Goal: Task Accomplishment & Management: Complete application form

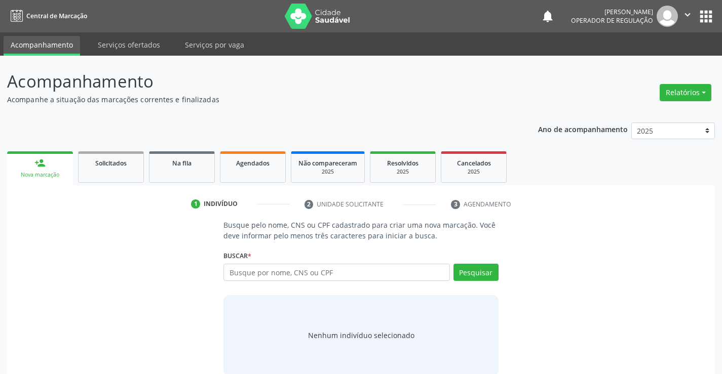
click at [324, 275] on input "text" at bounding box center [336, 272] width 226 height 17
type input "706301788928971"
click at [477, 275] on button "Pesquisar" at bounding box center [476, 272] width 45 height 17
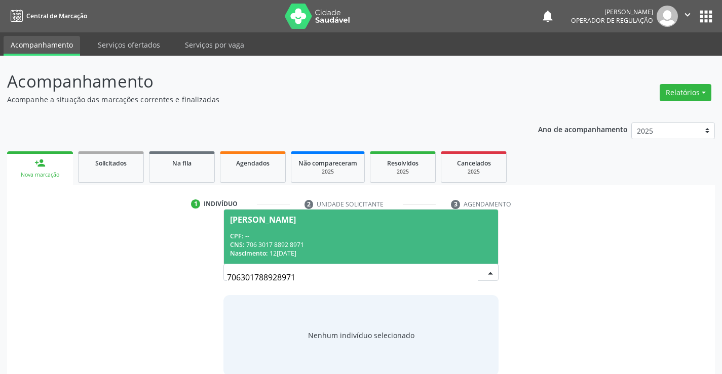
click at [316, 236] on div "CPF: --" at bounding box center [360, 236] width 261 height 9
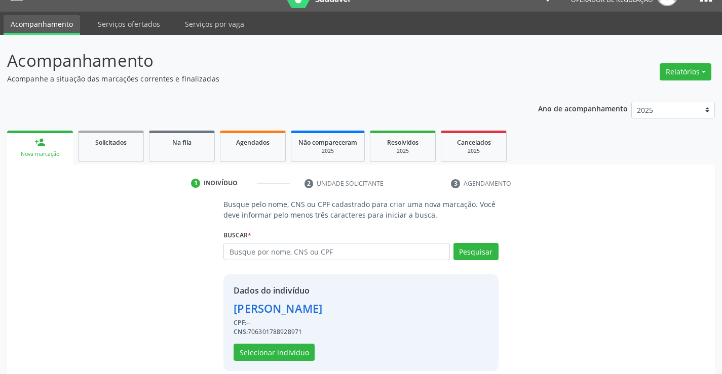
scroll to position [32, 0]
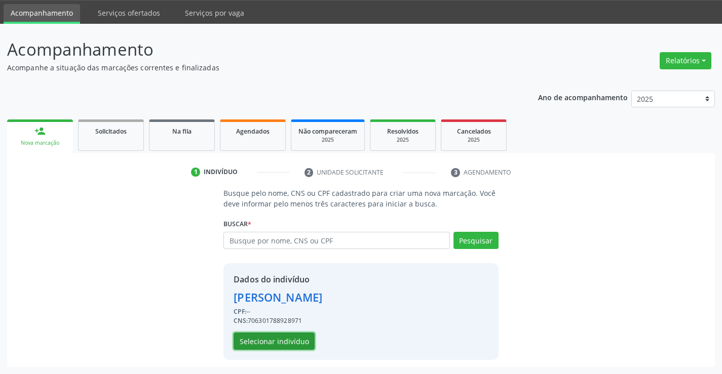
click at [255, 339] on button "Selecionar indivíduo" at bounding box center [274, 341] width 81 height 17
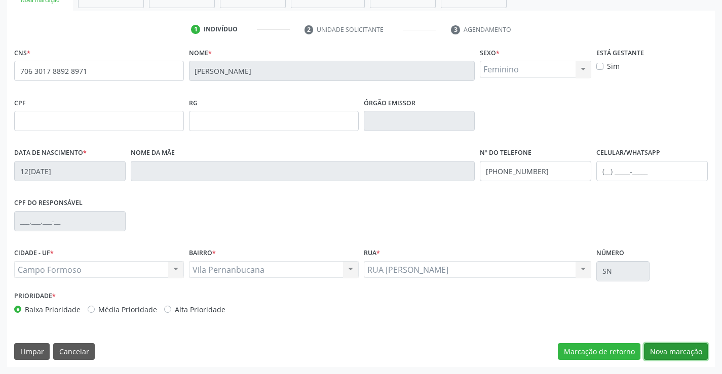
click at [672, 350] on button "Nova marcação" at bounding box center [676, 352] width 64 height 17
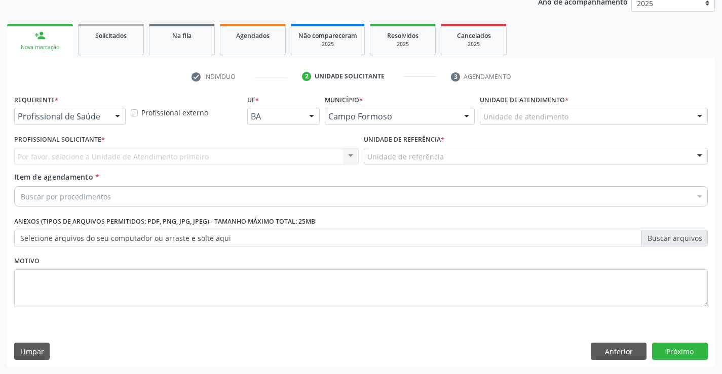
scroll to position [128, 0]
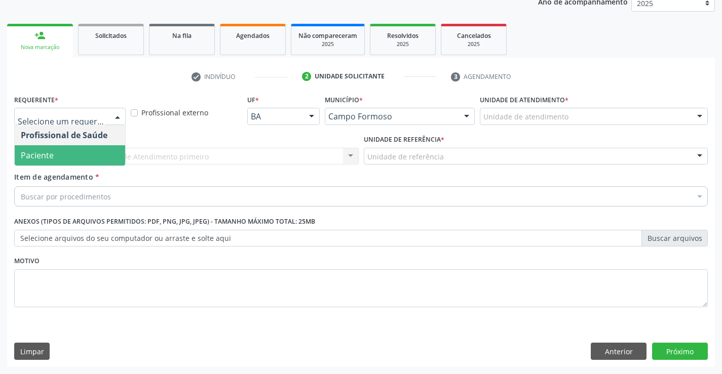
click at [60, 157] on span "Paciente" at bounding box center [70, 155] width 110 height 20
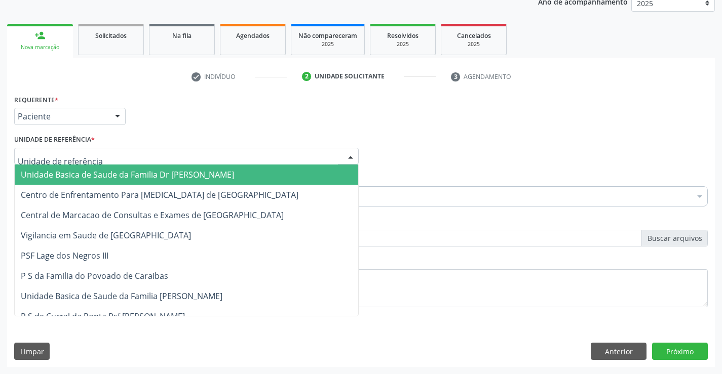
click at [74, 177] on span "Unidade Basica de Saude da Familia Dr [PERSON_NAME]" at bounding box center [127, 174] width 213 height 11
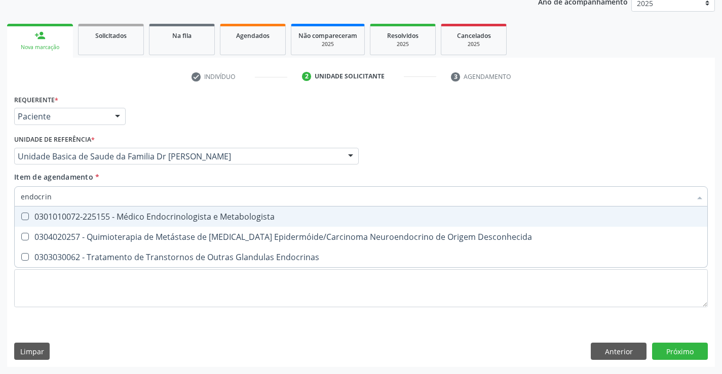
type input "endocrino"
click at [186, 220] on div "0301010072-225155 - Médico Endocrinologista e Metabologista" at bounding box center [361, 217] width 681 height 8
checkbox Metabologista "true"
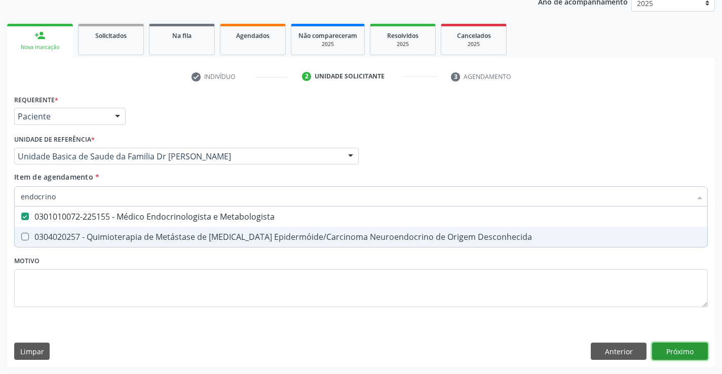
click at [676, 352] on div "Requerente * Paciente Profissional de Saúde Paciente Nenhum resultado encontrad…" at bounding box center [361, 229] width 708 height 275
checkbox Desconhecida "true"
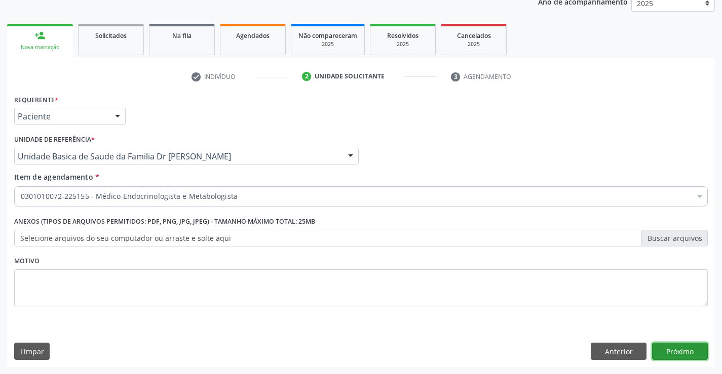
click at [671, 352] on button "Próximo" at bounding box center [680, 351] width 56 height 17
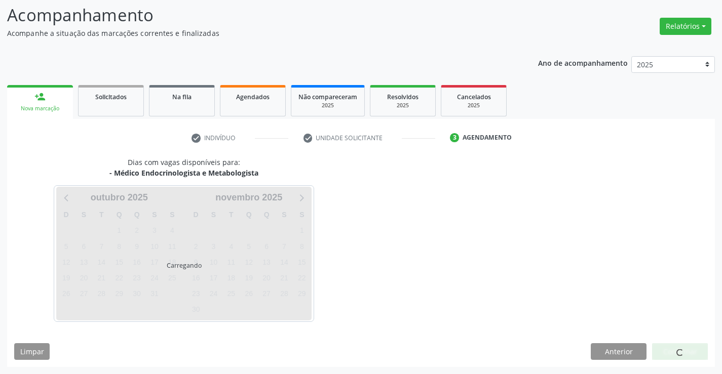
scroll to position [66, 0]
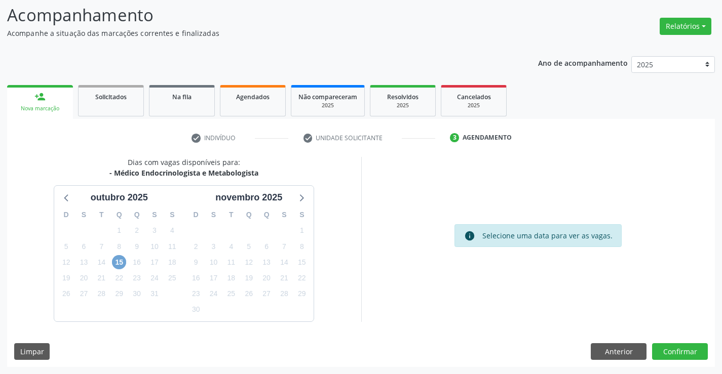
click at [117, 260] on span "15" at bounding box center [119, 262] width 14 height 14
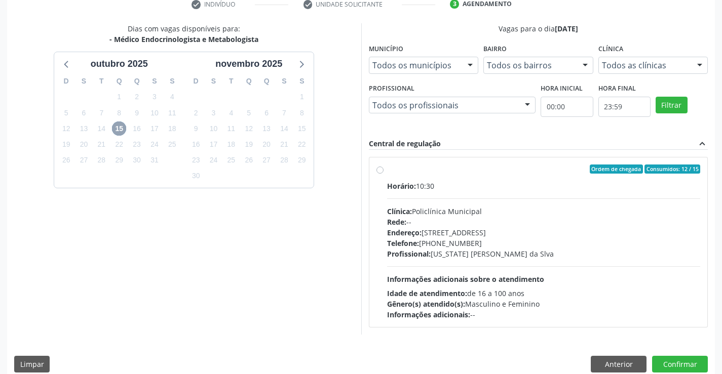
scroll to position [213, 0]
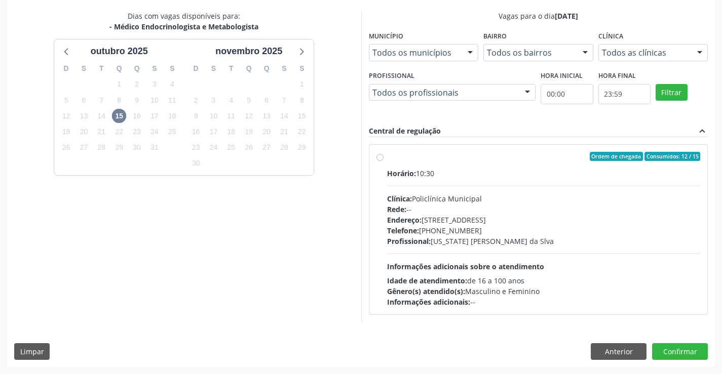
click at [493, 168] on div "Horário: 10:30" at bounding box center [544, 173] width 314 height 11
click at [384, 161] on input "Ordem de chegada Consumidos: 12 / 15 Horário: 10:30 Clínica: Policlínica Munici…" at bounding box center [380, 156] width 7 height 9
radio input "true"
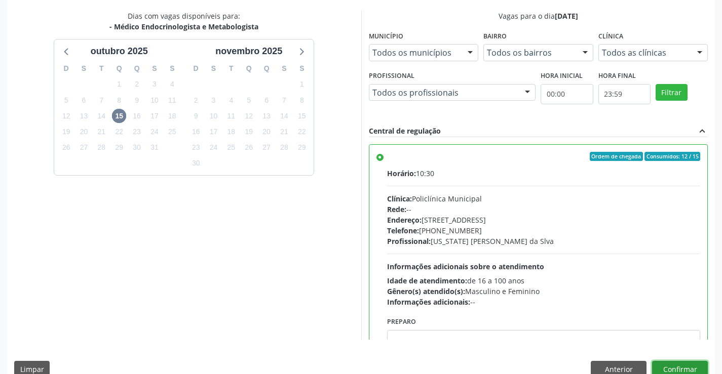
click at [674, 367] on button "Confirmar" at bounding box center [680, 369] width 56 height 17
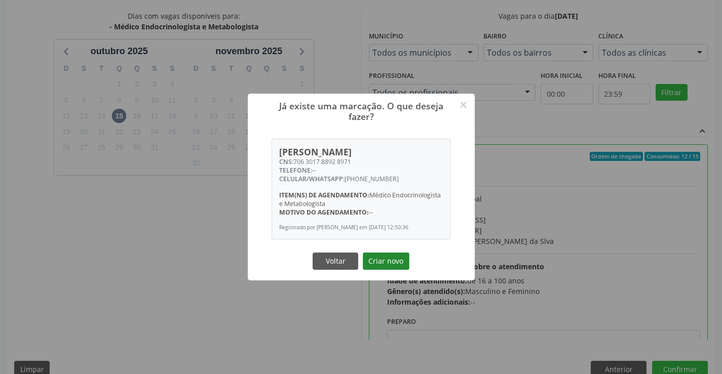
click at [377, 266] on button "Criar novo" at bounding box center [386, 261] width 47 height 17
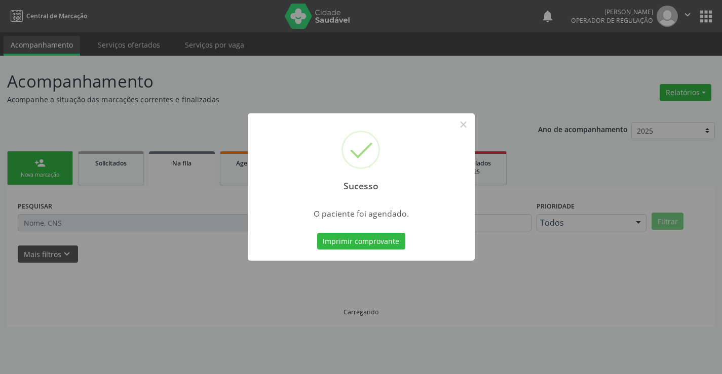
scroll to position [0, 0]
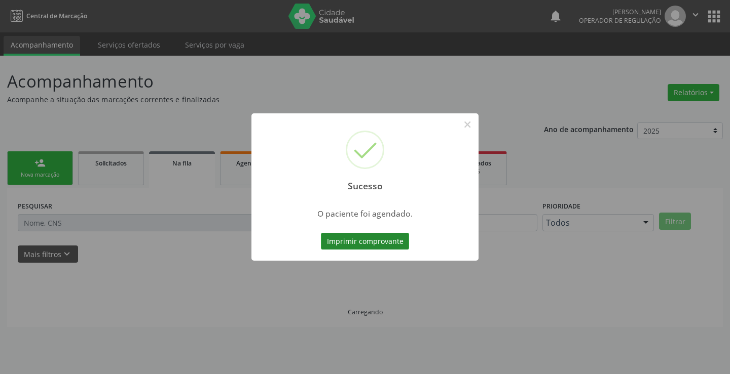
click at [377, 239] on button "Imprimir comprovante" at bounding box center [365, 241] width 88 height 17
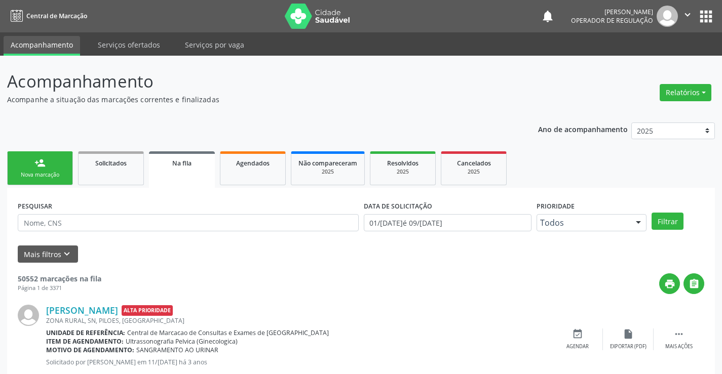
click at [49, 167] on link "person_add Nova marcação" at bounding box center [40, 169] width 66 height 34
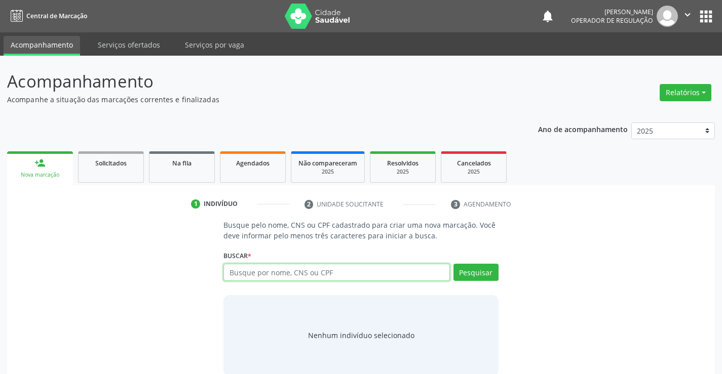
click at [360, 266] on input "text" at bounding box center [336, 272] width 226 height 17
type input "702804614516568"
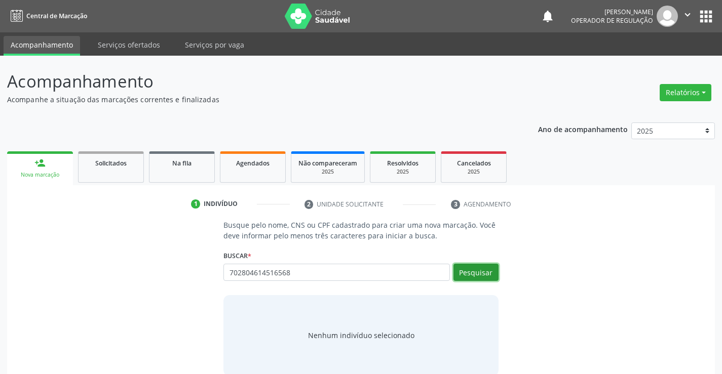
click at [485, 267] on button "Pesquisar" at bounding box center [476, 272] width 45 height 17
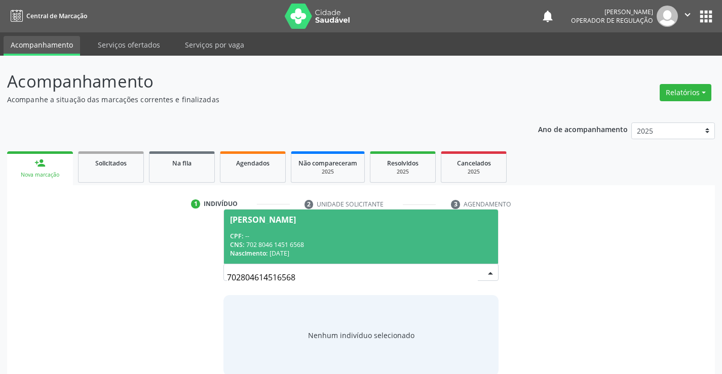
click at [351, 225] on span "Zeliana Cardoso do Nascimento CPF: -- CNS: 702 8046 1451 6568 Nascimento: 14/05…" at bounding box center [361, 237] width 274 height 54
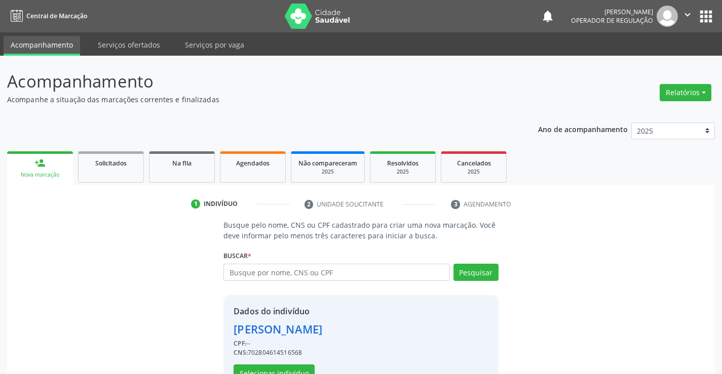
scroll to position [32, 0]
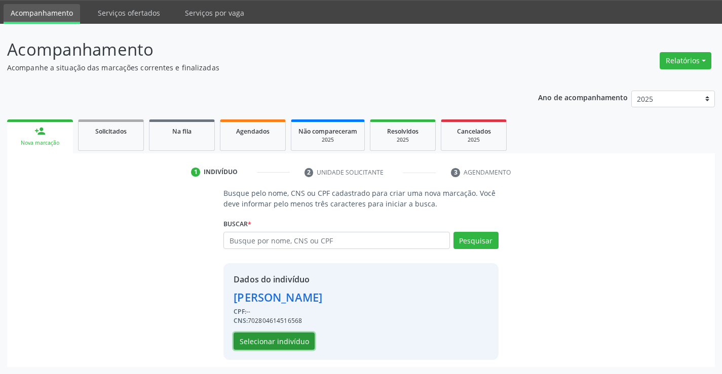
click at [277, 339] on button "Selecionar indivíduo" at bounding box center [274, 341] width 81 height 17
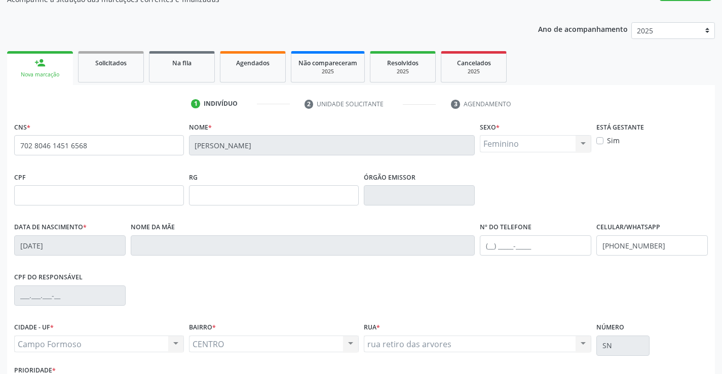
scroll to position [175, 0]
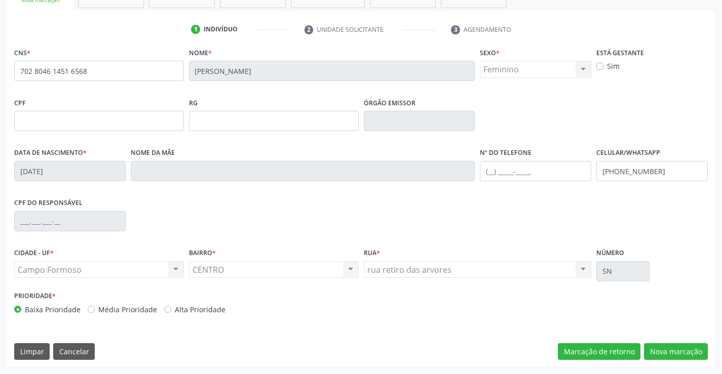
click at [672, 343] on div "CNS * 702 8046 1451 6568 Nome * Zeliana Cardoso do Nascimento Sexo * Feminino M…" at bounding box center [361, 206] width 708 height 322
click at [672, 346] on button "Nova marcação" at bounding box center [676, 352] width 64 height 17
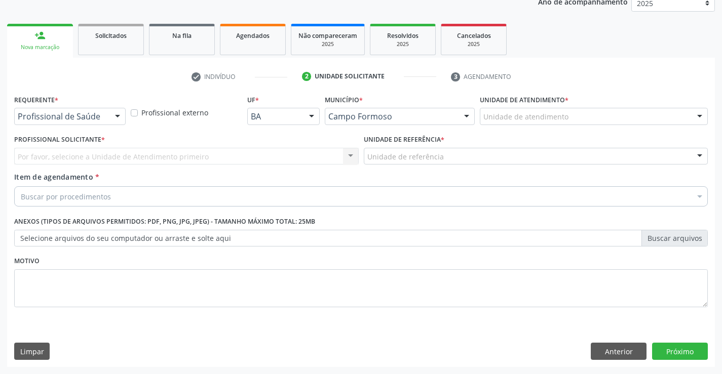
scroll to position [128, 0]
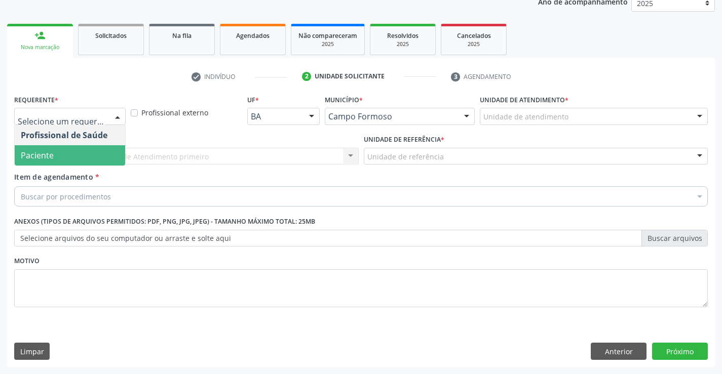
click at [54, 156] on span "Paciente" at bounding box center [70, 155] width 110 height 20
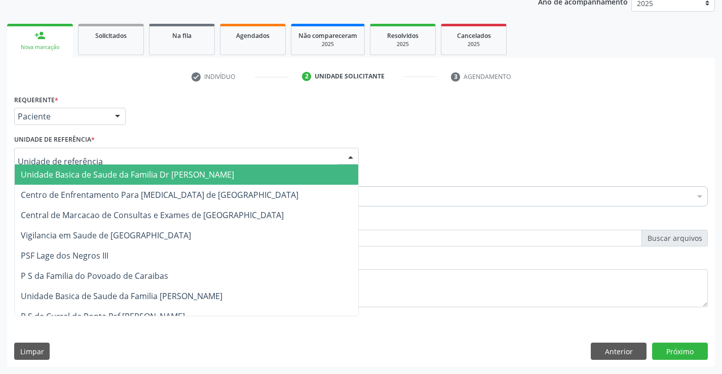
click at [64, 171] on span "Unidade Basica de Saude da Familia Dr [PERSON_NAME]" at bounding box center [127, 174] width 213 height 11
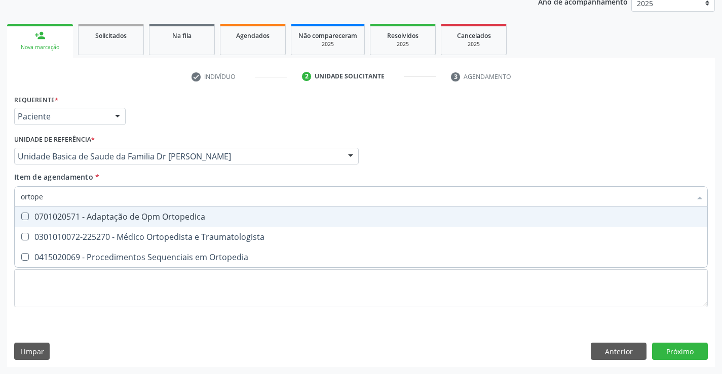
type input "ortoped"
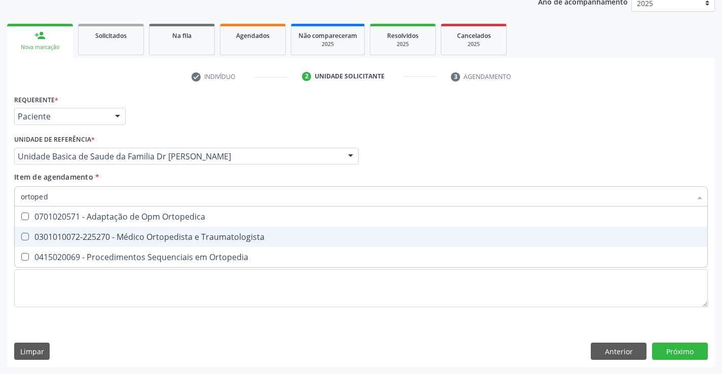
click at [184, 235] on div "0301010072-225270 - Médico Ortopedista e Traumatologista" at bounding box center [361, 237] width 681 height 8
checkbox Traumatologista "true"
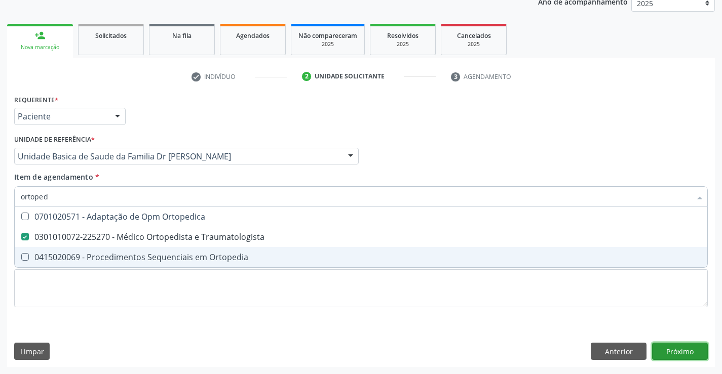
click at [686, 351] on div "Requerente * Paciente Profissional de Saúde Paciente Nenhum resultado encontrad…" at bounding box center [361, 229] width 708 height 275
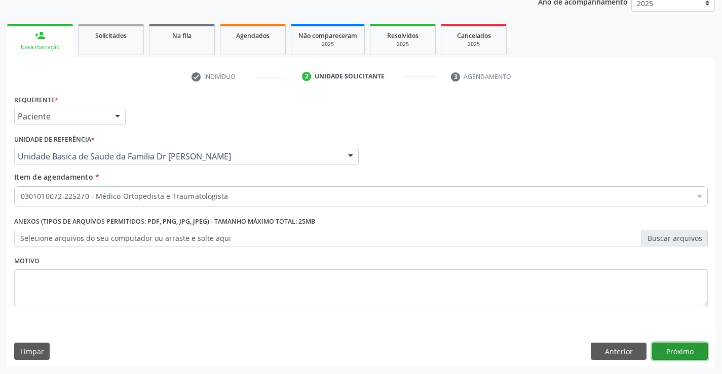
click at [686, 351] on button "Próximo" at bounding box center [680, 351] width 56 height 17
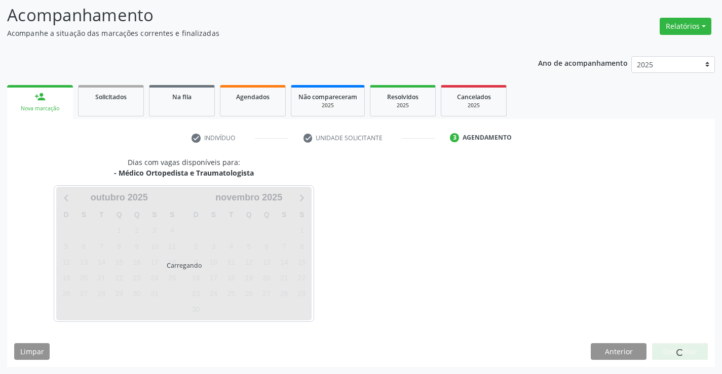
scroll to position [66, 0]
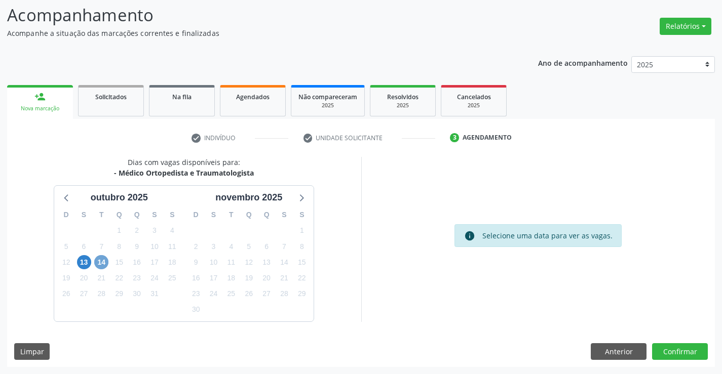
click at [102, 268] on span "14" at bounding box center [101, 262] width 14 height 14
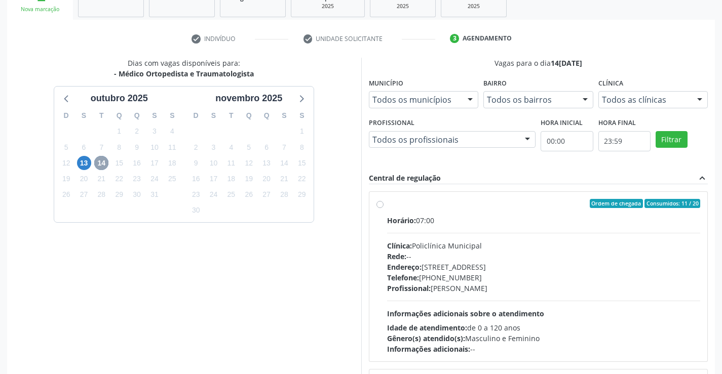
scroll to position [218, 0]
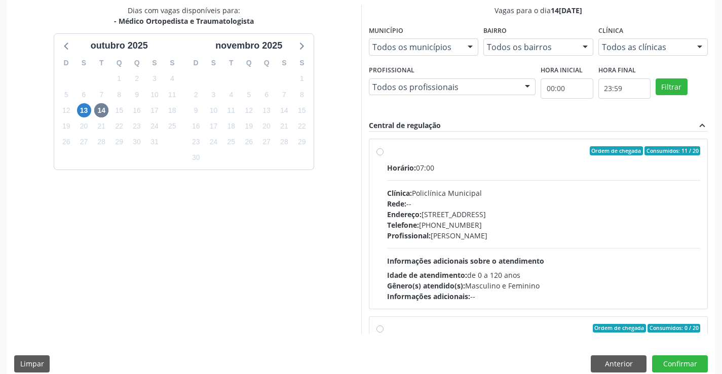
click at [471, 155] on div "Ordem de chegada Consumidos: 11 / 20" at bounding box center [544, 150] width 314 height 9
click at [384, 155] on input "Ordem de chegada Consumidos: 11 / 20 Horário: 07:00 Clínica: Policlínica Munici…" at bounding box center [380, 150] width 7 height 9
radio input "true"
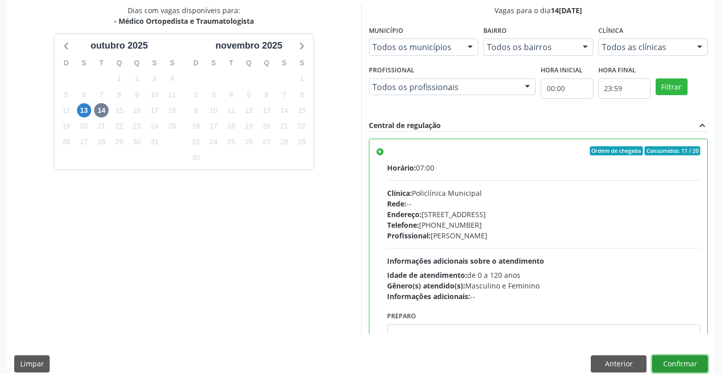
click at [673, 361] on button "Confirmar" at bounding box center [680, 364] width 56 height 17
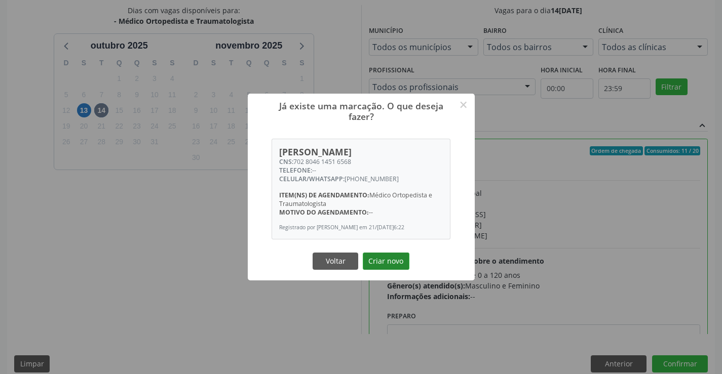
click at [384, 265] on button "Criar novo" at bounding box center [386, 261] width 47 height 17
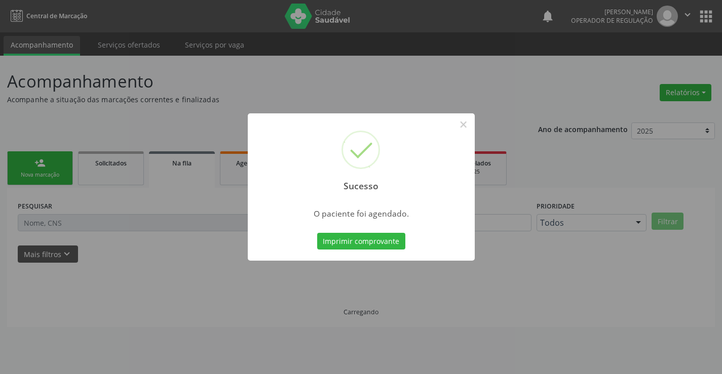
scroll to position [0, 0]
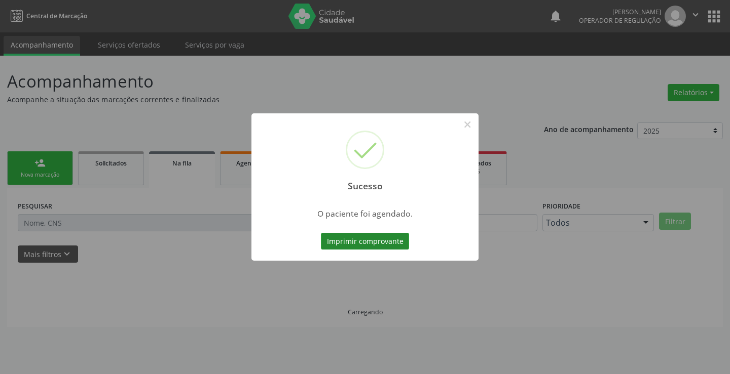
click at [364, 246] on button "Imprimir comprovante" at bounding box center [365, 241] width 88 height 17
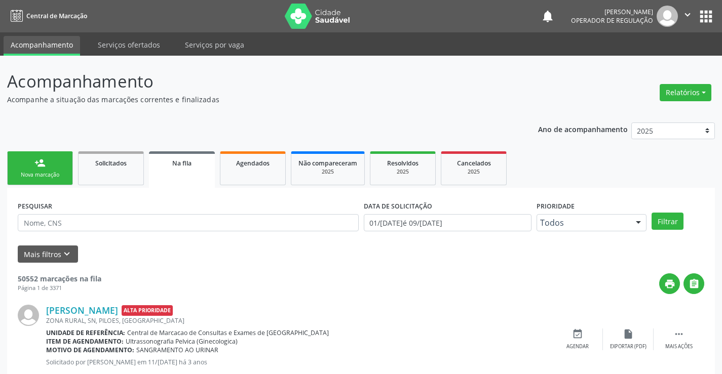
click at [43, 157] on link "person_add Nova marcação" at bounding box center [40, 169] width 66 height 34
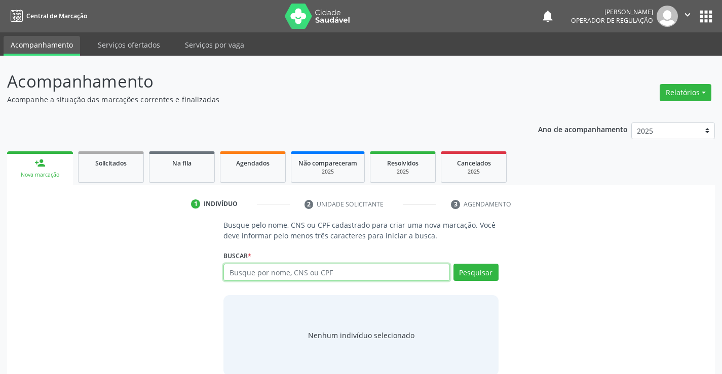
click at [325, 276] on input "text" at bounding box center [336, 272] width 226 height 17
click at [276, 267] on input "text" at bounding box center [336, 272] width 226 height 17
click at [279, 275] on input "text" at bounding box center [336, 272] width 226 height 17
type input "708205662026546"
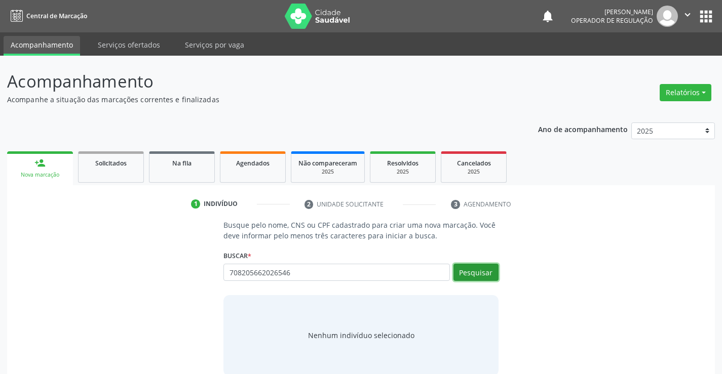
click at [477, 273] on button "Pesquisar" at bounding box center [476, 272] width 45 height 17
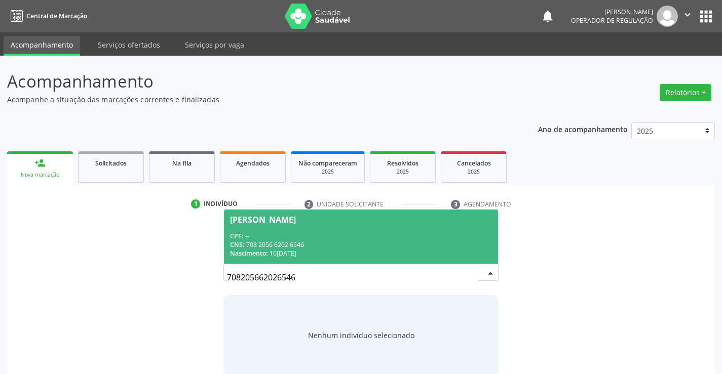
click at [347, 237] on div "CPF: --" at bounding box center [360, 236] width 261 height 9
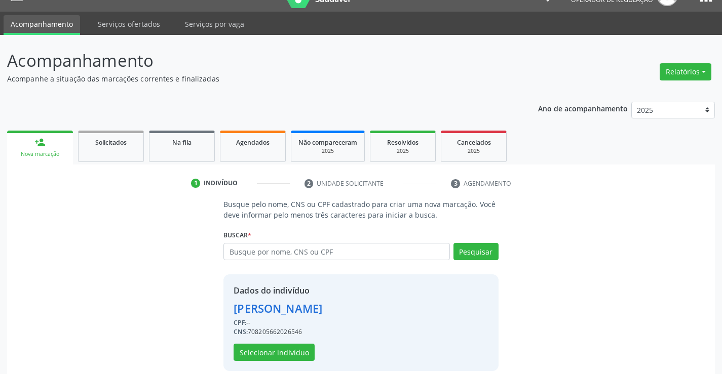
scroll to position [32, 0]
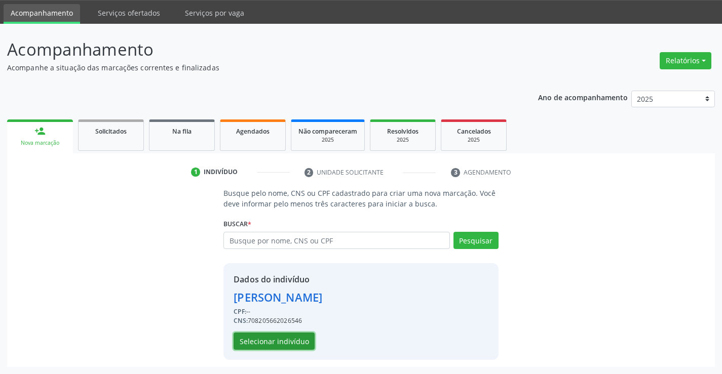
click at [264, 343] on button "Selecionar indivíduo" at bounding box center [274, 341] width 81 height 17
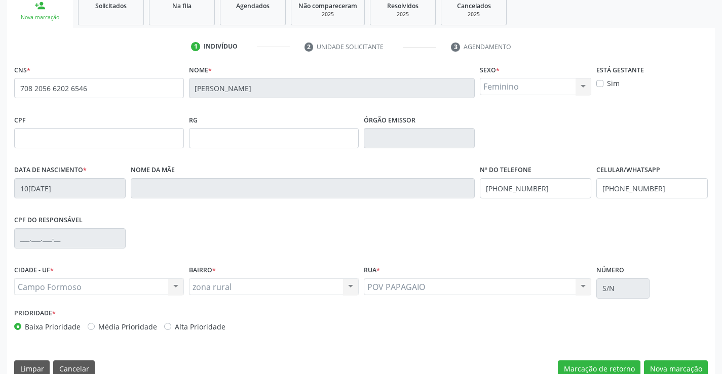
scroll to position [175, 0]
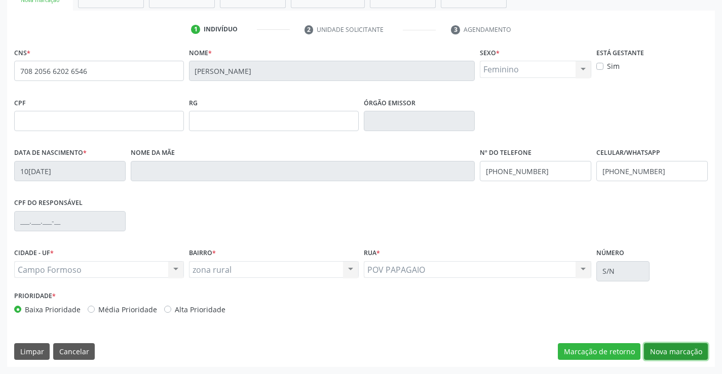
click at [670, 350] on button "Nova marcação" at bounding box center [676, 352] width 64 height 17
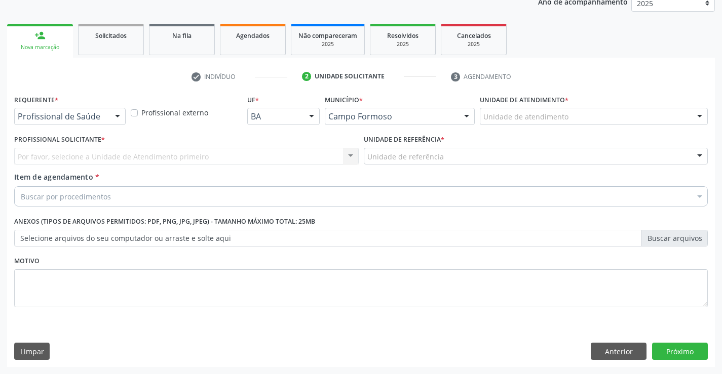
scroll to position [128, 0]
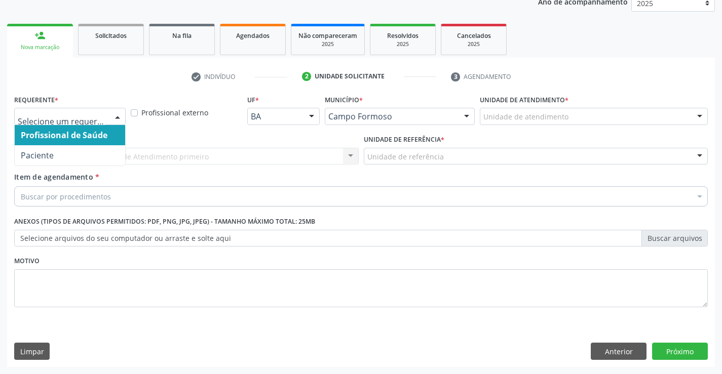
click at [52, 140] on span "Profissional de Saúde" at bounding box center [64, 135] width 87 height 11
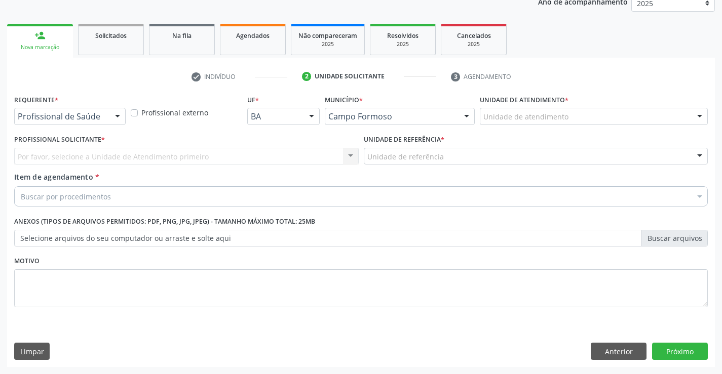
click at [66, 157] on div "Por favor, selecione a Unidade de Atendimento primeiro Nenhum resultado encontr…" at bounding box center [186, 156] width 345 height 17
click at [101, 155] on div "Por favor, selecione a Unidade de Atendimento primeiro Nenhum resultado encontr…" at bounding box center [186, 156] width 345 height 17
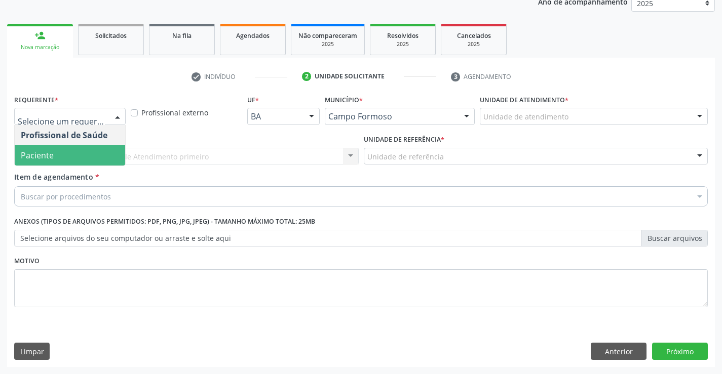
click at [76, 158] on span "Paciente" at bounding box center [70, 155] width 110 height 20
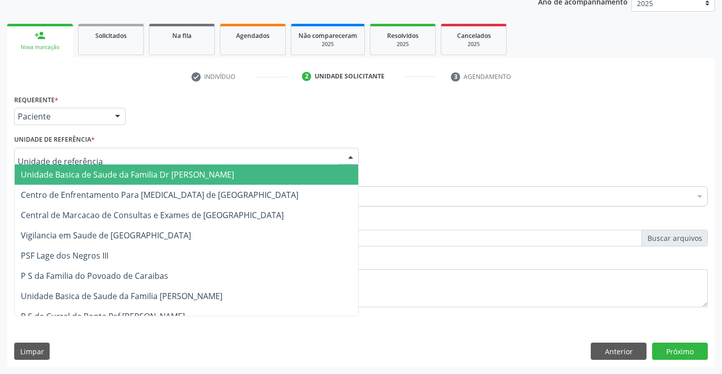
click at [94, 173] on span "Unidade Basica de Saude da Familia Dr [PERSON_NAME]" at bounding box center [127, 174] width 213 height 11
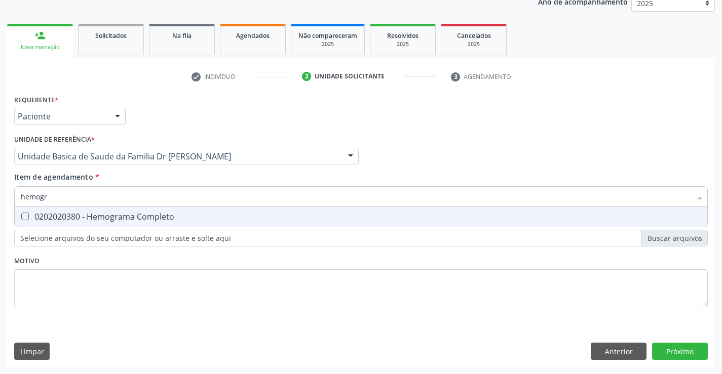
type input "hemogra"
click at [96, 220] on div "0202020380 - Hemograma Completo" at bounding box center [361, 217] width 681 height 8
checkbox Completo "true"
type input "hemogra"
click at [128, 178] on div "Item de agendamento * hemogra Desfazer seleção 0202020380 - Hemograma Completo …" at bounding box center [361, 188] width 694 height 32
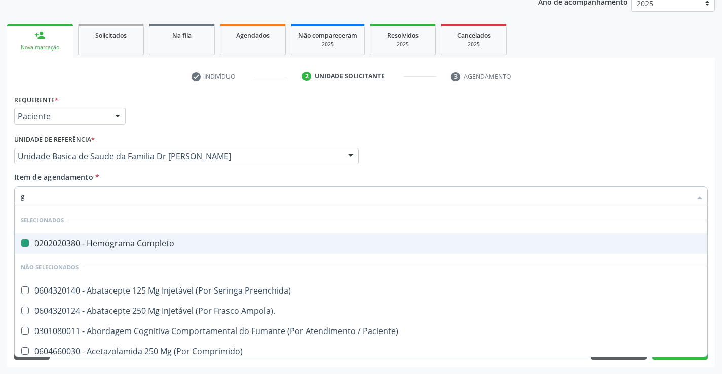
type input "gl"
checkbox Completo "false"
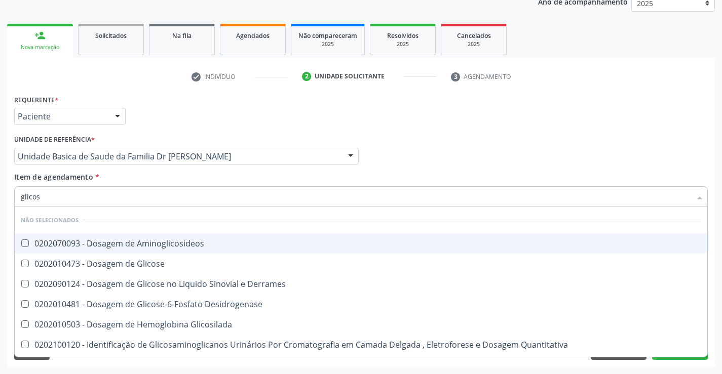
type input "glicose"
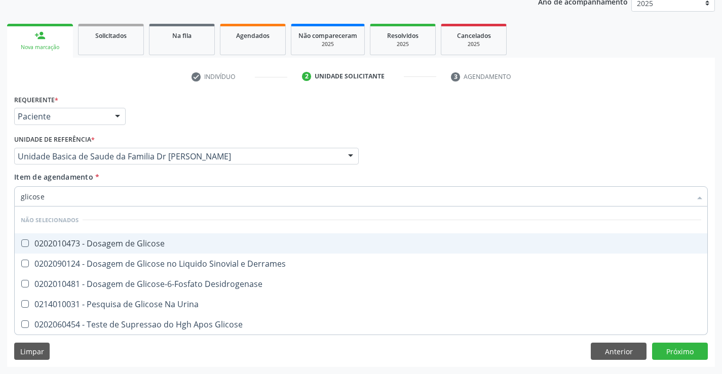
click at [97, 240] on div "0202010473 - Dosagem de Glicose" at bounding box center [361, 244] width 681 height 8
checkbox Glicose "true"
click at [107, 181] on div "Item de agendamento * glicose Desfazer seleção Não selecionados 0202010473 - Do…" at bounding box center [361, 188] width 694 height 32
checkbox Derrames "true"
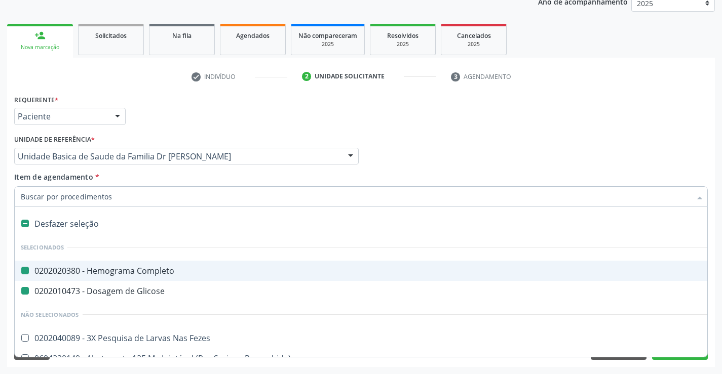
type input "u"
checkbox Completo "false"
checkbox Glicose "false"
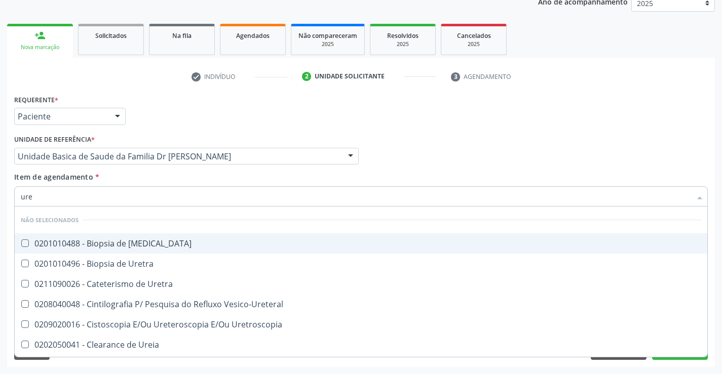
type input "urei"
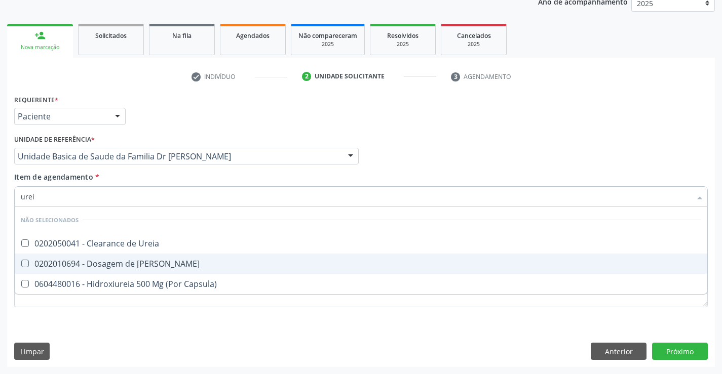
click at [115, 261] on div "0202010694 - Dosagem de [PERSON_NAME]" at bounding box center [361, 264] width 681 height 8
checkbox Ureia "true"
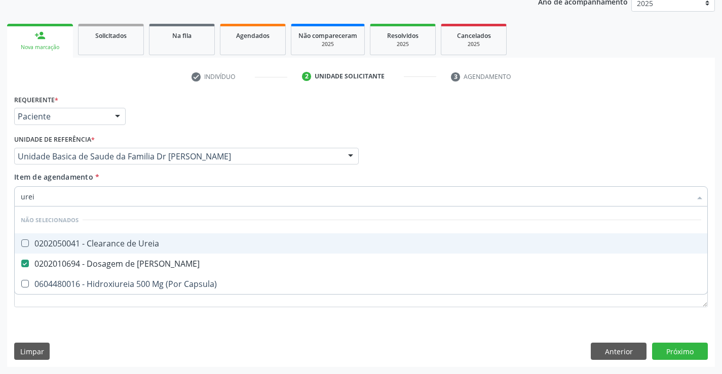
type input "urei"
click at [128, 176] on div "Item de agendamento * urei Desfazer seleção Não selecionados 0202050041 - Clear…" at bounding box center [361, 188] width 694 height 32
checkbox Ureia "true"
checkbox Capsula\) "true"
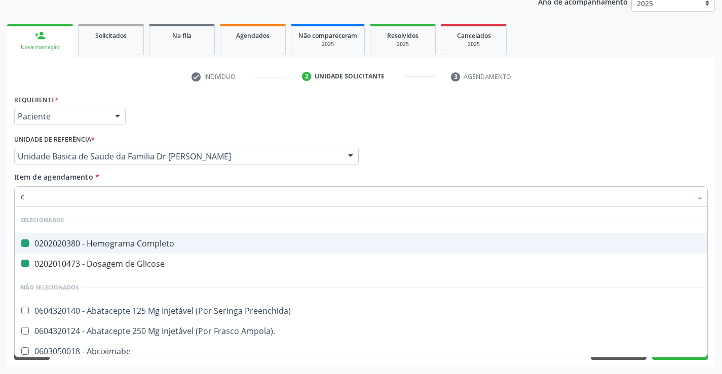
type input "cr"
checkbox Completo "false"
checkbox Glicose "false"
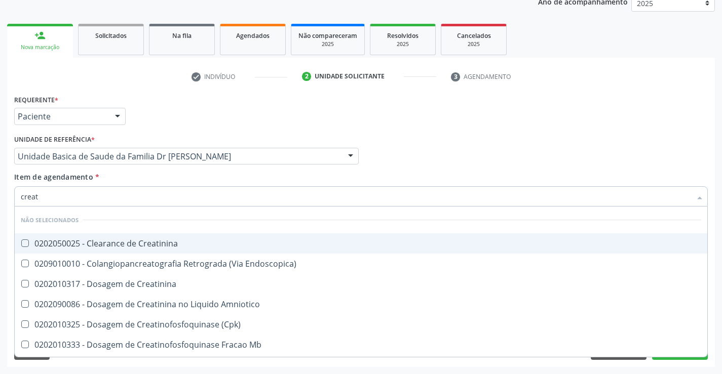
type input "creati"
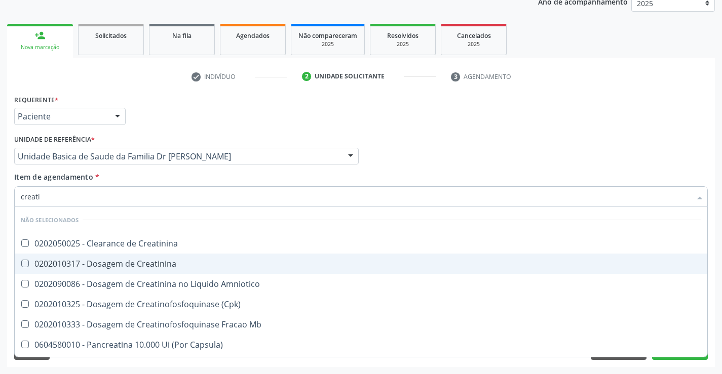
click at [132, 268] on div "0202010317 - Dosagem de Creatinina" at bounding box center [361, 264] width 681 height 8
checkbox Creatinina "true"
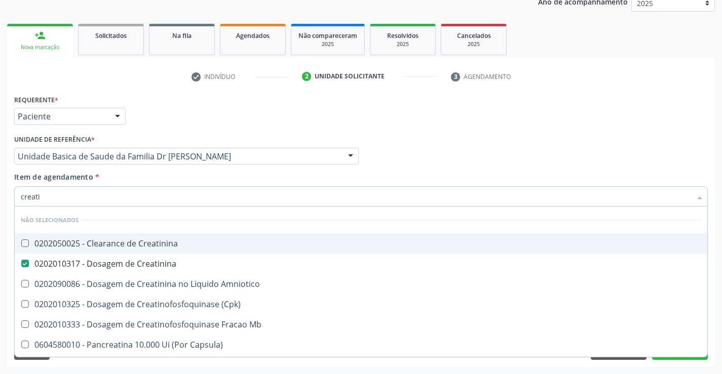
click at [151, 168] on div "Unidade de referência * Unidade Basica de Saude da Familia Dr [PERSON_NAME] Uni…" at bounding box center [187, 152] width 350 height 40
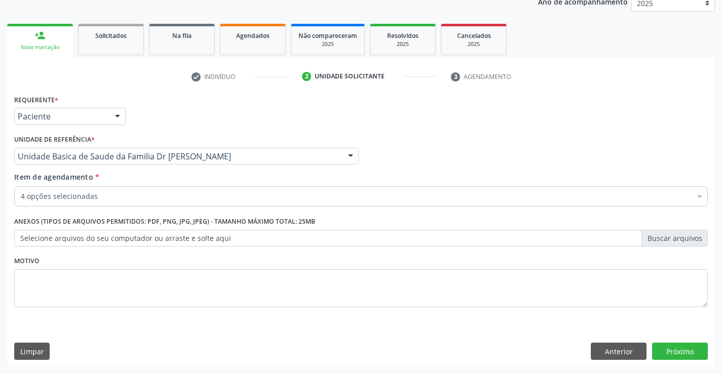
checkbox Completo "true"
checkbox Creatinina "true"
checkbox Ureia "true"
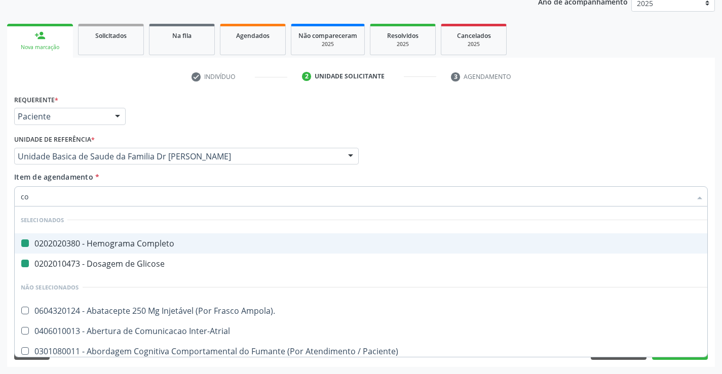
type input "col"
checkbox Completo "false"
checkbox Glicose "false"
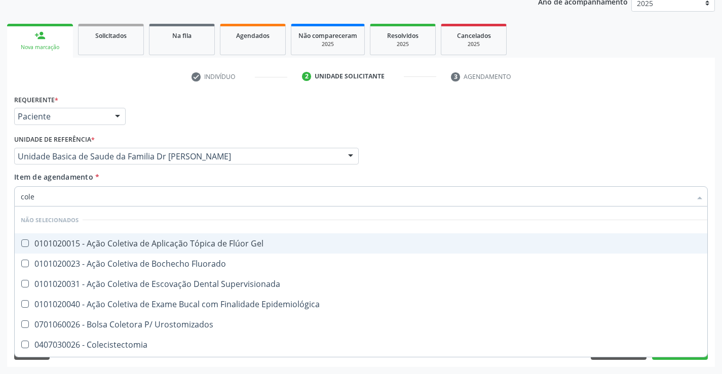
type input "coles"
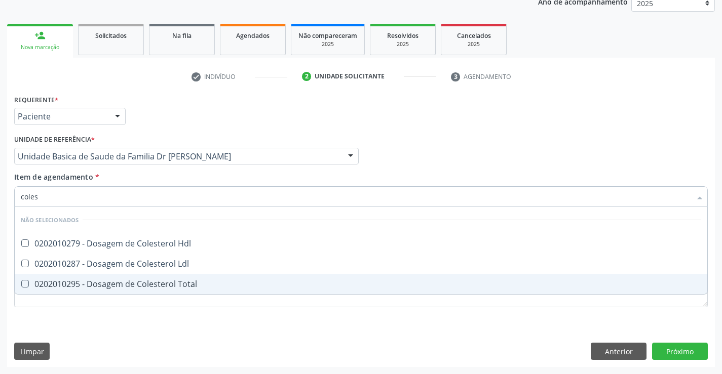
click at [155, 281] on div "0202010295 - Dosagem de Colesterol Total" at bounding box center [361, 284] width 681 height 8
checkbox Total "true"
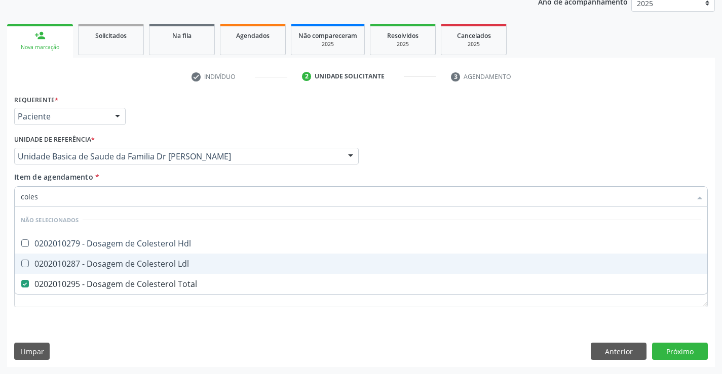
click at [154, 268] on div "0202010287 - Dosagem de Colesterol Ldl" at bounding box center [361, 264] width 681 height 8
checkbox Ldl "true"
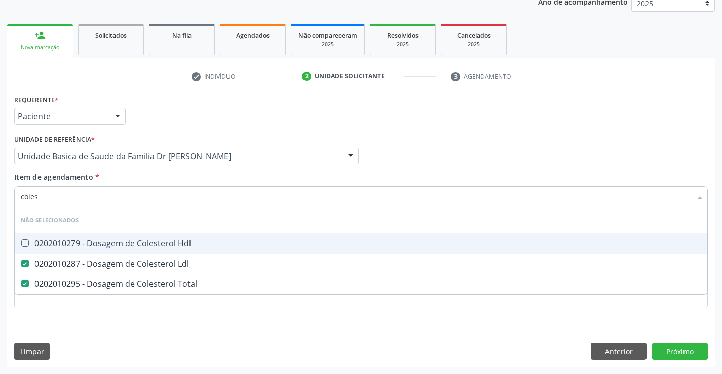
click at [154, 250] on span "0202010279 - Dosagem de Colesterol Hdl" at bounding box center [361, 244] width 693 height 20
checkbox Hdl "true"
click at [147, 177] on div "Item de agendamento * coles Desfazer seleção Não selecionados 0202010279 - Dosa…" at bounding box center [361, 188] width 694 height 32
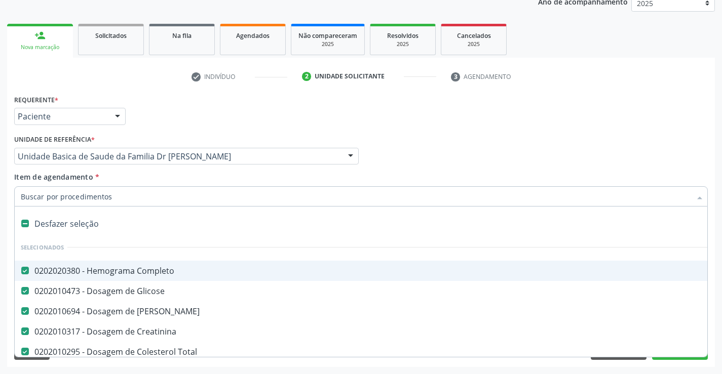
type input "t"
checkbox Hdl "false"
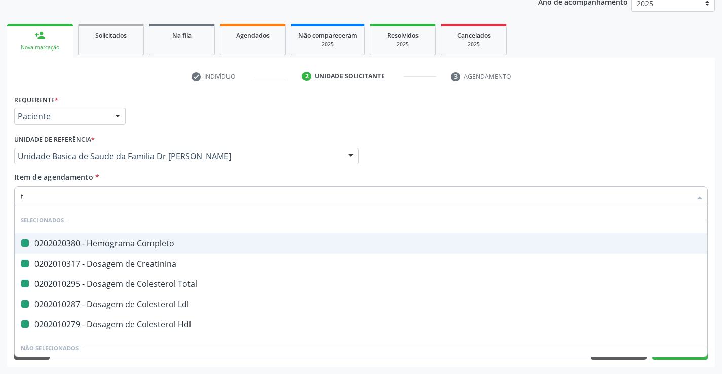
type input "tr"
checkbox Completo "false"
checkbox Creatinina "false"
checkbox Total "false"
checkbox Ldl "false"
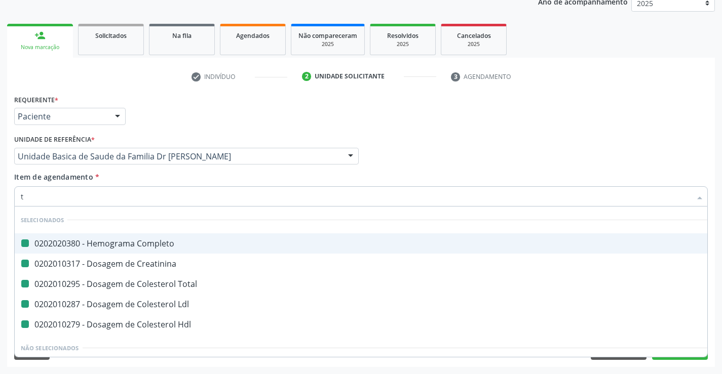
checkbox Hdl "false"
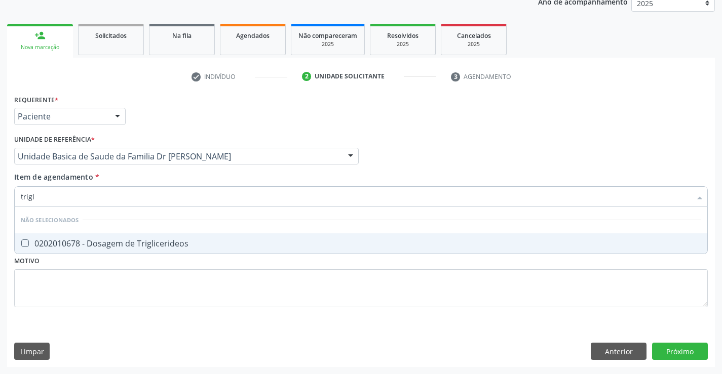
type input "trigli"
click at [150, 243] on div "0202010678 - Dosagem de Triglicerideos" at bounding box center [361, 244] width 681 height 8
checkbox Triglicerideos "true"
click at [144, 180] on div "Item de agendamento * trigli Desfazer seleção Não selecionados 0202010678 - Dos…" at bounding box center [361, 188] width 694 height 32
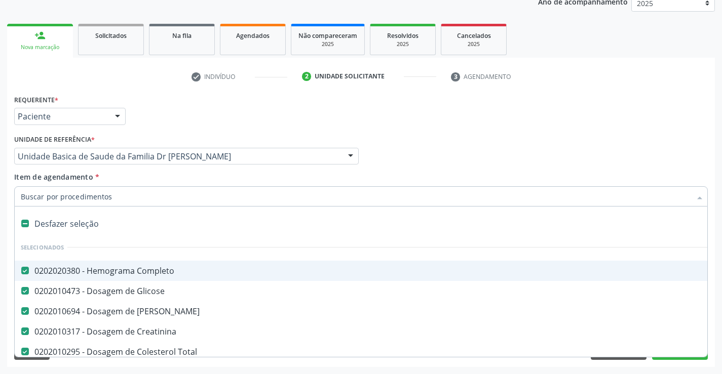
type input "t"
checkbox Triglicerideos "false"
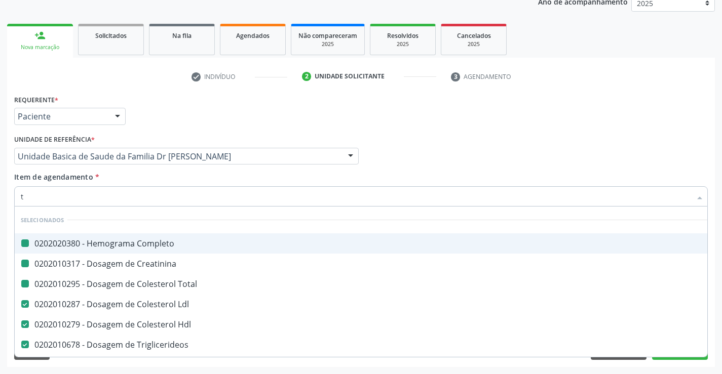
type input "tg"
checkbox Completo "false"
checkbox Creatinina "false"
checkbox Total "false"
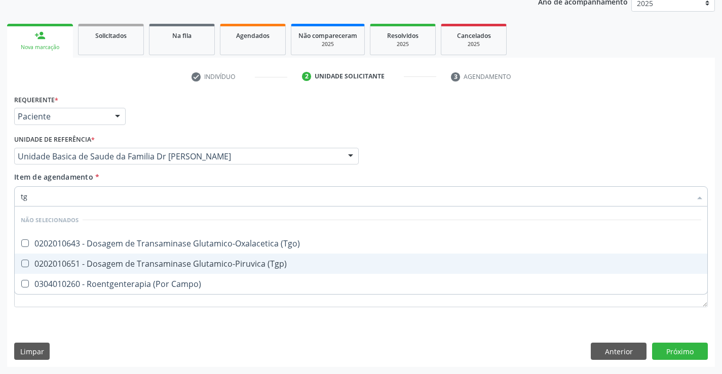
click at [151, 266] on div "0202010651 - Dosagem de Transaminase Glutamico-Piruvica (Tgp)" at bounding box center [361, 264] width 681 height 8
checkbox \(Tgp\) "true"
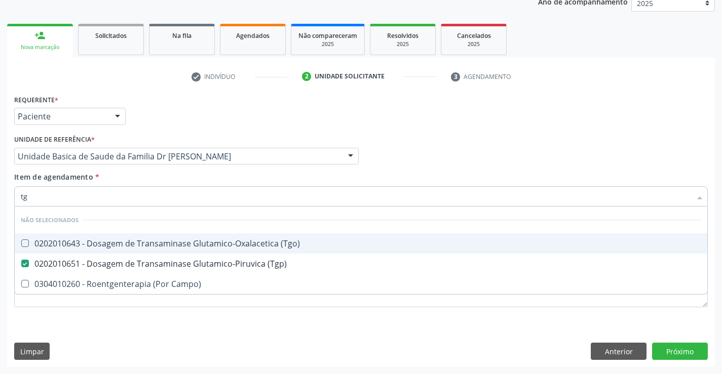
click at [151, 243] on div "0202010643 - Dosagem de Transaminase Glutamico-Oxalacetica (Tgo)" at bounding box center [361, 244] width 681 height 8
checkbox \(Tgo\) "true"
click at [157, 182] on div "Item de agendamento * tg Desfazer seleção Não selecionados 0202010643 - Dosagem…" at bounding box center [361, 188] width 694 height 32
checkbox Campo\) "true"
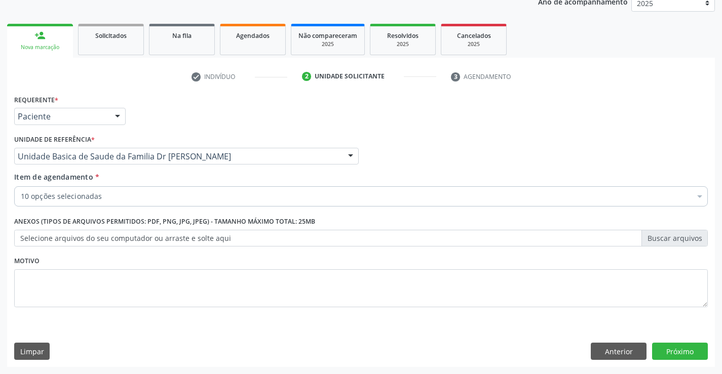
click at [155, 205] on div "10 opções selecionadas" at bounding box center [361, 196] width 694 height 20
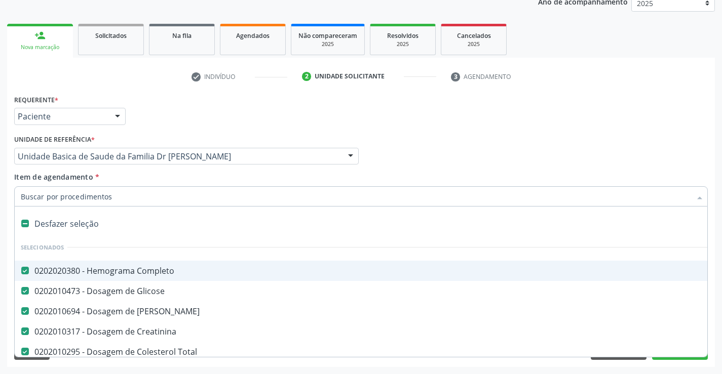
click at [155, 205] on input "Item de agendamento *" at bounding box center [356, 196] width 670 height 20
click at [155, 198] on input "Item de agendamento *" at bounding box center [356, 196] width 670 height 20
type input "u"
checkbox Total "false"
checkbox Ldl "false"
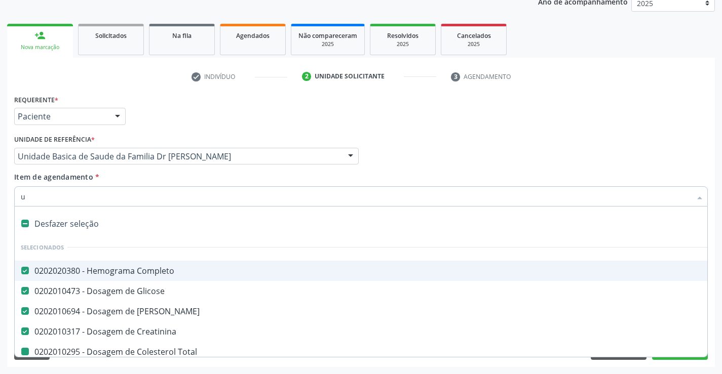
checkbox Hdl "false"
checkbox Triglicerideos "false"
checkbox \(Tgp\) "false"
checkbox \(Tgo\) "false"
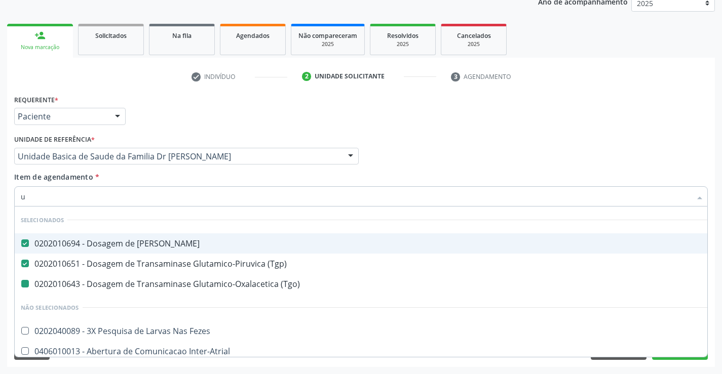
type input "ur"
checkbox \(Tgo\) "false"
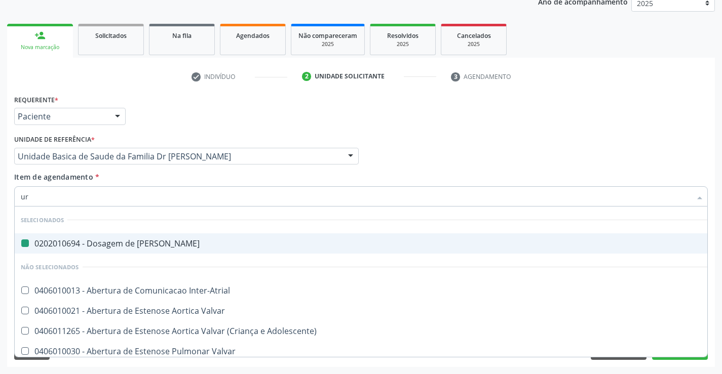
type input "uri"
checkbox Ureia "false"
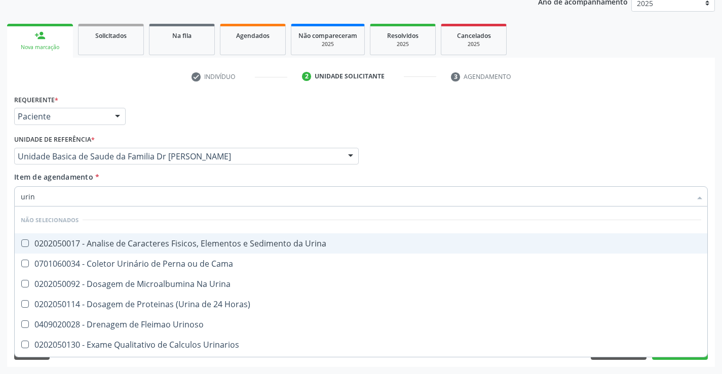
type input "urina"
click at [161, 241] on div "0202050017 - Analise de Caracteres Fisicos, Elementos e Sedimento da Urina" at bounding box center [361, 244] width 681 height 8
checkbox Urina "true"
click at [149, 178] on div "Item de agendamento * urina Desfazer seleção Não selecionados 0202050017 - Anal…" at bounding box center [361, 188] width 694 height 32
checkbox Horas\) "true"
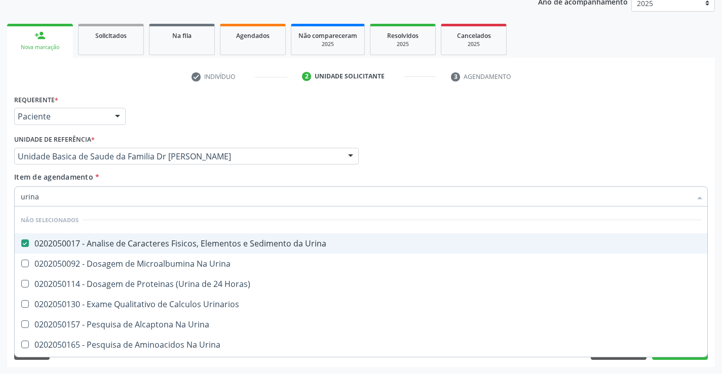
checkbox Urina "true"
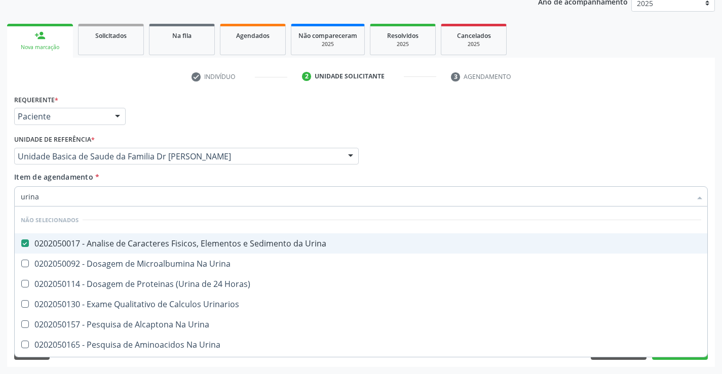
checkbox Urina "true"
checkbox Urinarios "true"
checkbox Urina "true"
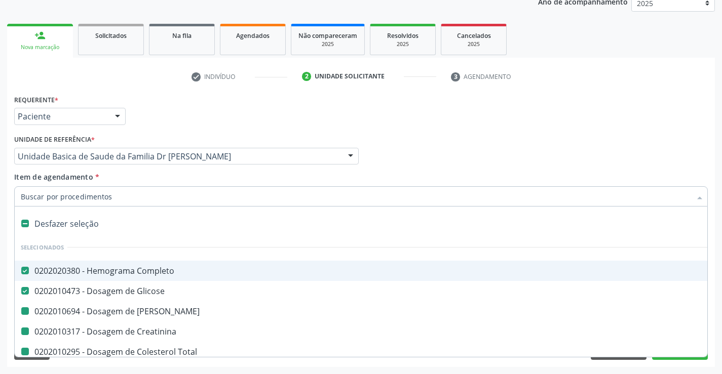
type input "f"
checkbox Ureia "false"
checkbox Total "false"
checkbox Ldl "false"
checkbox Hdl "false"
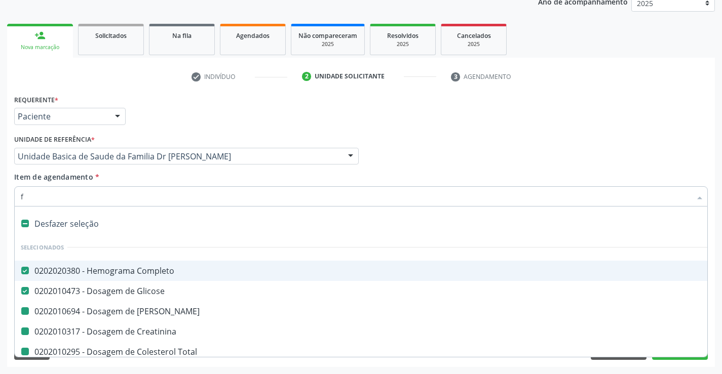
checkbox Triglicerideos "false"
checkbox \(Tgp\) "false"
checkbox \(Tgo\) "false"
checkbox Urina "false"
checkbox Creatinina "false"
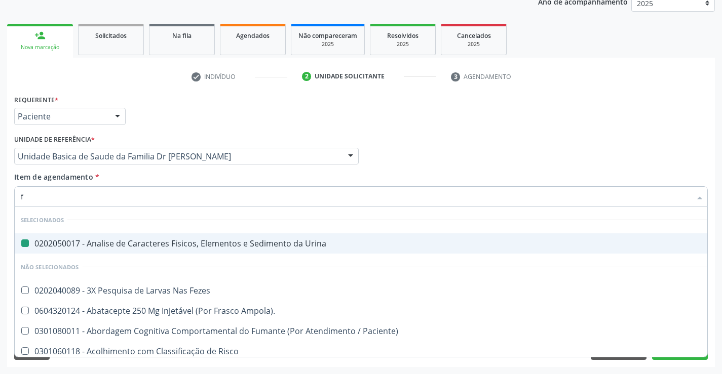
type input "fe"
checkbox Urina "false"
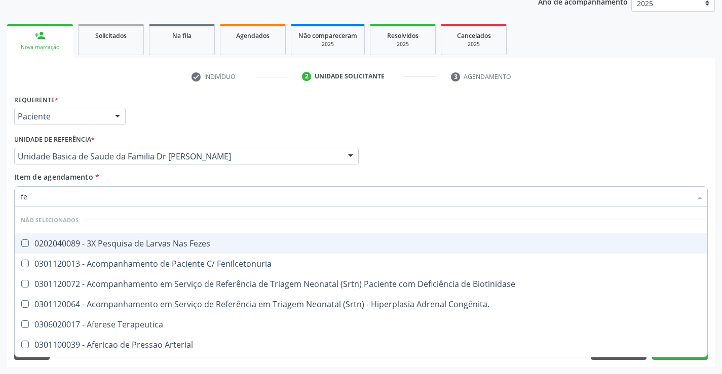
type input "fez"
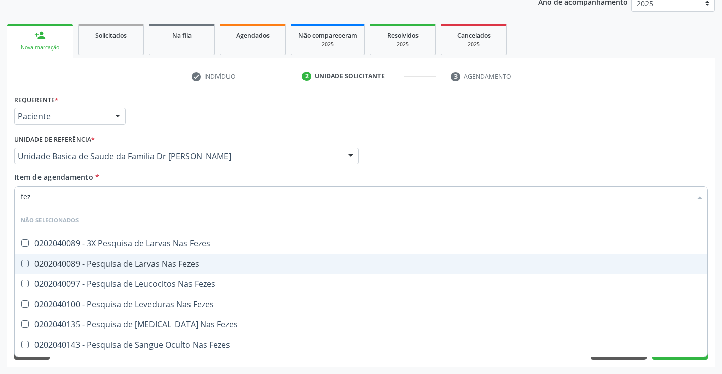
click at [140, 264] on div "0202040089 - Pesquisa de Larvas Nas Fezes" at bounding box center [361, 264] width 681 height 8
checkbox Fezes "true"
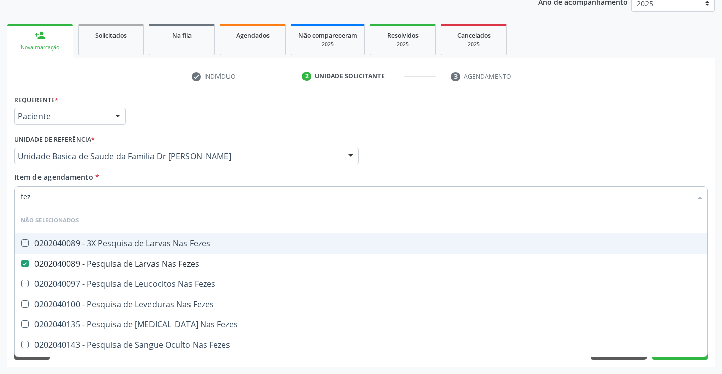
click at [134, 180] on div "Item de agendamento * fez Desfazer seleção Não selecionados 0202040089 - 3X Pes…" at bounding box center [361, 188] width 694 height 32
checkbox Fezes "true"
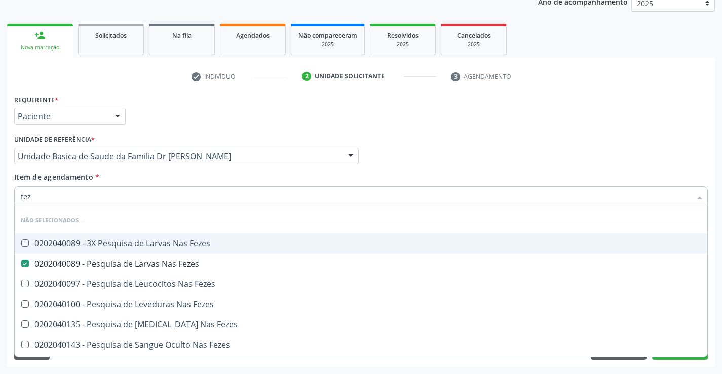
checkbox Fezes "true"
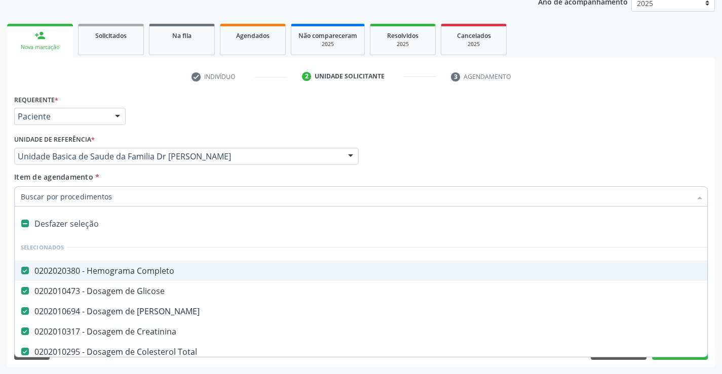
click at [716, 268] on div "Acompanhamento Acompanhe a situação das marcações correntes e finalizadas Relat…" at bounding box center [361, 151] width 722 height 446
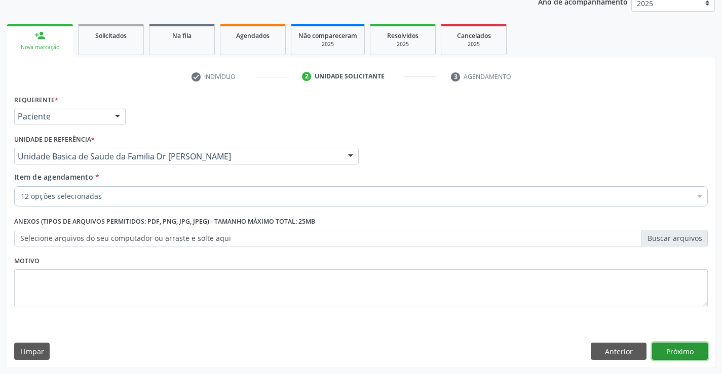
click at [675, 348] on button "Próximo" at bounding box center [680, 351] width 56 height 17
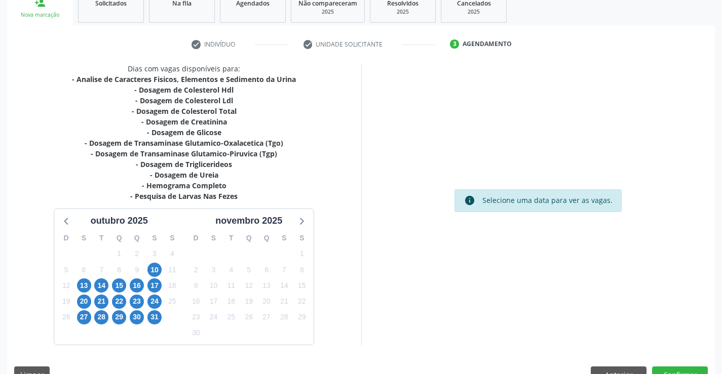
scroll to position [183, 0]
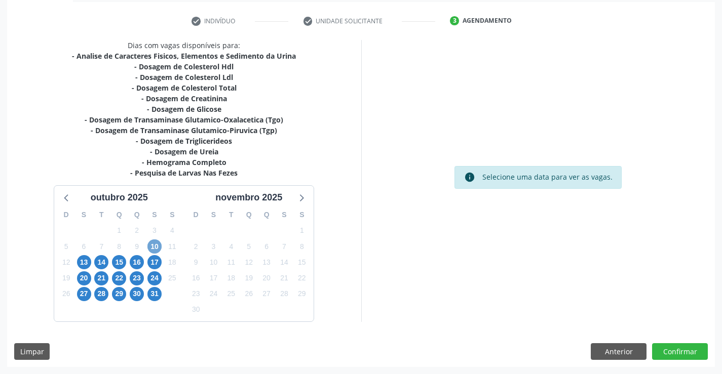
click at [154, 247] on span "10" at bounding box center [154, 247] width 14 height 14
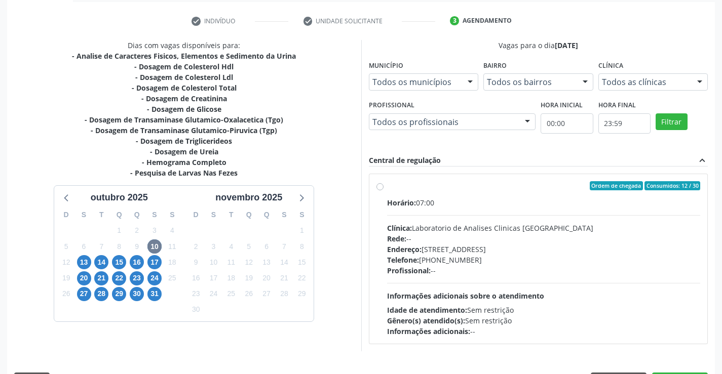
click at [477, 183] on div "Ordem de chegada Consumidos: 12 / 30" at bounding box center [544, 185] width 314 height 9
click at [384, 183] on input "Ordem de chegada Consumidos: 12 / 30 Horário: 07:00 Clínica: Laboratorio de Ana…" at bounding box center [380, 185] width 7 height 9
radio input "true"
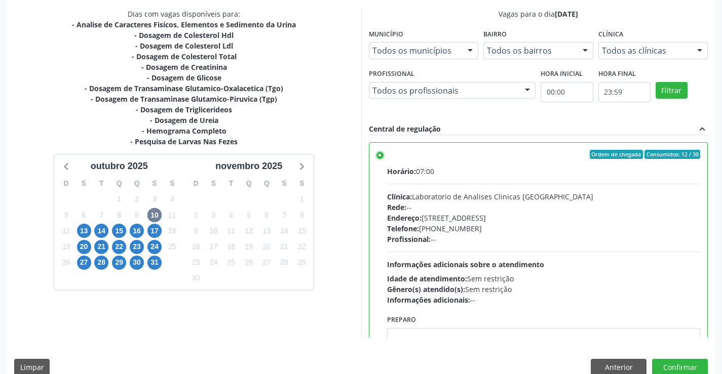
scroll to position [231, 0]
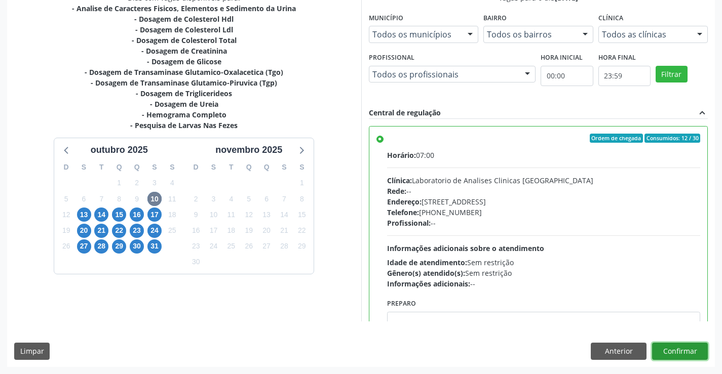
click at [681, 348] on button "Confirmar" at bounding box center [680, 351] width 56 height 17
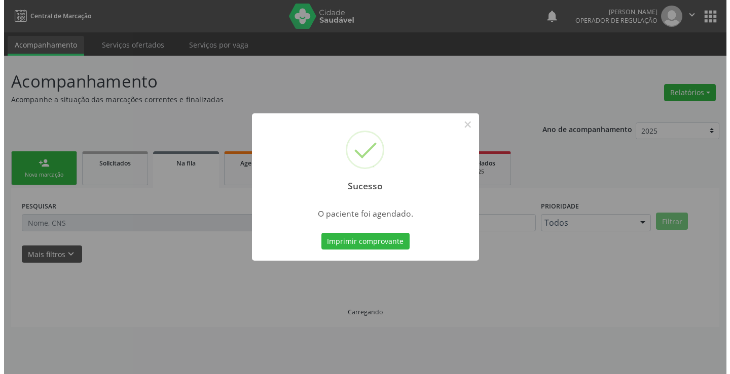
scroll to position [0, 0]
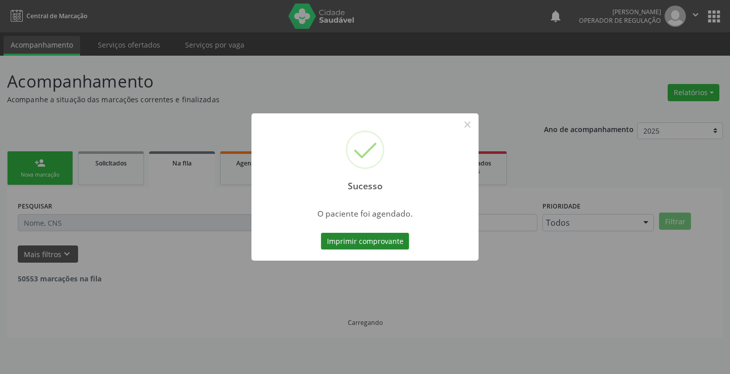
click at [371, 244] on button "Imprimir comprovante" at bounding box center [365, 241] width 88 height 17
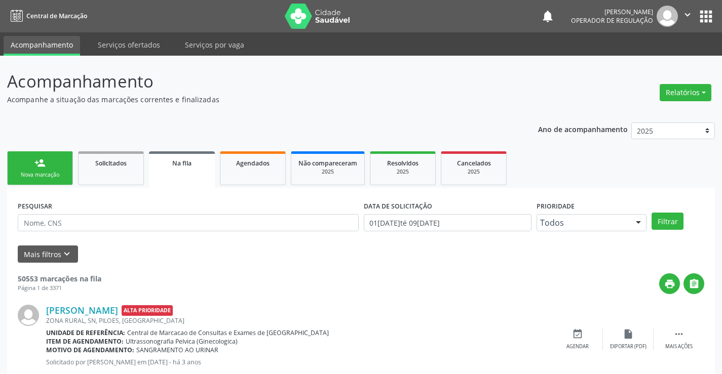
click at [48, 170] on link "person_add Nova marcação" at bounding box center [40, 169] width 66 height 34
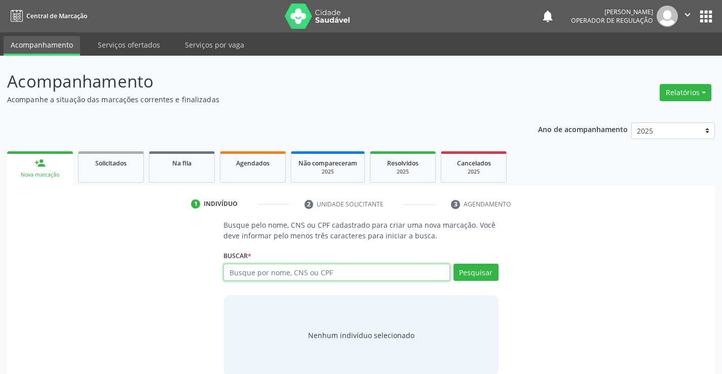
click at [330, 275] on input "text" at bounding box center [336, 272] width 226 height 17
type input "709204225168138"
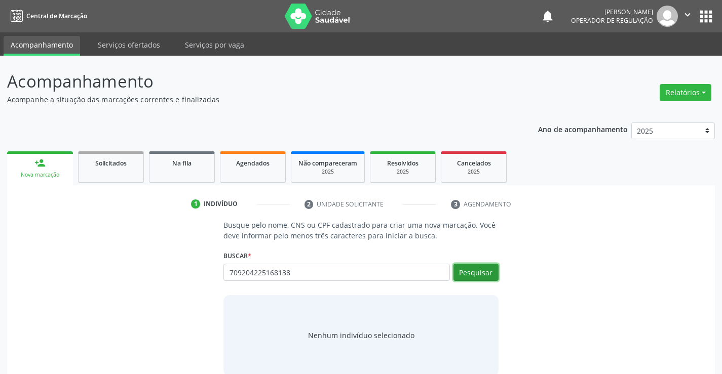
click at [484, 274] on button "Pesquisar" at bounding box center [476, 272] width 45 height 17
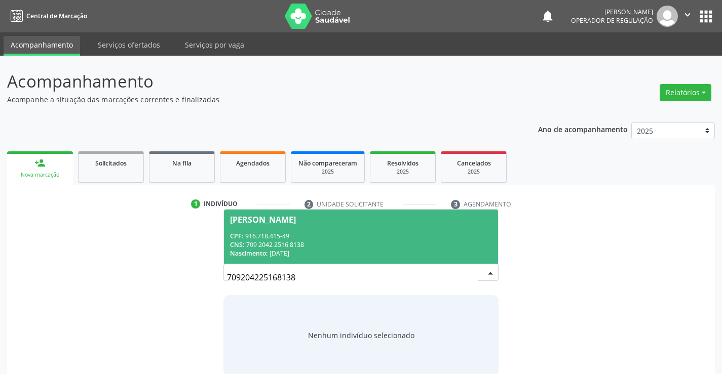
click at [432, 244] on div "CNS: 709 2042 2516 8138" at bounding box center [360, 245] width 261 height 9
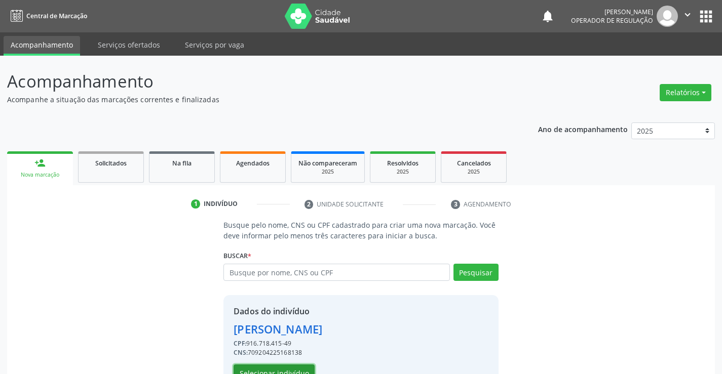
click at [284, 369] on button "Selecionar indivíduo" at bounding box center [274, 373] width 81 height 17
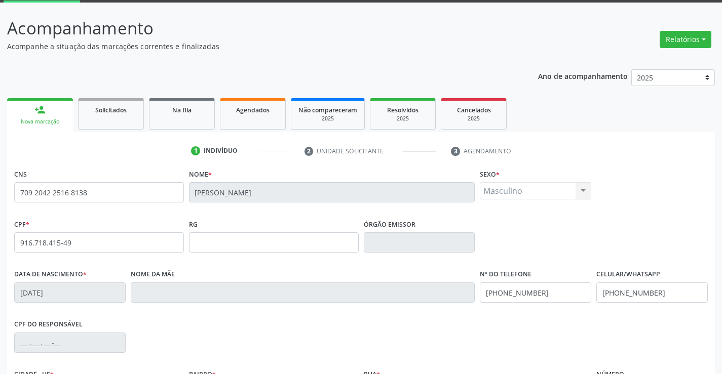
scroll to position [175, 0]
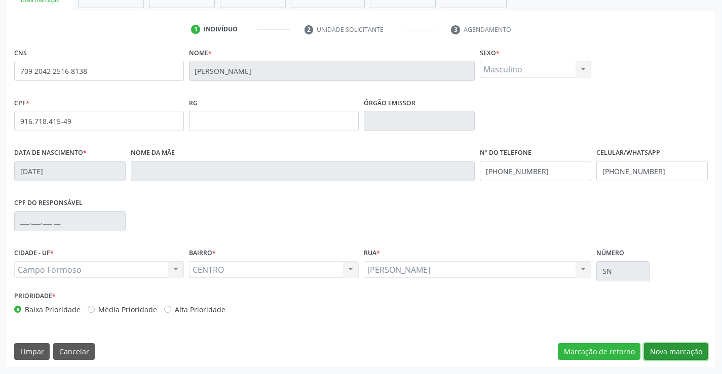
click at [680, 352] on button "Nova marcação" at bounding box center [676, 352] width 64 height 17
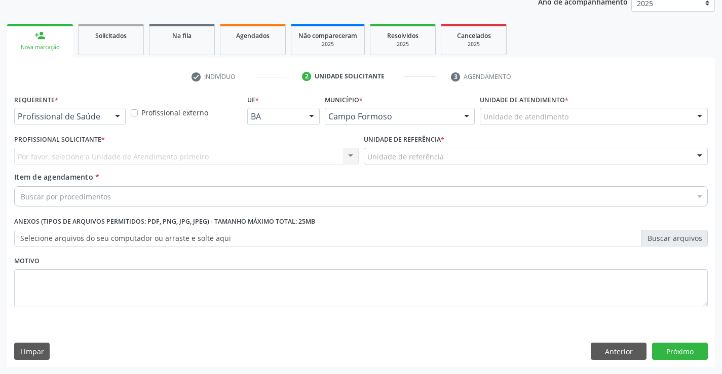
scroll to position [128, 0]
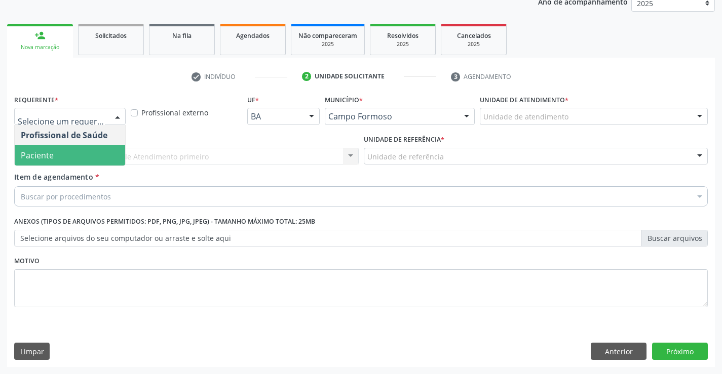
click at [60, 148] on span "Paciente" at bounding box center [70, 155] width 110 height 20
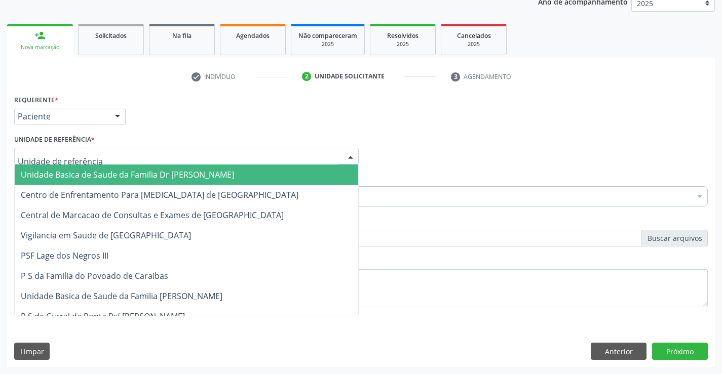
click at [60, 148] on div at bounding box center [186, 156] width 345 height 17
click at [72, 171] on span "Unidade Basica de Saude da Familia Dr [PERSON_NAME]" at bounding box center [127, 174] width 213 height 11
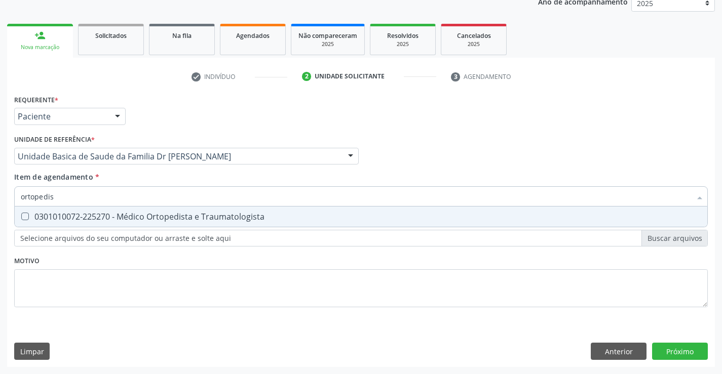
type input "ortopedist"
click at [110, 214] on div "0301010072-225270 - Médico Ortopedista e Traumatologista" at bounding box center [361, 217] width 681 height 8
checkbox Traumatologista "true"
click at [674, 347] on div "Requerente * Paciente Profissional de Saúde Paciente Nenhum resultado encontrad…" at bounding box center [361, 229] width 708 height 275
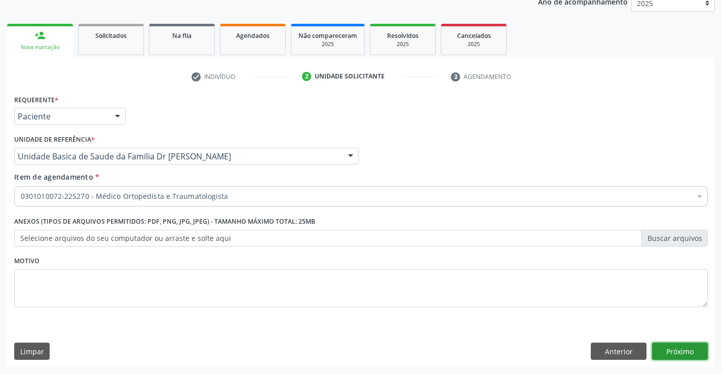
click at [674, 347] on button "Próximo" at bounding box center [680, 351] width 56 height 17
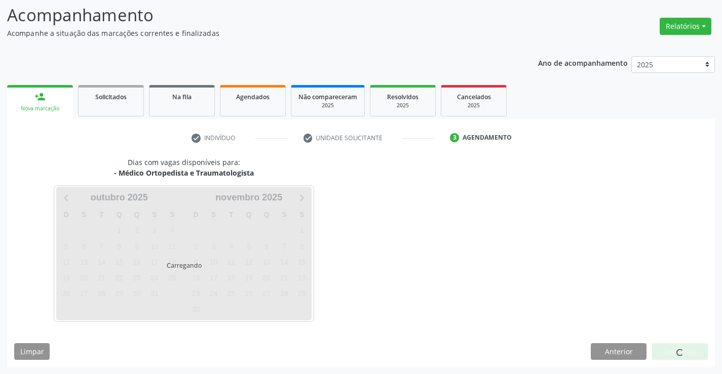
scroll to position [66, 0]
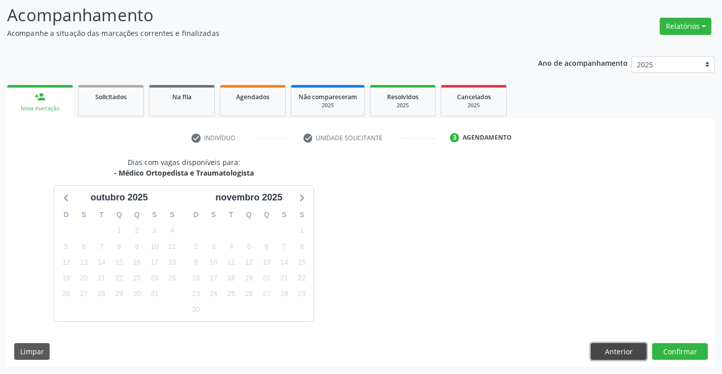
click at [618, 347] on button "Anterior" at bounding box center [619, 352] width 56 height 17
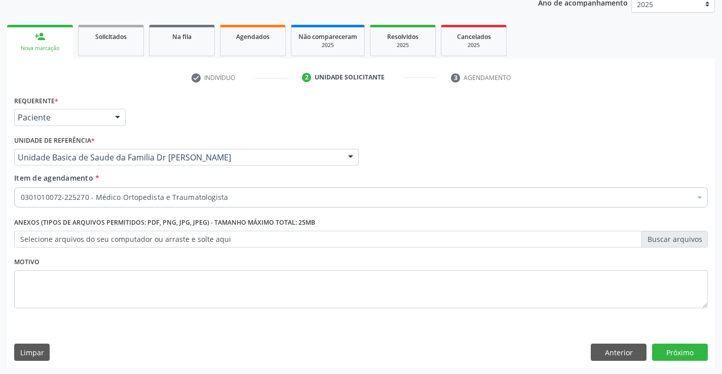
scroll to position [128, 0]
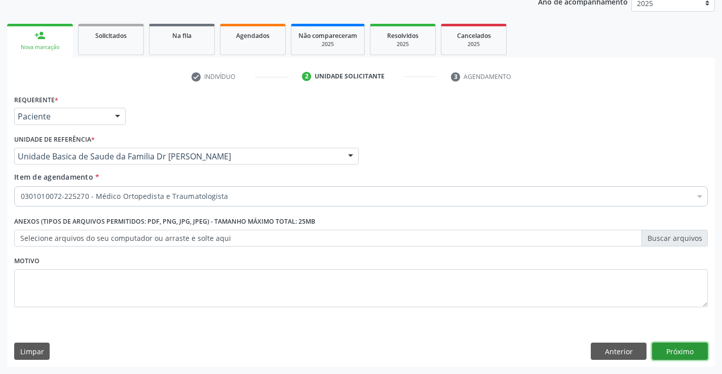
click at [678, 353] on button "Próximo" at bounding box center [680, 351] width 56 height 17
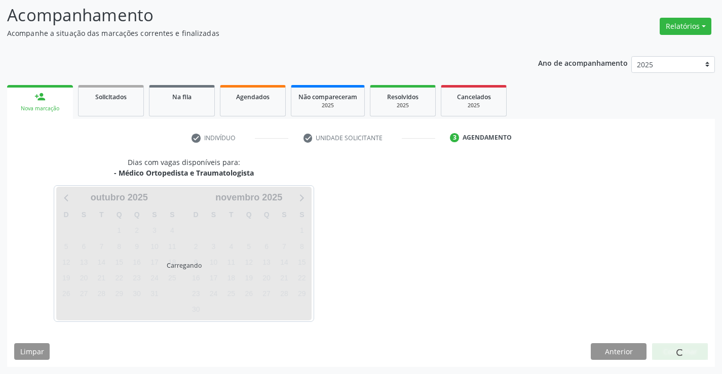
scroll to position [66, 0]
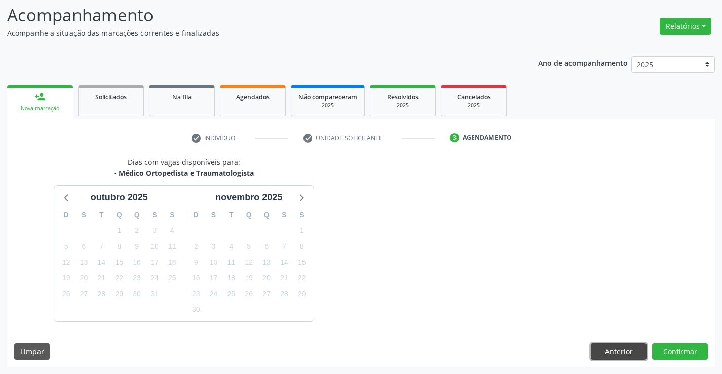
click at [614, 349] on button "Anterior" at bounding box center [619, 352] width 56 height 17
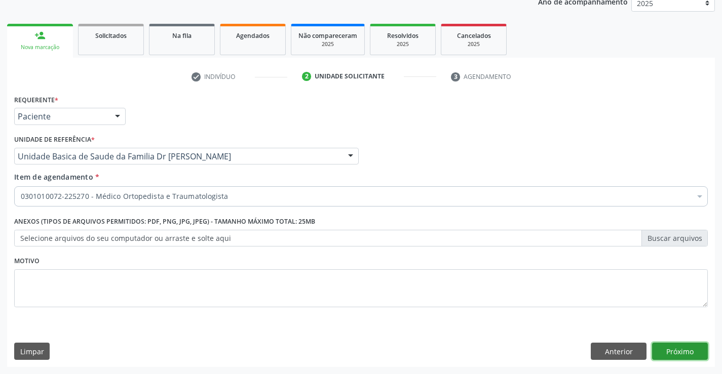
click at [663, 350] on button "Próximo" at bounding box center [680, 351] width 56 height 17
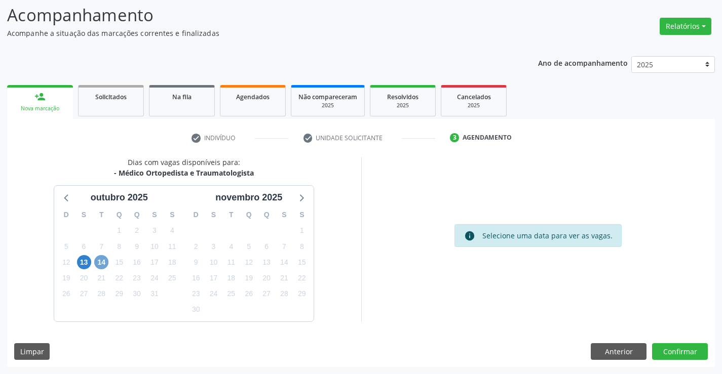
click at [101, 265] on span "14" at bounding box center [101, 262] width 14 height 14
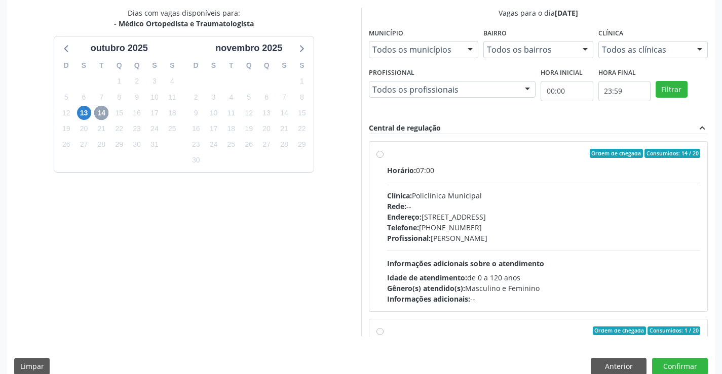
scroll to position [231, 0]
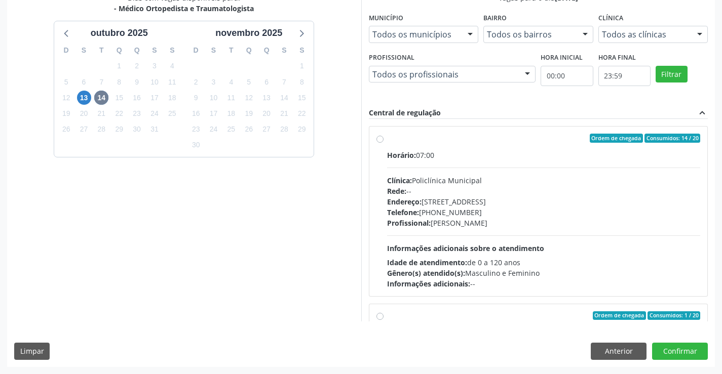
click at [491, 147] on label "Ordem de chegada Consumidos: 14 / 20 Horário: 07:00 Clínica: Policlínica Munici…" at bounding box center [544, 212] width 314 height 156
click at [384, 143] on input "Ordem de chegada Consumidos: 14 / 20 Horário: 07:00 Clínica: Policlínica Munici…" at bounding box center [380, 138] width 7 height 9
radio input "true"
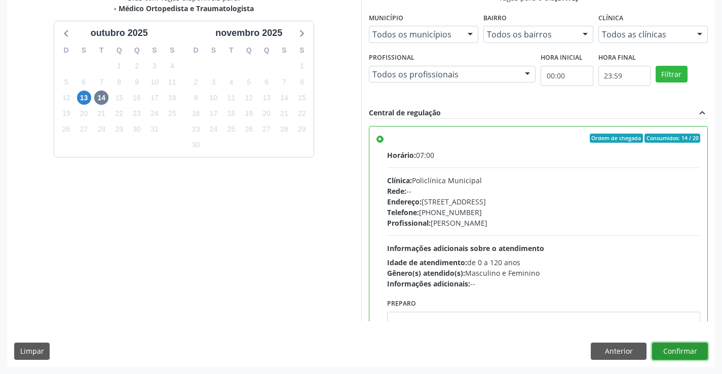
click at [676, 351] on button "Confirmar" at bounding box center [680, 351] width 56 height 17
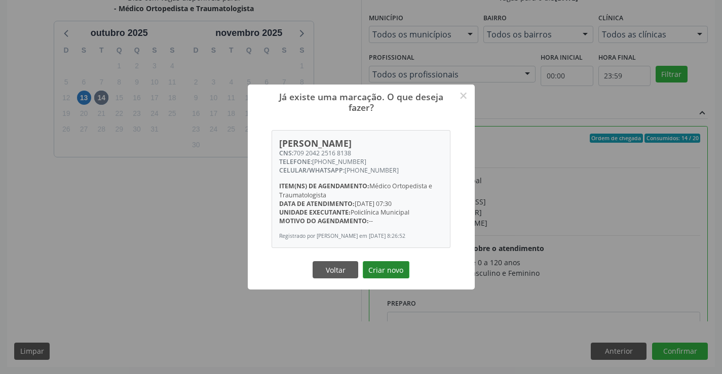
click at [386, 267] on button "Criar novo" at bounding box center [386, 269] width 47 height 17
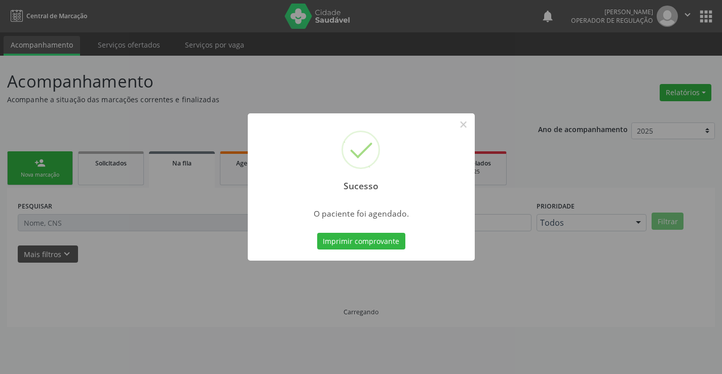
scroll to position [0, 0]
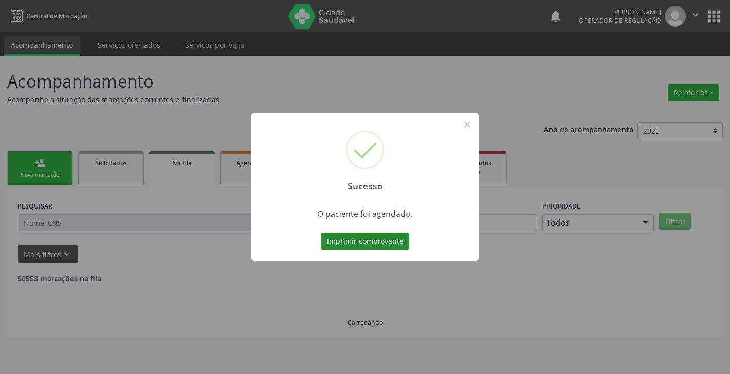
click at [354, 238] on button "Imprimir comprovante" at bounding box center [365, 241] width 88 height 17
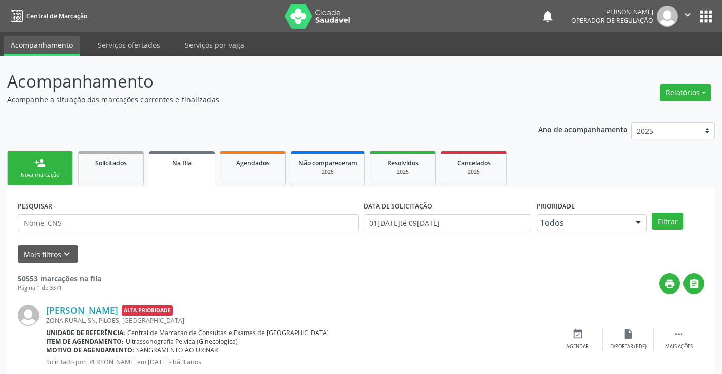
click at [49, 170] on link "person_add Nova marcação" at bounding box center [40, 169] width 66 height 34
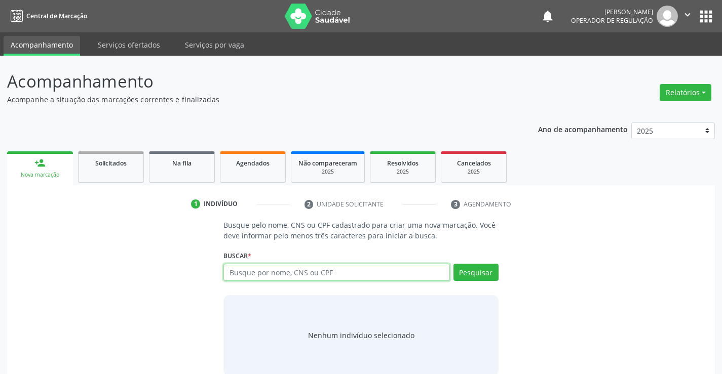
click at [336, 276] on input "text" at bounding box center [336, 272] width 226 height 17
type input "704002835051861"
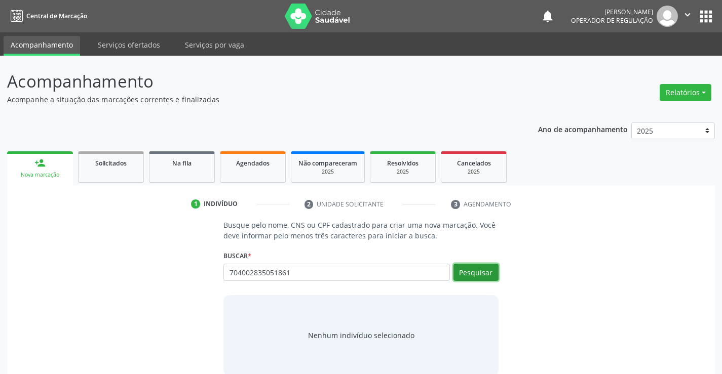
click at [477, 272] on button "Pesquisar" at bounding box center [476, 272] width 45 height 17
type input "704002835051861"
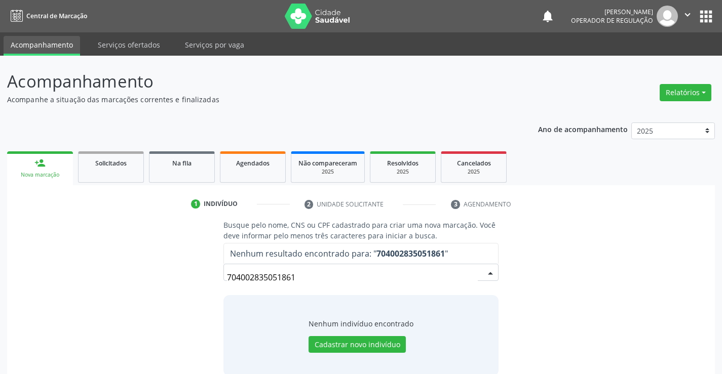
drag, startPoint x: 228, startPoint y: 276, endPoint x: 301, endPoint y: 277, distance: 73.0
click at [301, 277] on input "704002835051861" at bounding box center [352, 278] width 250 height 20
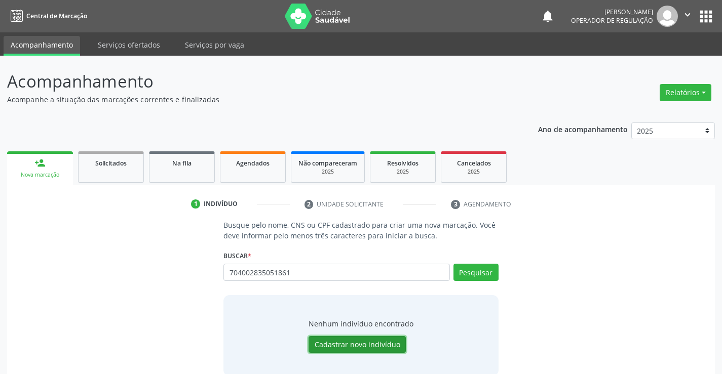
click at [361, 343] on button "Cadastrar novo indivíduo" at bounding box center [357, 344] width 97 height 17
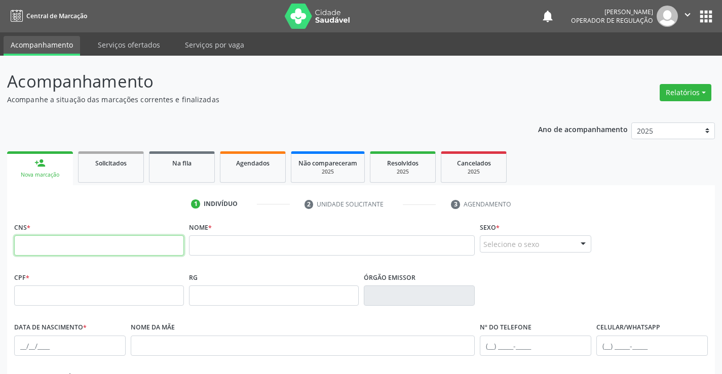
click at [66, 246] on input "text" at bounding box center [99, 246] width 170 height 20
paste input "704 0028 3505 1861"
type input "704 0028 3505 1861"
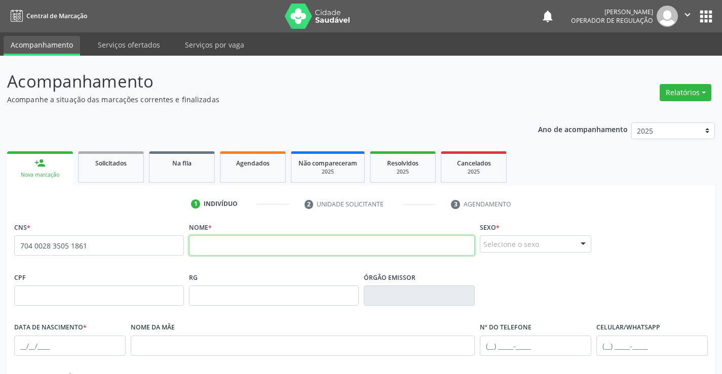
click at [219, 251] on input "text" at bounding box center [332, 246] width 286 height 20
type input "VALMIR CARVALHO DOS SANTOS"
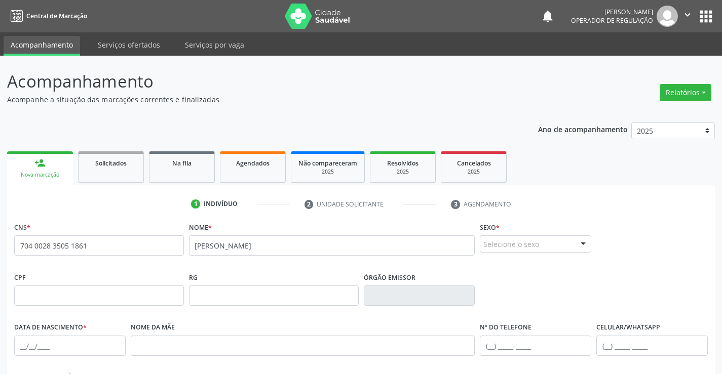
click at [520, 244] on div "Selecione o sexo" at bounding box center [535, 244] width 111 height 17
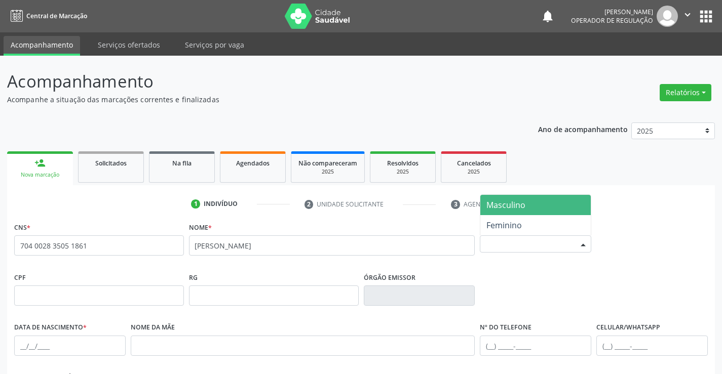
click at [517, 204] on span "Masculino" at bounding box center [505, 205] width 39 height 11
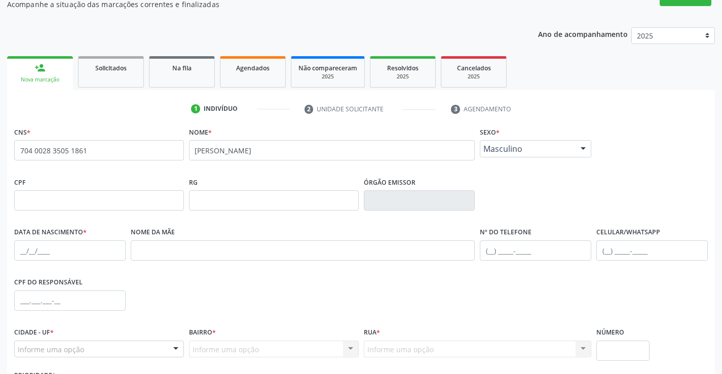
scroll to position [152, 0]
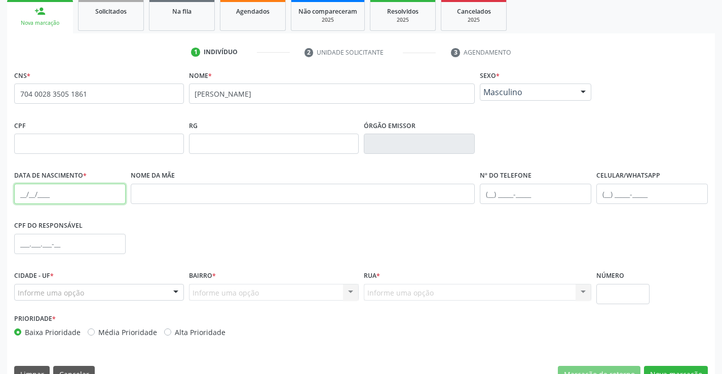
click at [73, 193] on input "text" at bounding box center [69, 194] width 111 height 20
type input "12/02/1971"
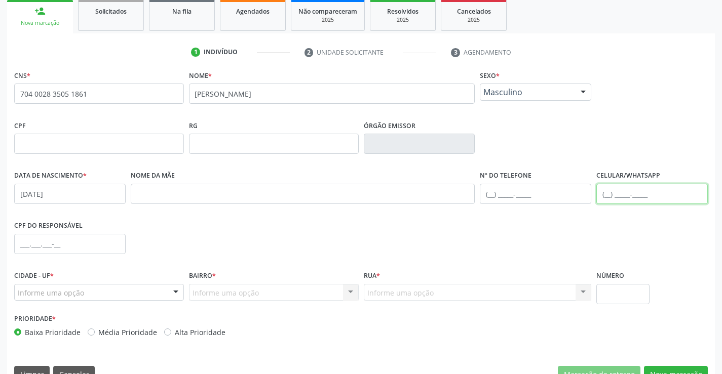
click at [632, 191] on input "text" at bounding box center [651, 194] width 111 height 20
type input "(74) 98153-6669"
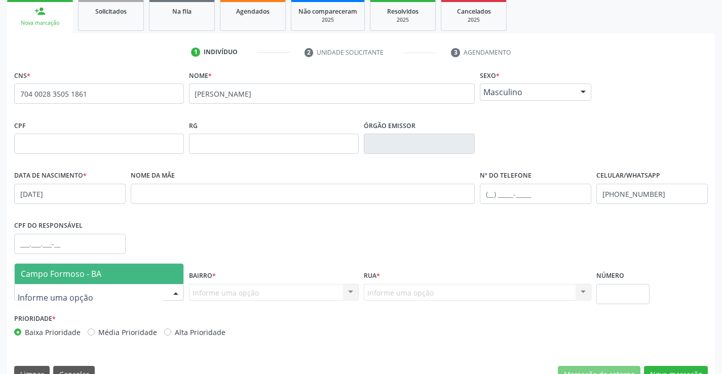
click at [107, 291] on div at bounding box center [99, 292] width 170 height 17
click at [112, 273] on span "Campo Formoso - BA" at bounding box center [99, 274] width 169 height 20
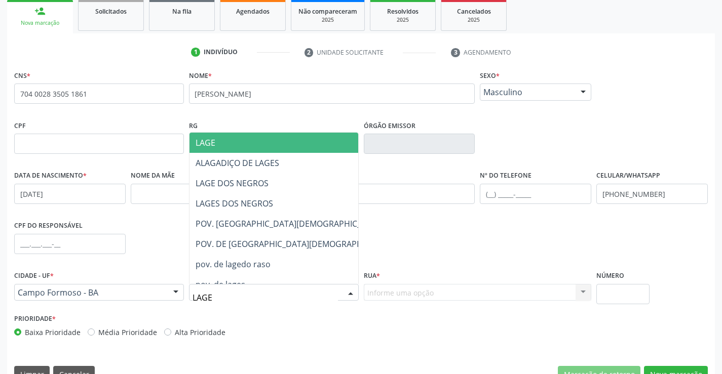
type input "LAGES"
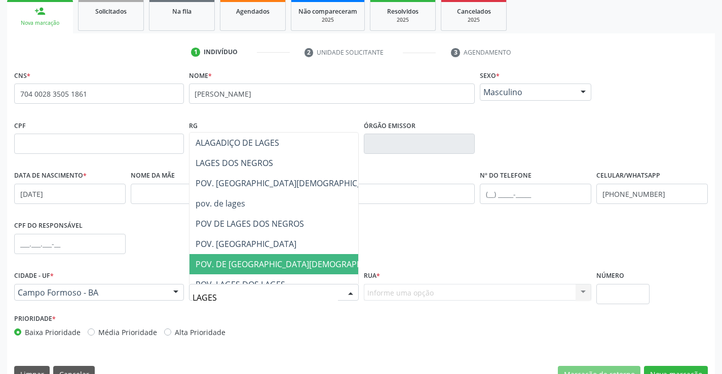
click at [244, 265] on span "POV. DE LAGES DOS NEGROS" at bounding box center [296, 264] width 201 height 11
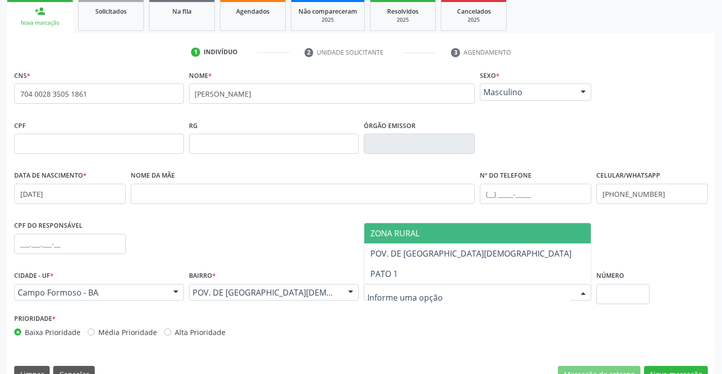
click at [428, 238] on span "ZONA RURAL" at bounding box center [477, 233] width 227 height 20
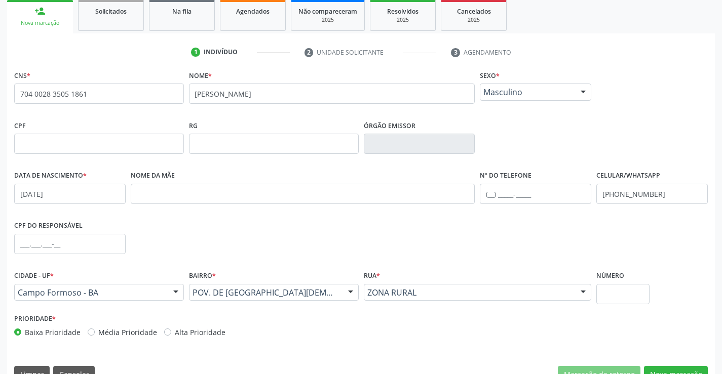
scroll to position [175, 0]
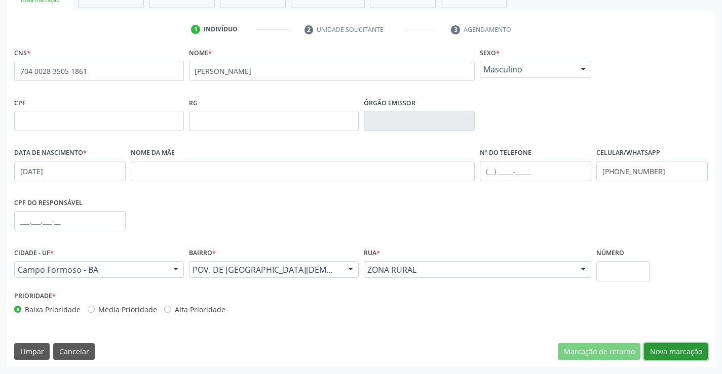
click at [681, 349] on button "Nova marcação" at bounding box center [676, 352] width 64 height 17
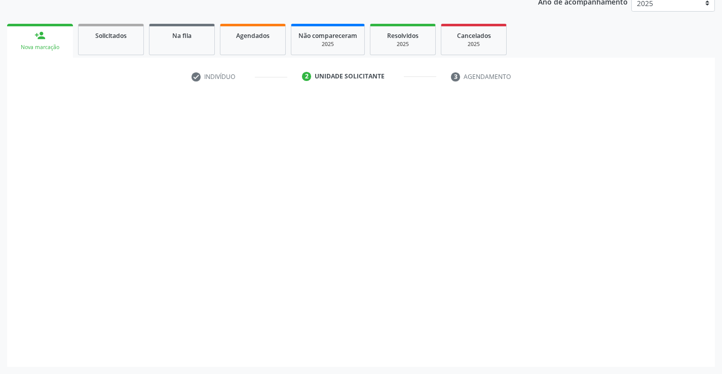
scroll to position [128, 0]
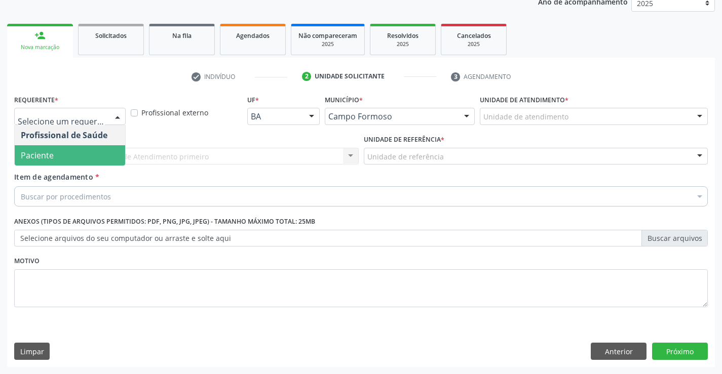
click at [49, 156] on span "Paciente" at bounding box center [37, 155] width 33 height 11
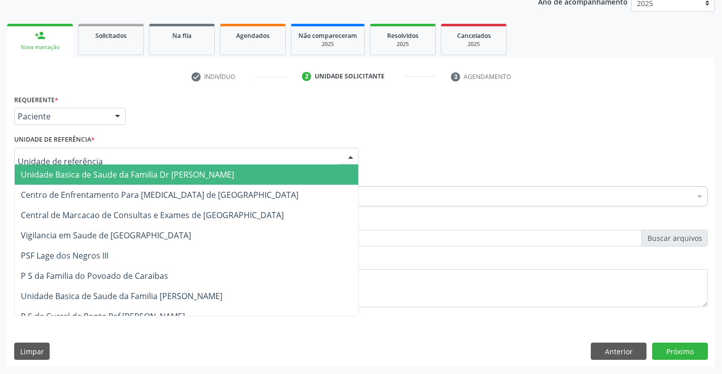
click at [59, 175] on span "Unidade Basica de Saude da Familia Dr [PERSON_NAME]" at bounding box center [127, 174] width 213 height 11
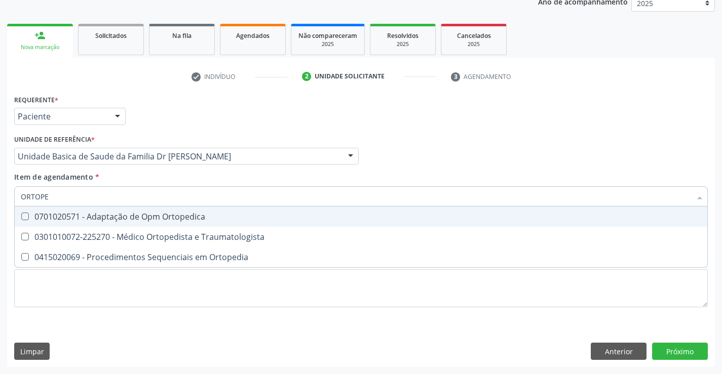
type input "ORTOPED"
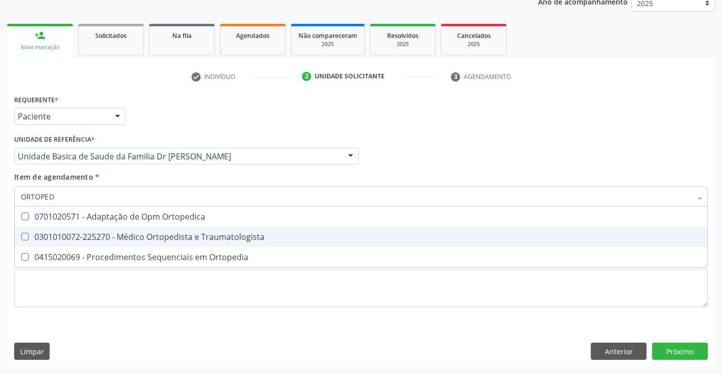
click at [139, 238] on div "0301010072-225270 - Médico Ortopedista e Traumatologista" at bounding box center [361, 237] width 681 height 8
checkbox Traumatologista "true"
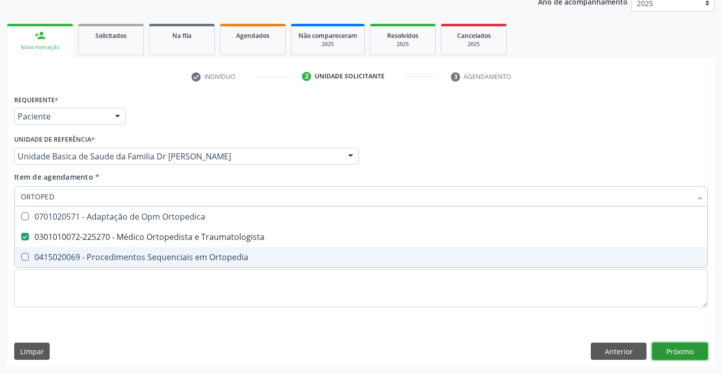
click at [681, 352] on div "Requerente * Paciente Profissional de Saúde Paciente Nenhum resultado encontrad…" at bounding box center [361, 229] width 708 height 275
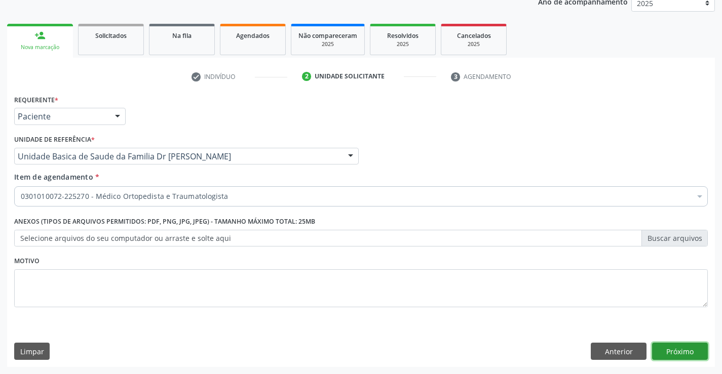
click at [681, 352] on button "Próximo" at bounding box center [680, 351] width 56 height 17
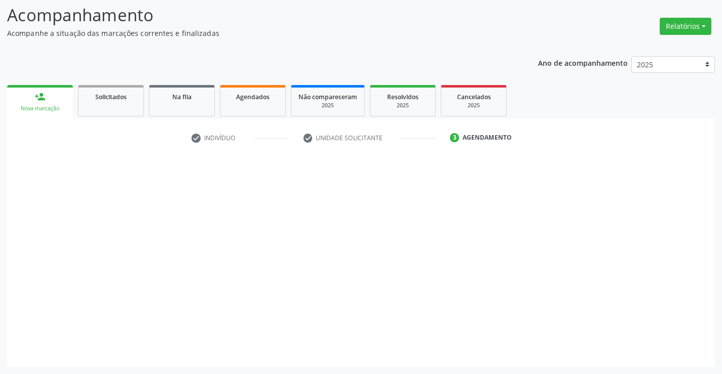
scroll to position [66, 0]
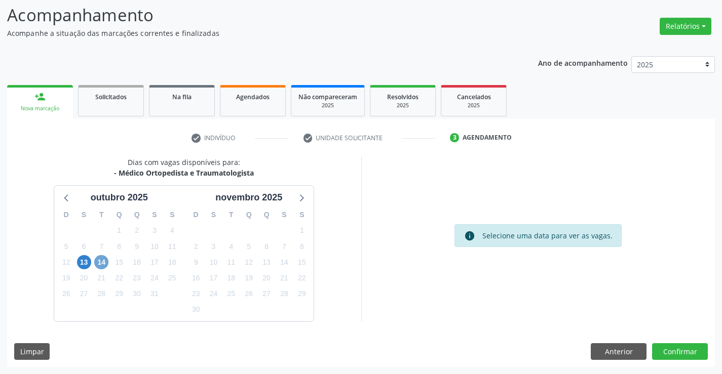
click at [103, 265] on span "14" at bounding box center [101, 262] width 14 height 14
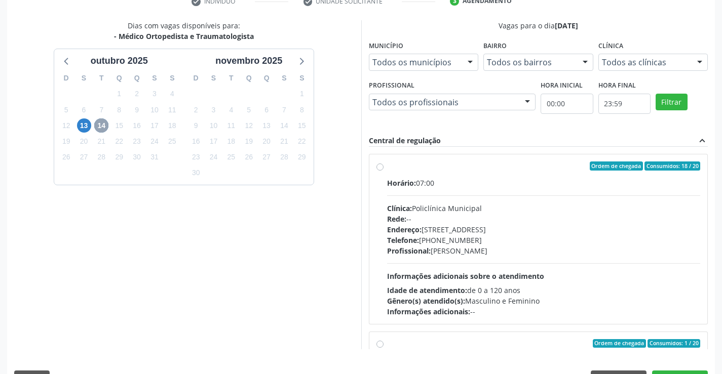
scroll to position [218, 0]
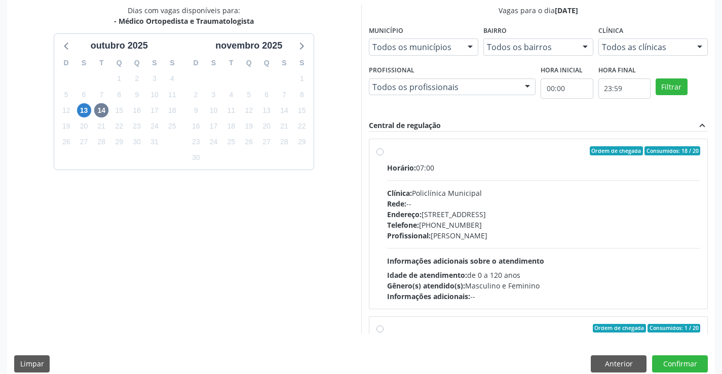
click at [498, 159] on label "Ordem de chegada Consumidos: 18 / 20 Horário: 07:00 Clínica: Policlínica Munici…" at bounding box center [544, 224] width 314 height 156
click at [384, 156] on input "Ordem de chegada Consumidos: 18 / 20 Horário: 07:00 Clínica: Policlínica Munici…" at bounding box center [380, 150] width 7 height 9
radio input "true"
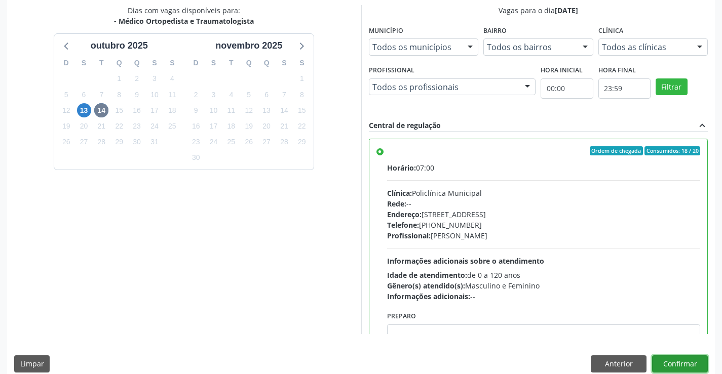
click at [679, 361] on button "Confirmar" at bounding box center [680, 364] width 56 height 17
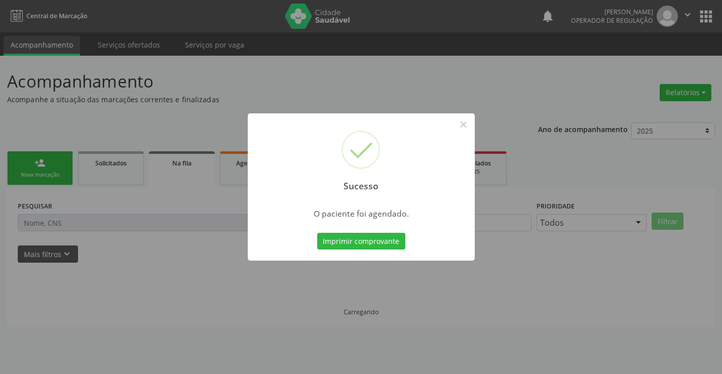
scroll to position [0, 0]
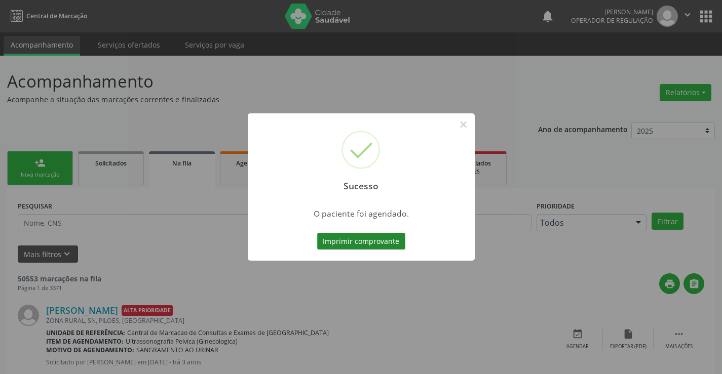
click at [356, 239] on button "Imprimir comprovante" at bounding box center [361, 241] width 88 height 17
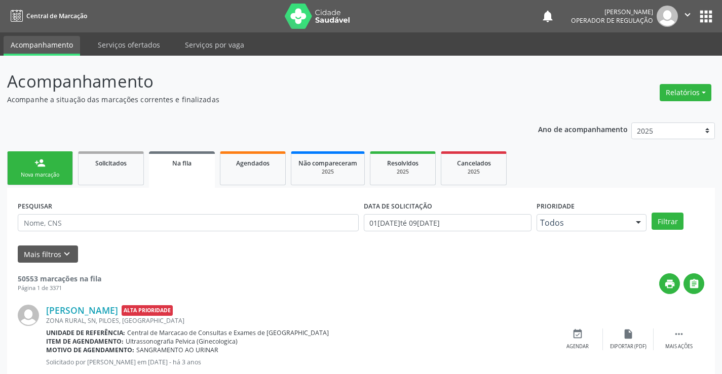
click at [48, 167] on link "person_add Nova marcação" at bounding box center [40, 169] width 66 height 34
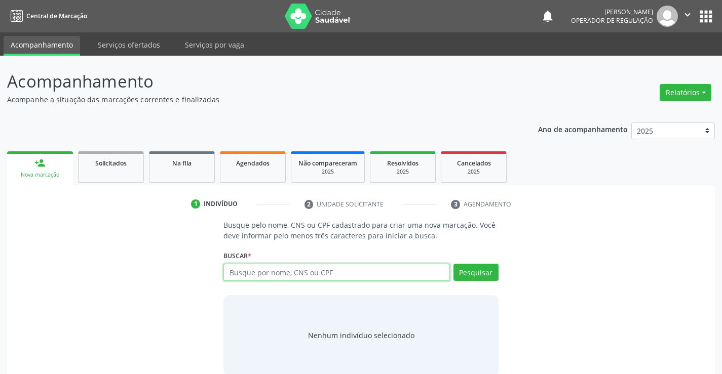
click at [319, 271] on input "text" at bounding box center [336, 272] width 226 height 17
click at [311, 271] on input "text" at bounding box center [336, 272] width 226 height 17
drag, startPoint x: 230, startPoint y: 272, endPoint x: 300, endPoint y: 273, distance: 70.4
click at [300, 273] on input "703408044435900" at bounding box center [336, 272] width 226 height 17
type input "703408044435900"
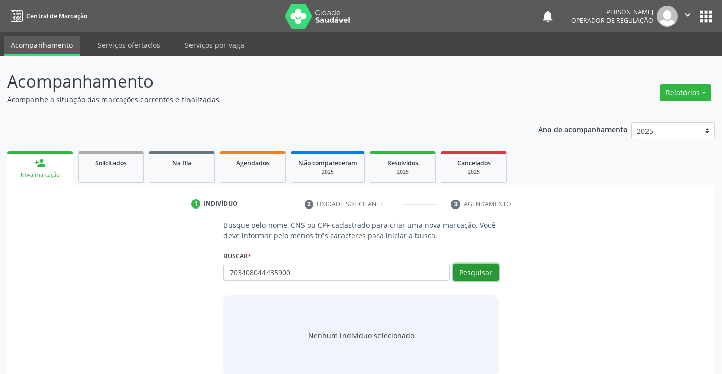
click at [476, 273] on button "Pesquisar" at bounding box center [476, 272] width 45 height 17
type input "703408044435900"
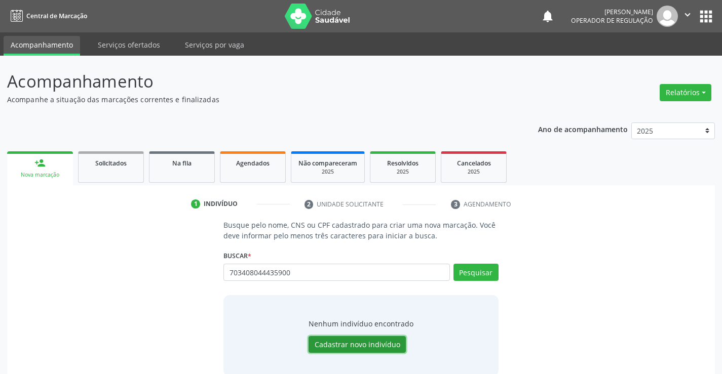
click at [352, 339] on button "Cadastrar novo indivíduo" at bounding box center [357, 344] width 97 height 17
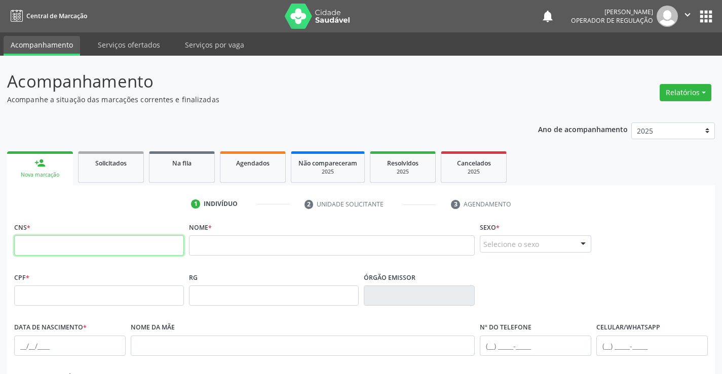
click at [78, 250] on input "text" at bounding box center [99, 246] width 170 height 20
paste input "703 4080 4443 5900"
type input "703 4080 4443 5900"
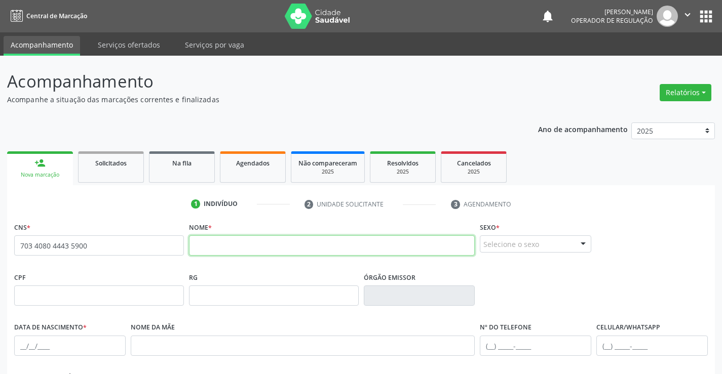
click at [210, 247] on input "text" at bounding box center [332, 246] width 286 height 20
type input "MARIA JAMILE SANTOS DA SILVA"
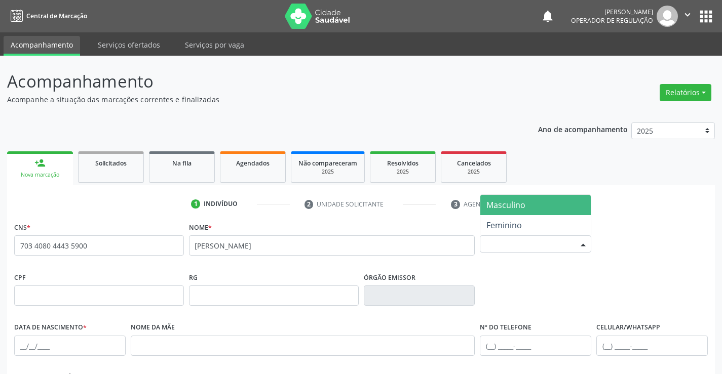
click at [530, 243] on div "Selecione o sexo" at bounding box center [535, 244] width 111 height 17
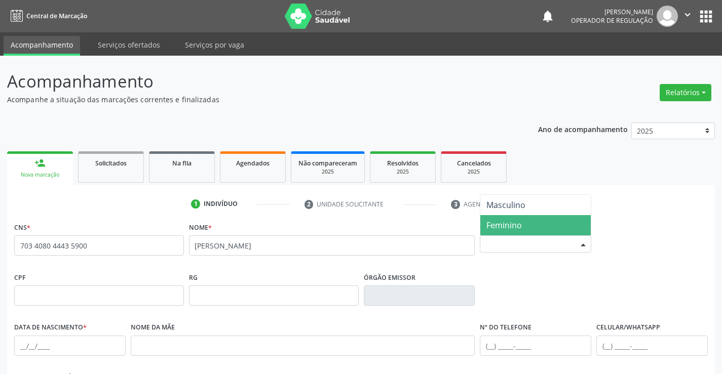
click at [520, 225] on span "Feminino" at bounding box center [503, 225] width 35 height 11
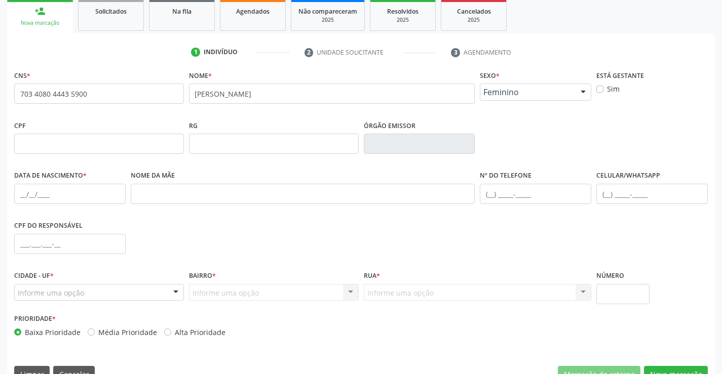
scroll to position [175, 0]
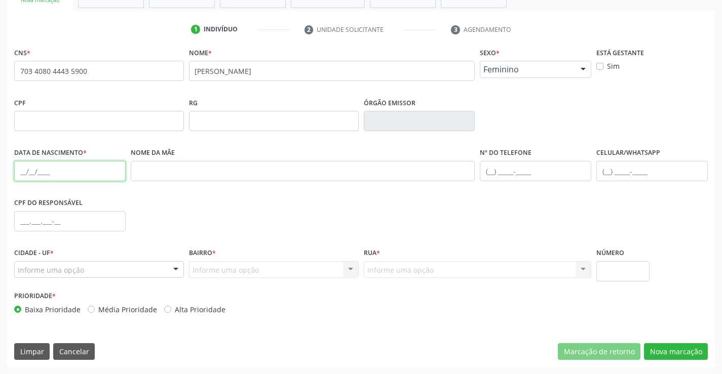
click at [55, 168] on input "text" at bounding box center [69, 171] width 111 height 20
type input "02/04/2004"
click at [621, 168] on input "text" at bounding box center [651, 171] width 111 height 20
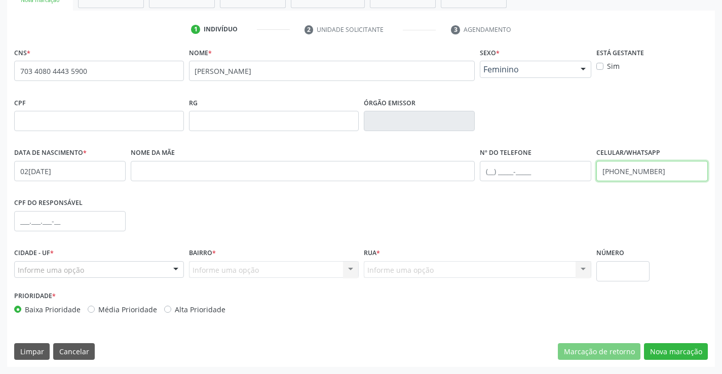
type input "(74) 7400-2069"
click at [93, 274] on div "Informe uma opção" at bounding box center [99, 269] width 170 height 17
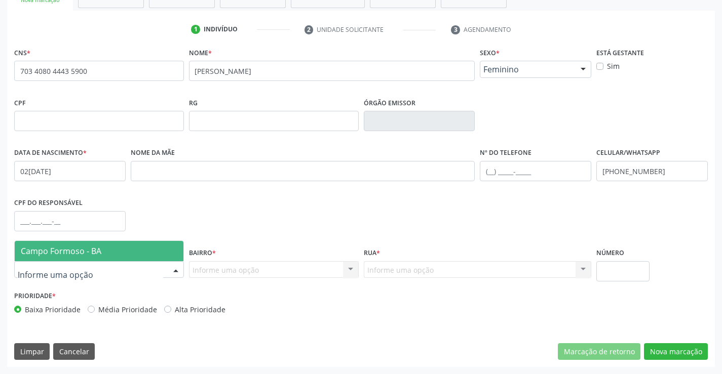
click at [96, 249] on span "Campo Formoso - BA" at bounding box center [61, 251] width 81 height 11
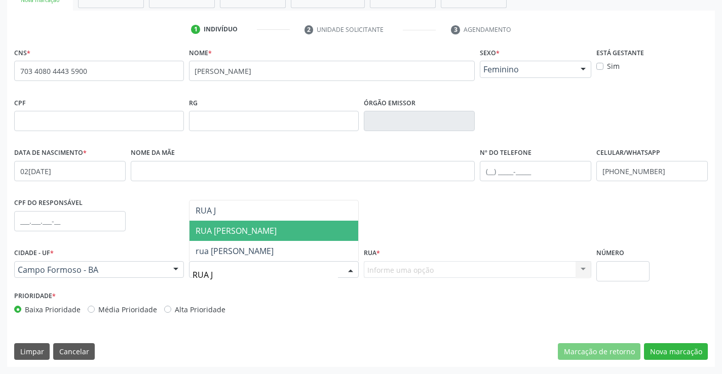
type input "RUA JU"
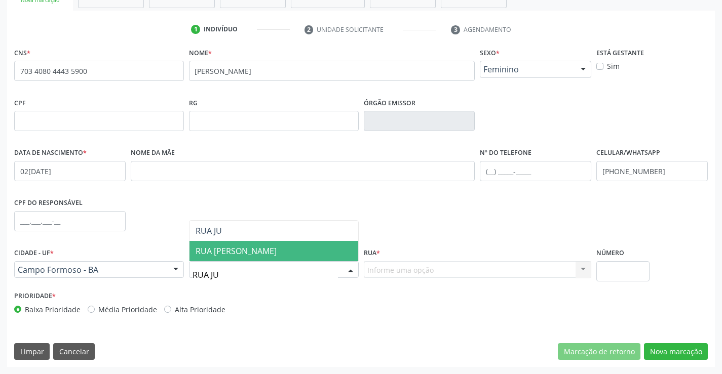
click at [242, 249] on span "RUA JUCA MARQUES" at bounding box center [236, 251] width 81 height 11
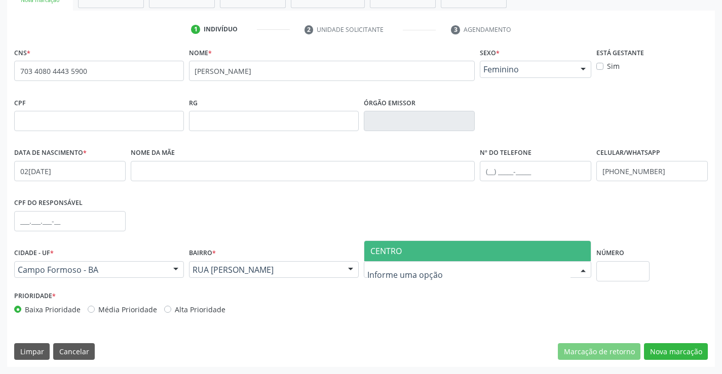
click at [417, 251] on span "CENTRO" at bounding box center [477, 251] width 227 height 20
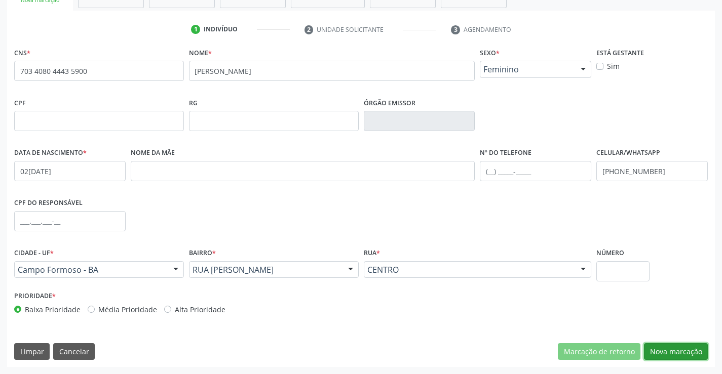
click at [676, 352] on button "Nova marcação" at bounding box center [676, 352] width 64 height 17
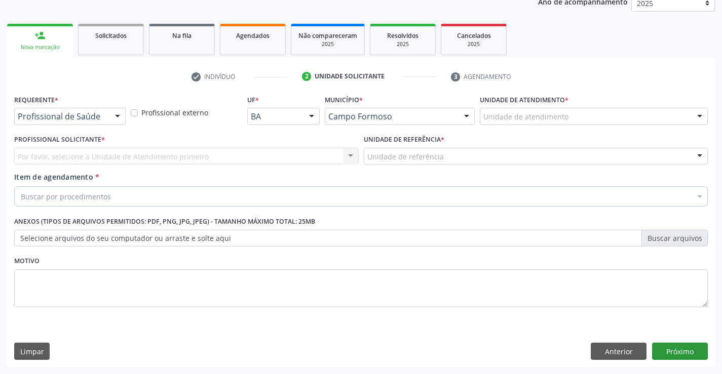
scroll to position [128, 0]
click at [73, 153] on div "Por favor, selecione a Unidade de Atendimento primeiro Nenhum resultado encontr…" at bounding box center [186, 156] width 345 height 17
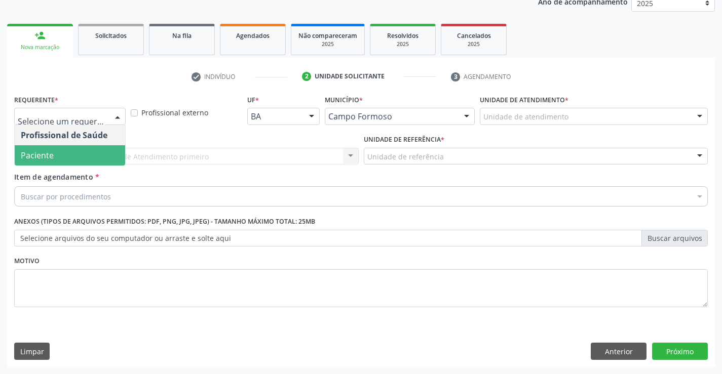
click at [71, 153] on span "Paciente" at bounding box center [70, 155] width 110 height 20
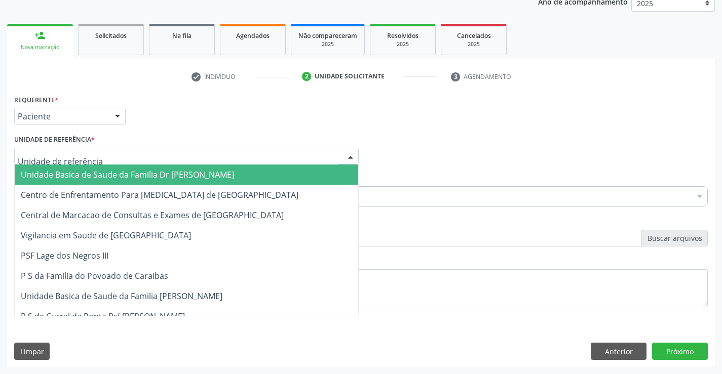
click at [73, 150] on div at bounding box center [186, 156] width 345 height 17
click at [78, 175] on span "Unidade Basica de Saude da Familia Dr [PERSON_NAME]" at bounding box center [127, 174] width 213 height 11
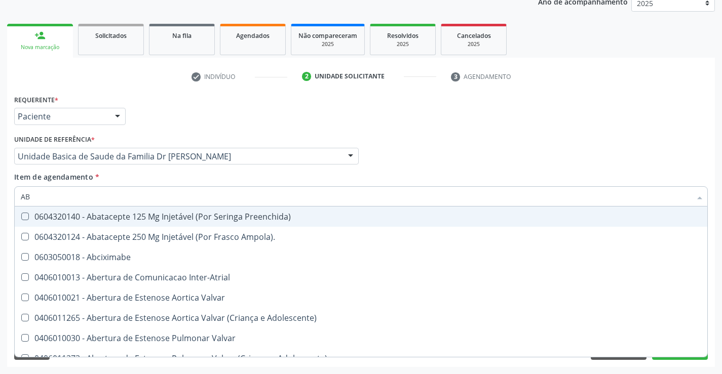
type input "ABO"
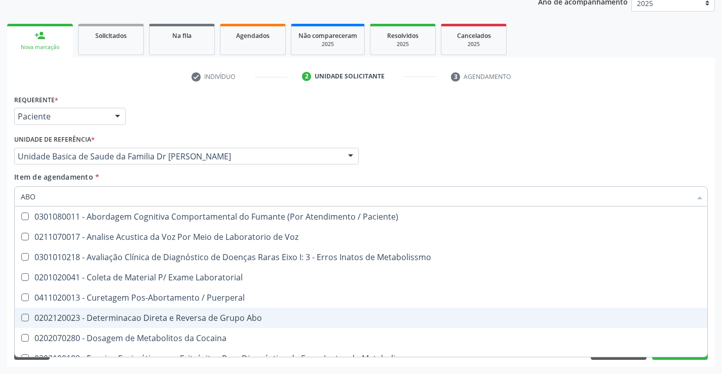
click at [237, 319] on div "0202120023 - Determinacao Direta e Reversa de Grupo Abo" at bounding box center [361, 318] width 681 height 8
checkbox Abo "true"
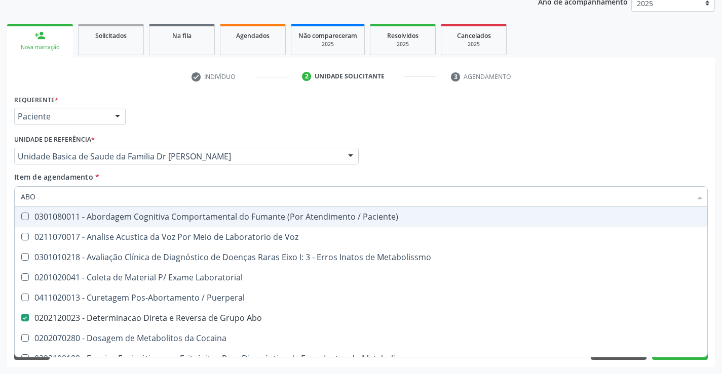
type input "ABO"
click at [110, 177] on div "Item de agendamento * ABO Desfazer seleção 0301080011 - Abordagem Cognitiva Com…" at bounding box center [361, 188] width 694 height 32
checkbox Voz "true"
checkbox Abo "false"
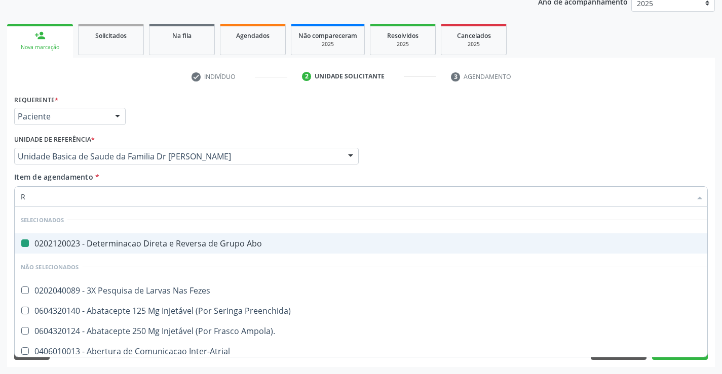
type input "RH"
checkbox Abo "false"
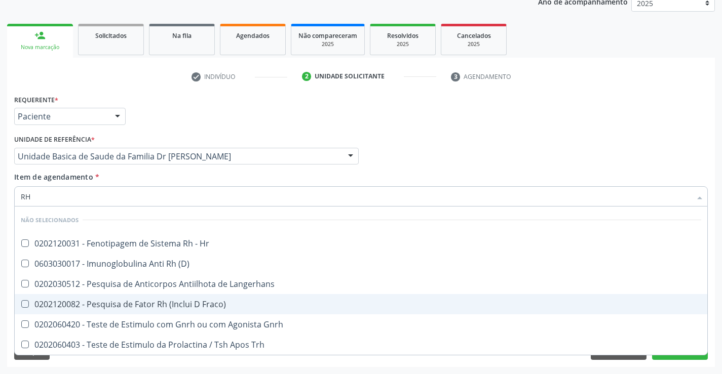
click at [201, 303] on div "0202120082 - Pesquisa de Fator Rh (Inclui D Fraco)" at bounding box center [361, 304] width 681 height 8
checkbox Fraco\) "true"
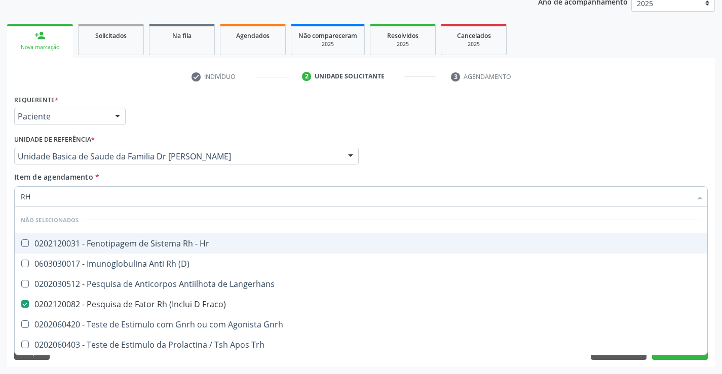
type input "RH"
click at [131, 182] on div "Item de agendamento * RH Desfazer seleção Não selecionados 0202120031 - Fenotip…" at bounding box center [361, 188] width 694 height 32
checkbox Hr "true"
checkbox Fraco\) "false"
checkbox \(D\) "true"
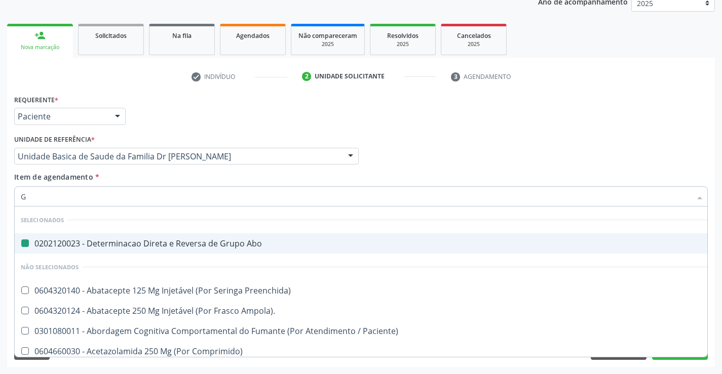
type input "GL"
checkbox Abo "false"
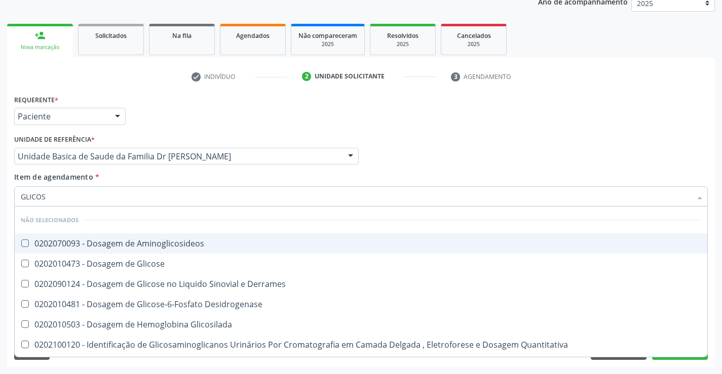
type input "GLICOSE"
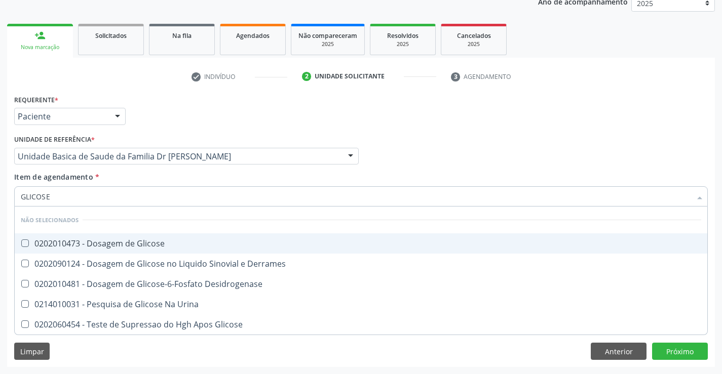
click at [142, 243] on div "0202010473 - Dosagem de Glicose" at bounding box center [361, 244] width 681 height 8
checkbox Glicose "true"
type input "GLICOSE"
click at [119, 178] on div "Item de agendamento * GLICOSE Desfazer seleção Não selecionados 0202010473 - Do…" at bounding box center [361, 188] width 694 height 32
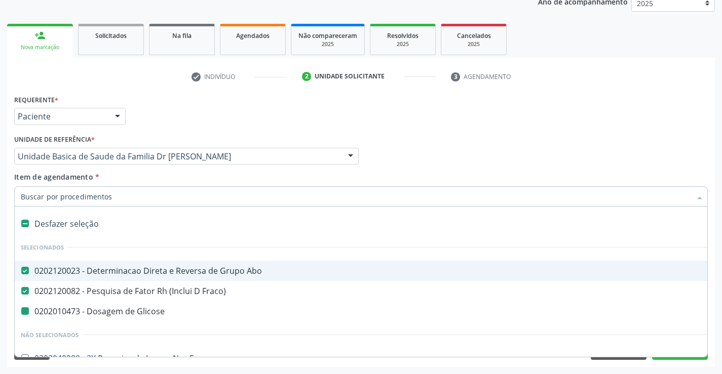
type input "H"
checkbox Glicose "false"
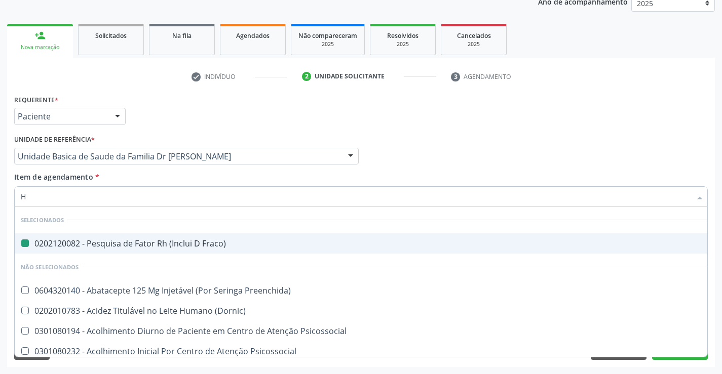
type input "HE"
checkbox Fraco\) "false"
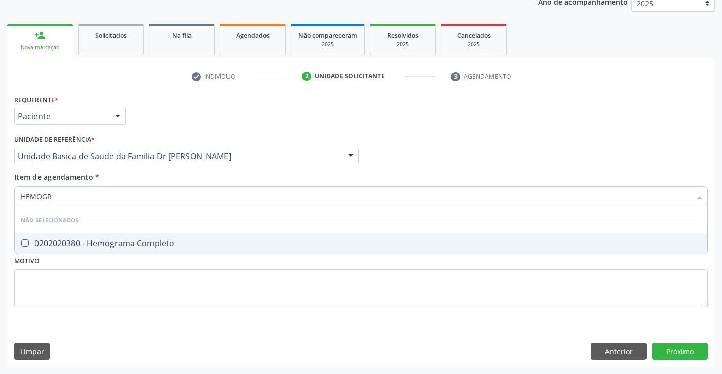
type input "HEMOGRA"
click at [116, 241] on div "0202020380 - Hemograma Completo" at bounding box center [361, 244] width 681 height 8
checkbox Completo "true"
click at [115, 176] on div "Item de agendamento * HEMOGRA Desfazer seleção Não selecionados 0202020380 - He…" at bounding box center [361, 188] width 694 height 32
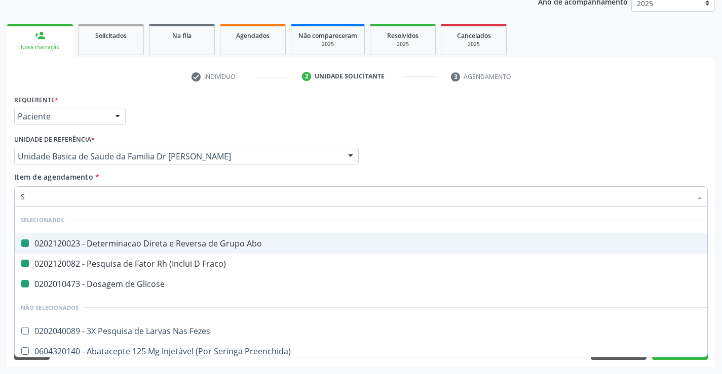
type input "SI"
checkbox Abo "false"
checkbox Fraco\) "false"
checkbox Glicose "false"
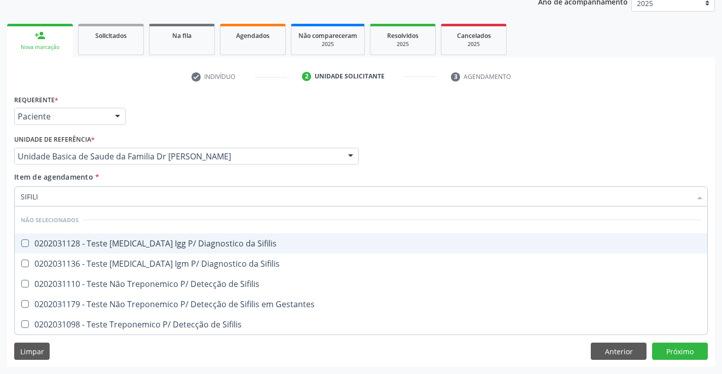
type input "SIFILIS"
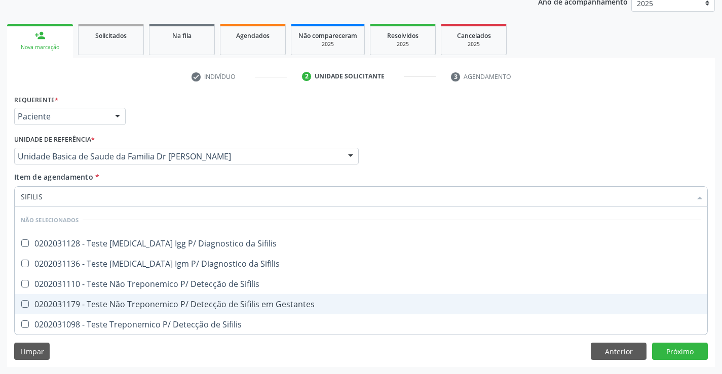
click at [188, 302] on div "0202031179 - Teste Não Treponemico P/ Detecção de Sifilis em Gestantes" at bounding box center [361, 304] width 681 height 8
checkbox Gestantes "true"
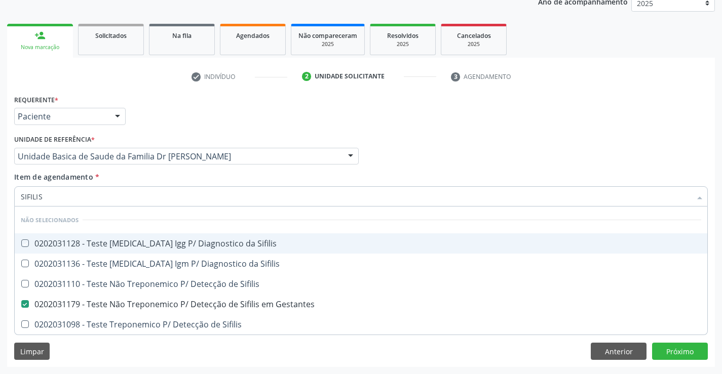
click at [163, 178] on div "Item de agendamento * SIFILIS Desfazer seleção Não selecionados 0202031128 - Te…" at bounding box center [361, 188] width 694 height 32
checkbox Sifilis "true"
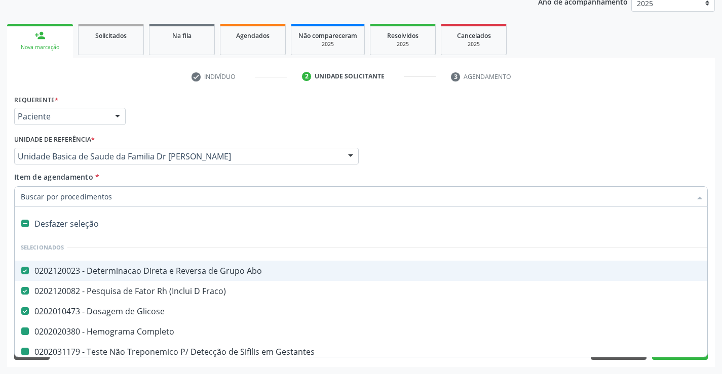
type input "U"
checkbox Gestantes "false"
checkbox Completo "false"
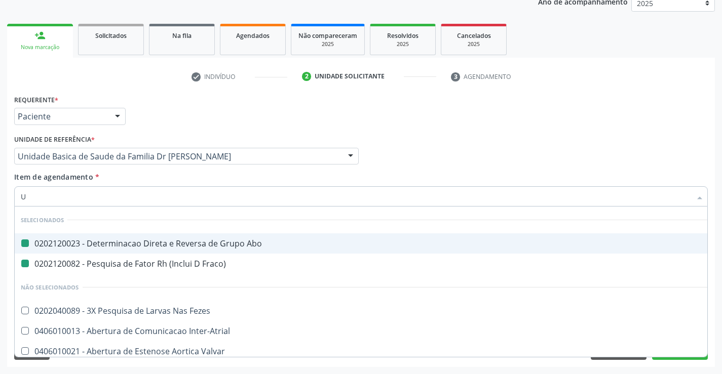
type input "UR"
checkbox Abo "false"
checkbox Fraco\) "false"
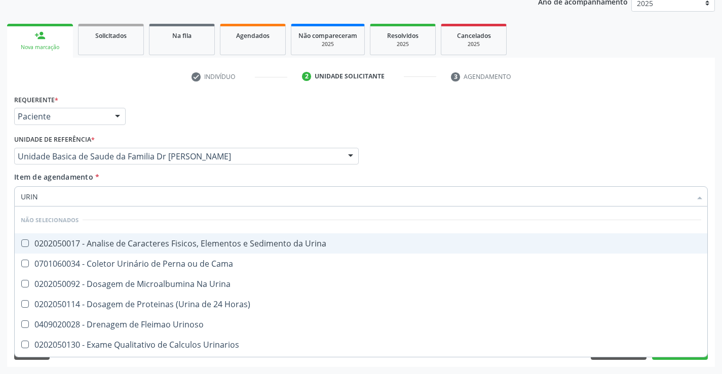
type input "URINA"
click at [157, 244] on div "0202050017 - Analise de Caracteres Fisicos, Elementos e Sedimento da Urina" at bounding box center [361, 244] width 681 height 8
checkbox Urina "true"
click at [143, 178] on div "Item de agendamento * URINA Desfazer seleção Não selecionados 0202050017 - Anal…" at bounding box center [361, 188] width 694 height 32
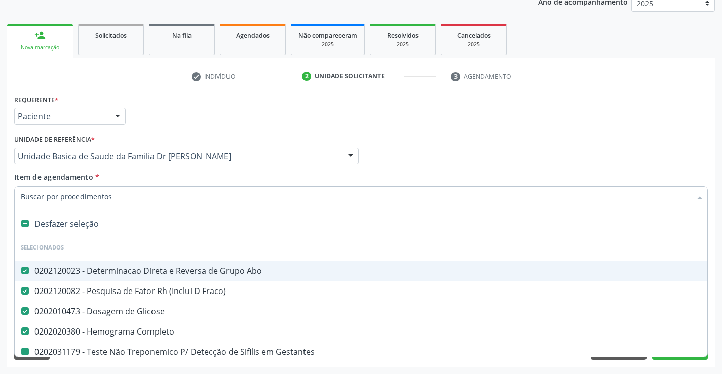
type input "F"
checkbox Gestantes "false"
checkbox Urina "false"
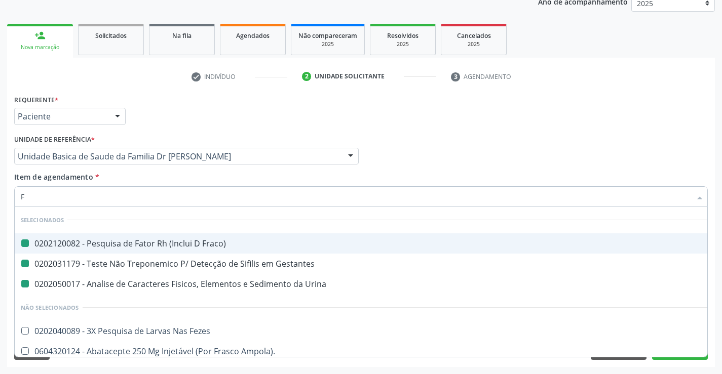
type input "FE"
checkbox Fraco\) "false"
checkbox Gestantes "false"
checkbox Urina "false"
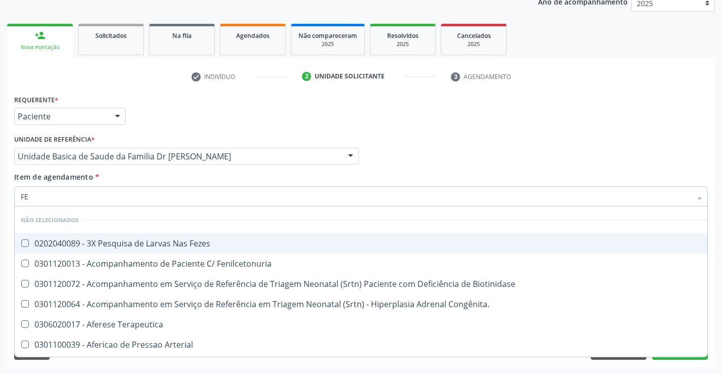
type input "FEZ"
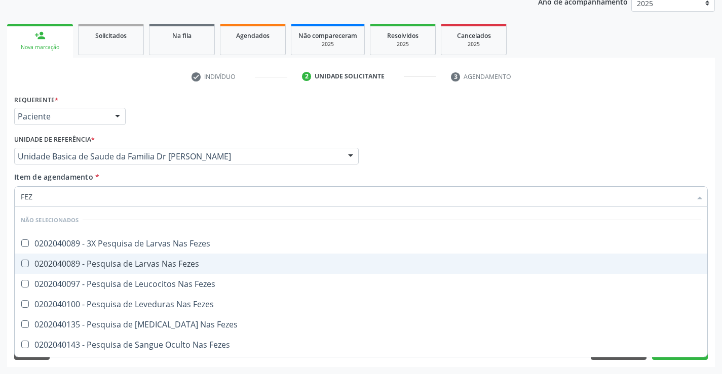
click at [138, 264] on div "0202040089 - Pesquisa de Larvas Nas Fezes" at bounding box center [361, 264] width 681 height 8
checkbox Fezes "true"
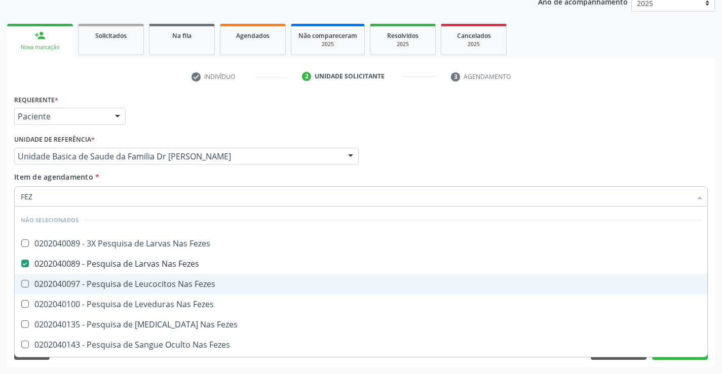
click at [718, 276] on div "Acompanhamento Acompanhe a situação das marcações correntes e finalizadas Relat…" at bounding box center [361, 151] width 722 height 446
checkbox Fezes "true"
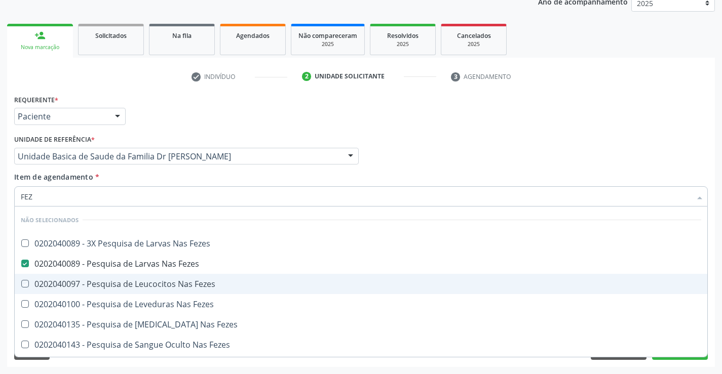
checkbox Fezes "true"
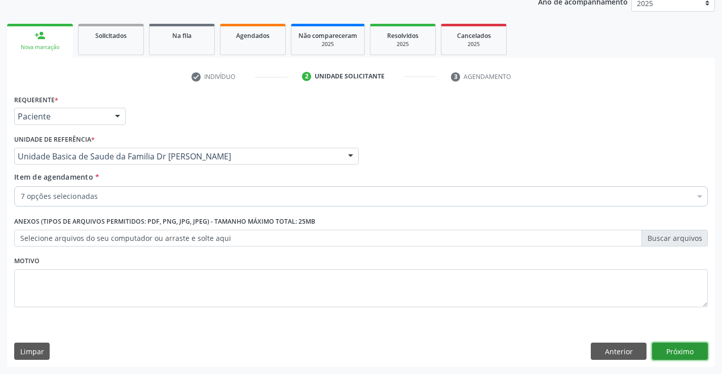
click at [673, 352] on button "Próximo" at bounding box center [680, 351] width 56 height 17
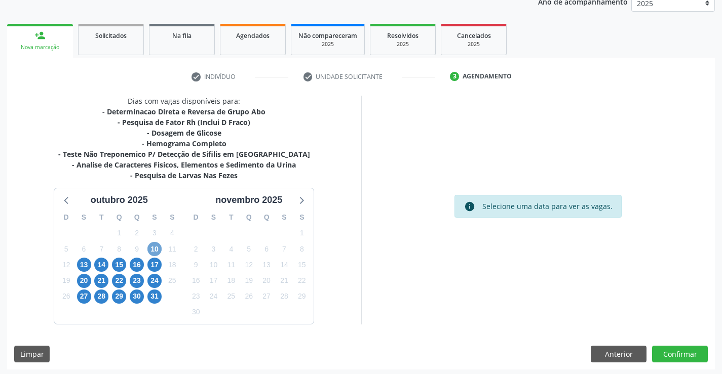
click at [156, 248] on span "10" at bounding box center [154, 249] width 14 height 14
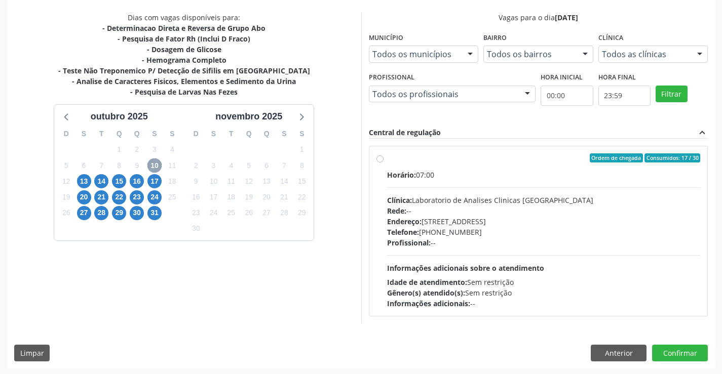
scroll to position [213, 0]
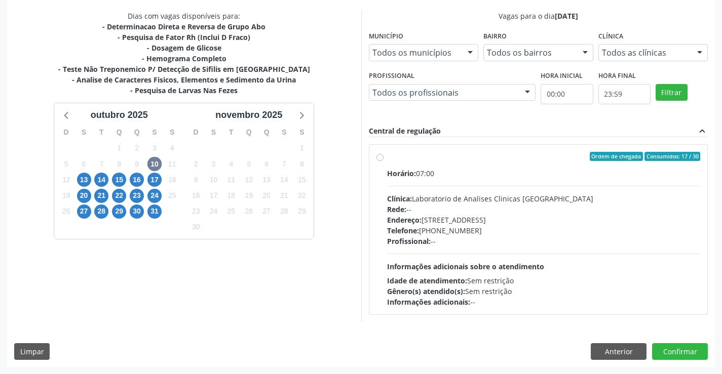
click at [516, 158] on div "Ordem de chegada Consumidos: 17 / 30" at bounding box center [544, 156] width 314 height 9
click at [384, 158] on input "Ordem de chegada Consumidos: 17 / 30 Horário: 07:00 Clínica: Laboratorio de Ana…" at bounding box center [380, 156] width 7 height 9
radio input "true"
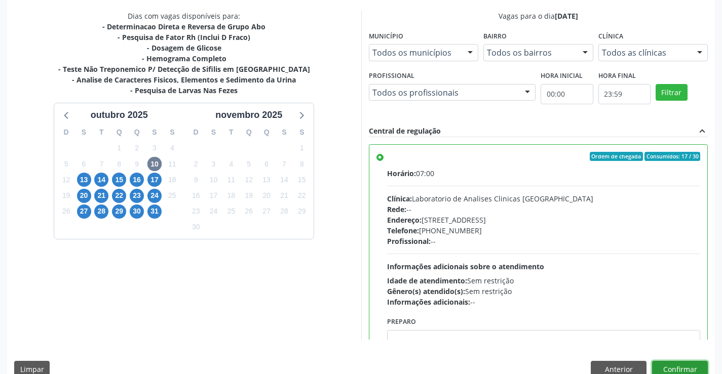
click at [674, 367] on button "Confirmar" at bounding box center [680, 369] width 56 height 17
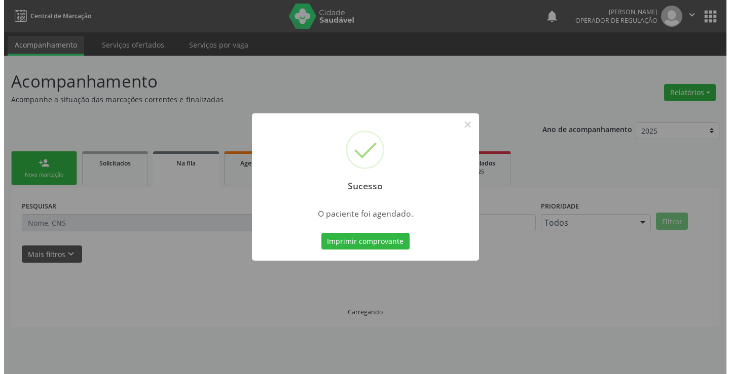
scroll to position [0, 0]
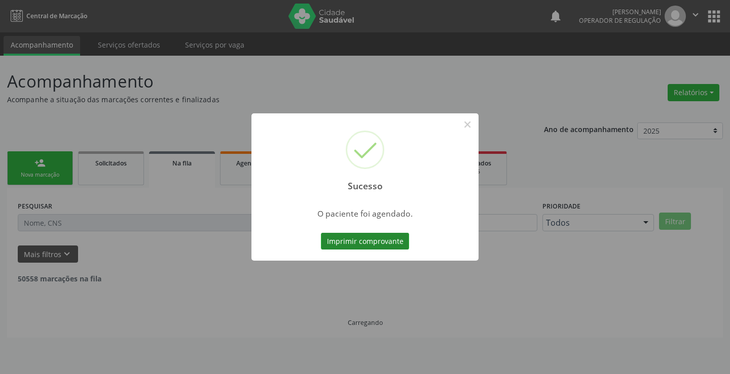
click at [359, 243] on button "Imprimir comprovante" at bounding box center [365, 241] width 88 height 17
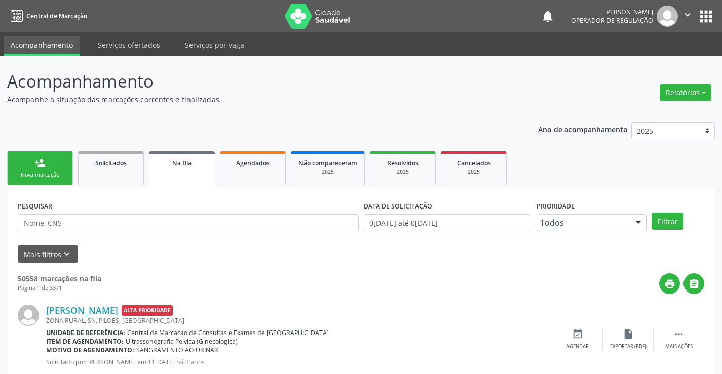
click at [46, 166] on link "person_add Nova marcação" at bounding box center [40, 169] width 66 height 34
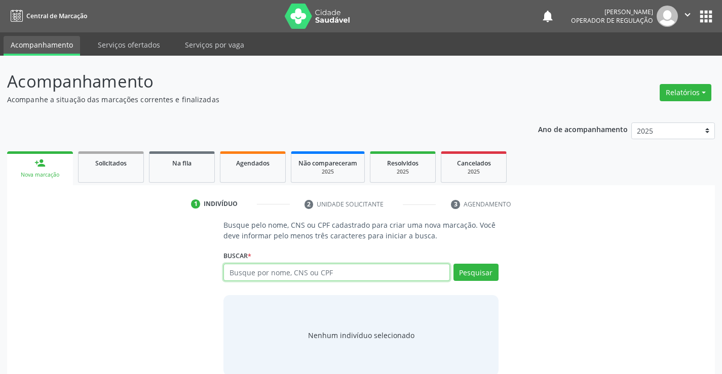
click at [352, 273] on input "text" at bounding box center [336, 272] width 226 height 17
paste input "703408044435900"
type input "703408044435900"
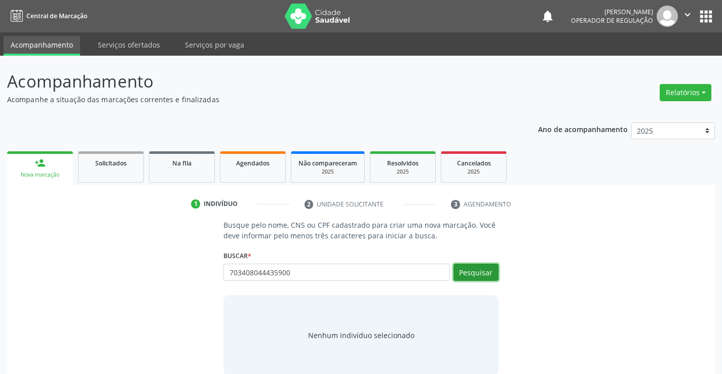
click at [470, 273] on button "Pesquisar" at bounding box center [476, 272] width 45 height 17
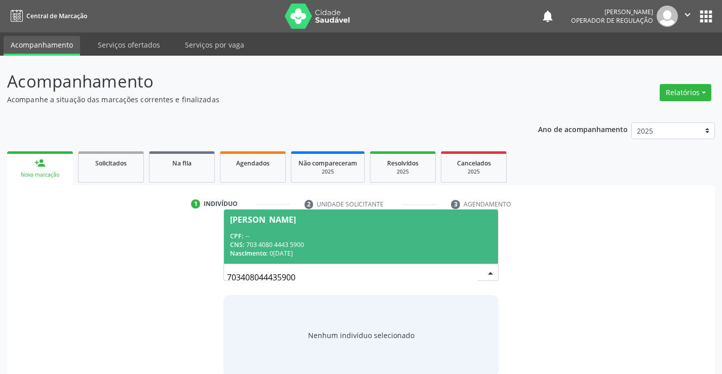
click at [317, 243] on div "CNS: 703 4080 4443 5900" at bounding box center [360, 245] width 261 height 9
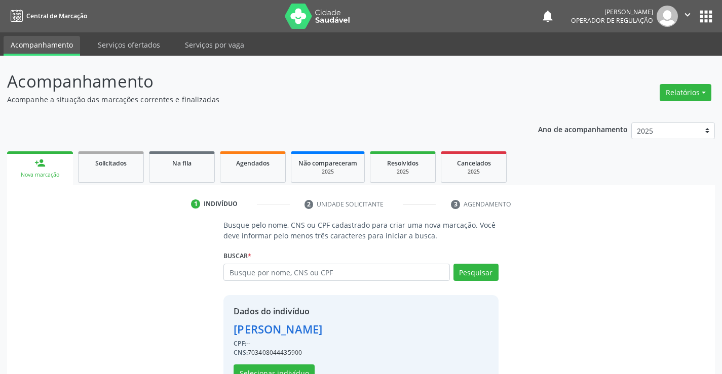
scroll to position [32, 0]
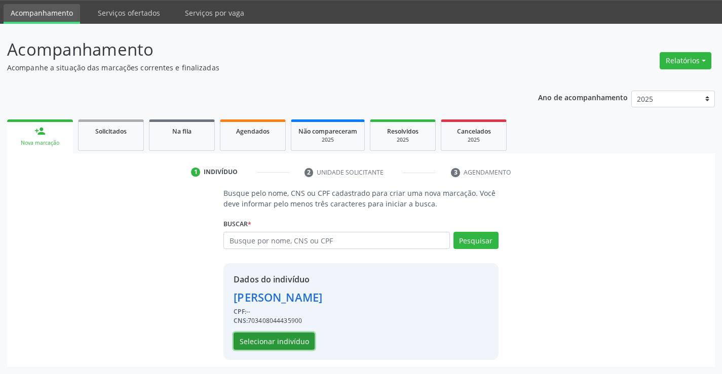
click at [266, 338] on button "Selecionar indivíduo" at bounding box center [274, 341] width 81 height 17
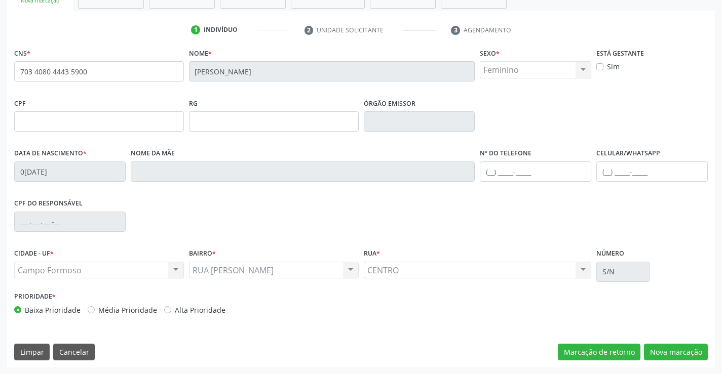
scroll to position [175, 0]
click at [623, 166] on input "text" at bounding box center [651, 171] width 111 height 20
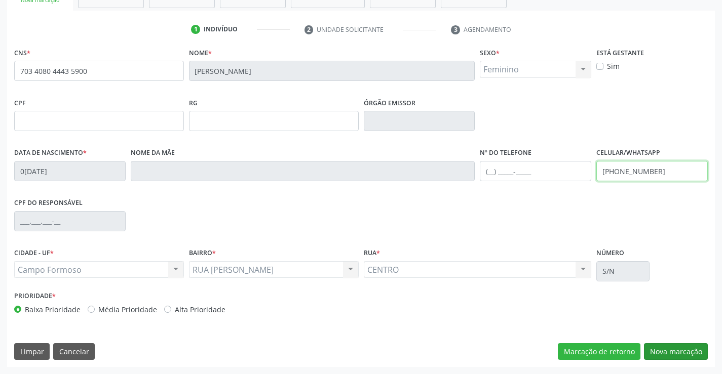
type input "[PHONE_NUMBER]"
click at [680, 346] on button "Nova marcação" at bounding box center [676, 352] width 64 height 17
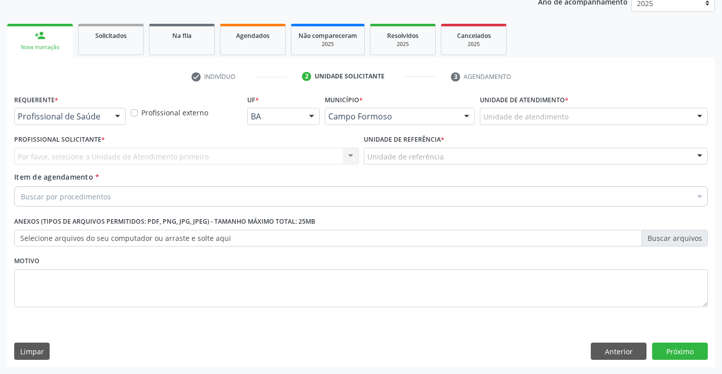
scroll to position [128, 0]
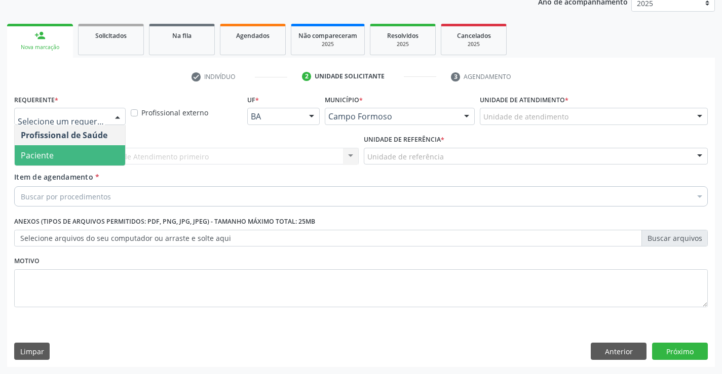
click at [66, 152] on span "Paciente" at bounding box center [70, 155] width 110 height 20
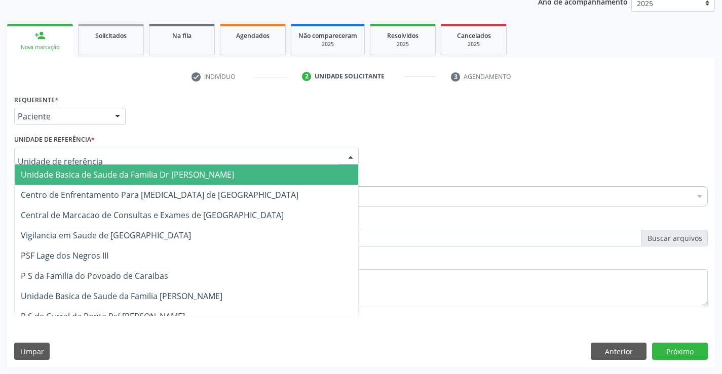
click at [77, 178] on span "Unidade Basica de Saude da Familia Dr [PERSON_NAME]" at bounding box center [127, 174] width 213 height 11
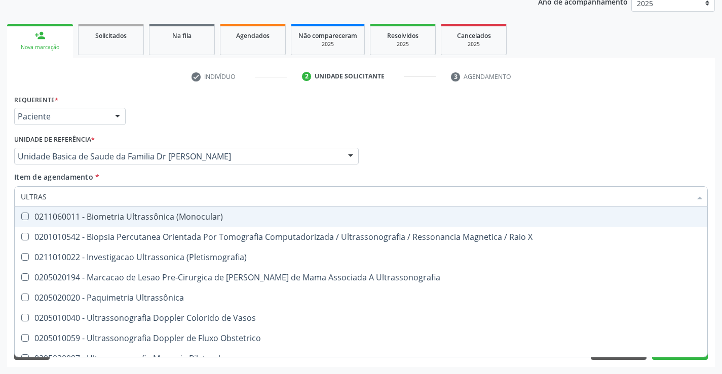
type input "ULTRASS"
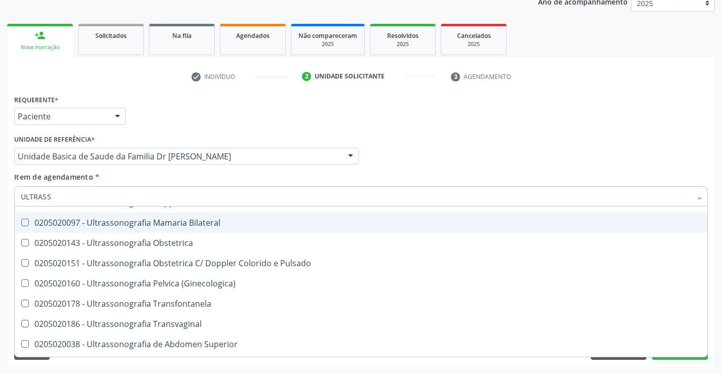
scroll to position [152, 0]
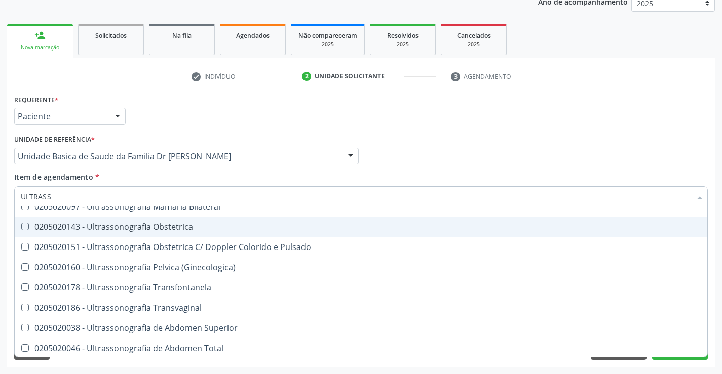
click at [208, 230] on div "0205020143 - Ultrassonografia Obstetrica" at bounding box center [361, 227] width 681 height 8
checkbox Obstetrica "true"
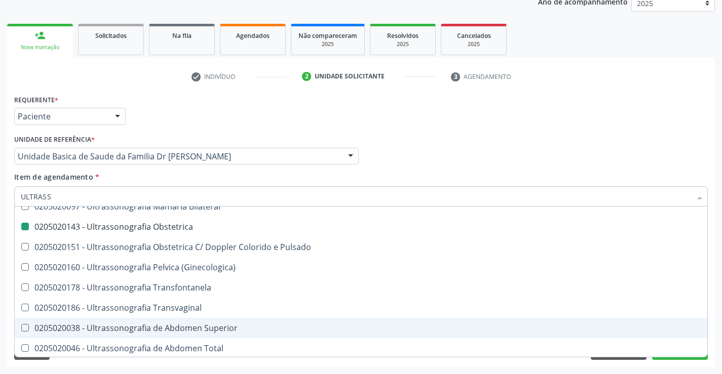
click at [719, 325] on div "Acompanhamento Acompanhe a situação das marcações correntes e finalizadas Relat…" at bounding box center [361, 151] width 722 height 446
checkbox X "true"
checkbox Obstetrica "false"
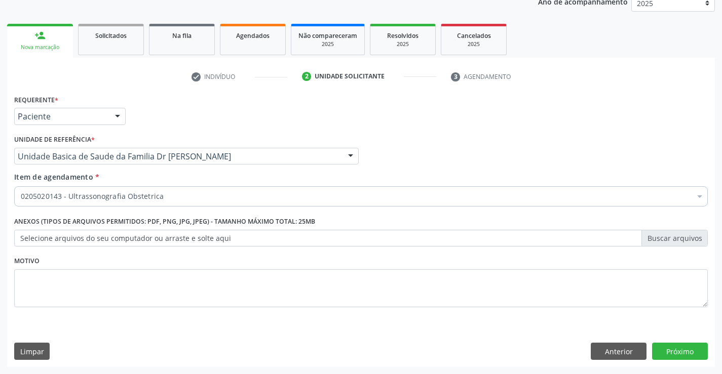
scroll to position [0, 0]
click at [678, 353] on button "Próximo" at bounding box center [680, 351] width 56 height 17
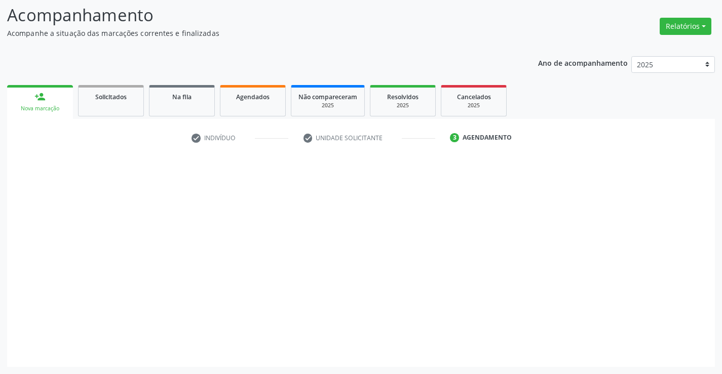
scroll to position [66, 0]
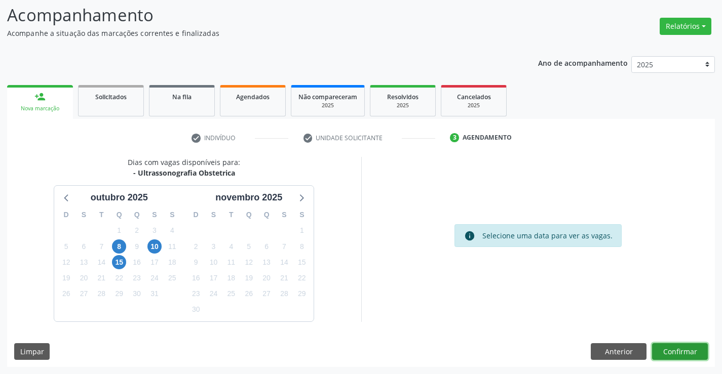
click at [679, 349] on button "Confirmar" at bounding box center [680, 352] width 56 height 17
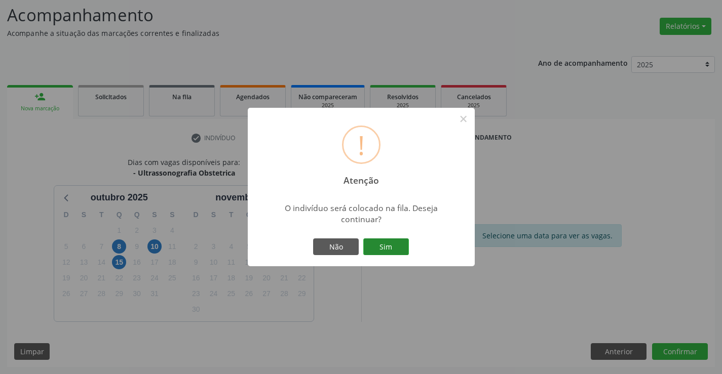
click at [386, 247] on button "Sim" at bounding box center [386, 247] width 46 height 17
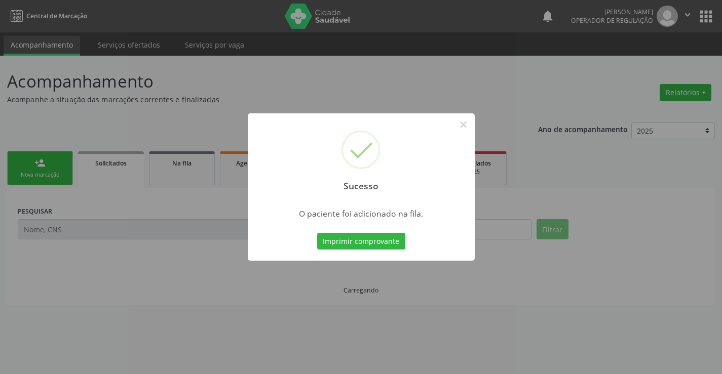
scroll to position [0, 0]
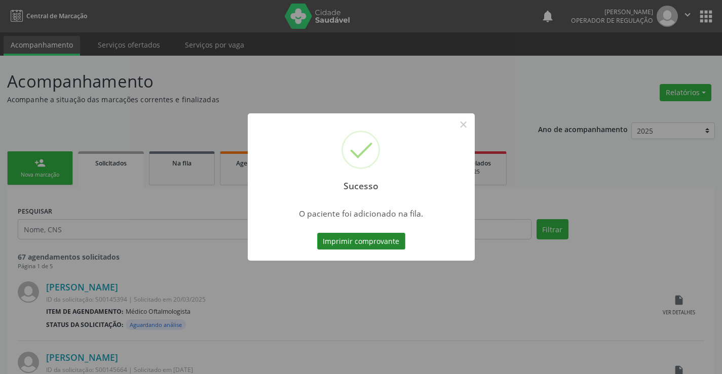
click at [355, 241] on button "Imprimir comprovante" at bounding box center [361, 241] width 88 height 17
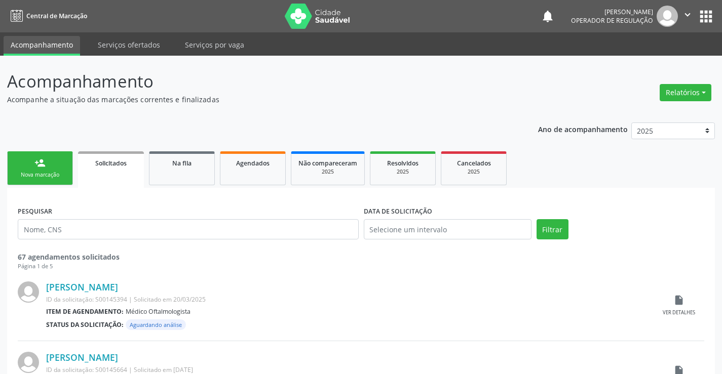
click at [45, 164] on div "person_add" at bounding box center [39, 163] width 11 height 11
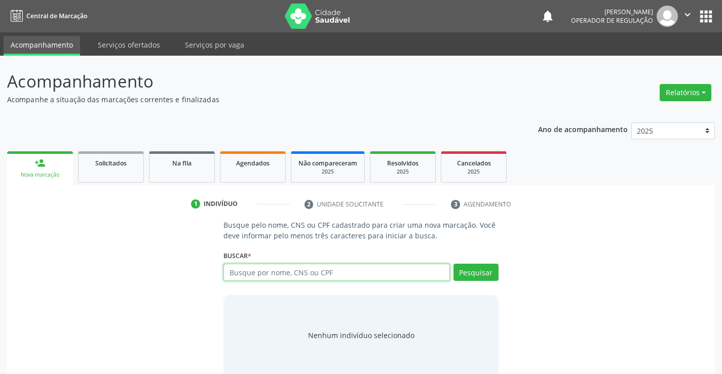
click at [332, 274] on input "text" at bounding box center [336, 272] width 226 height 17
type input "07683382477"
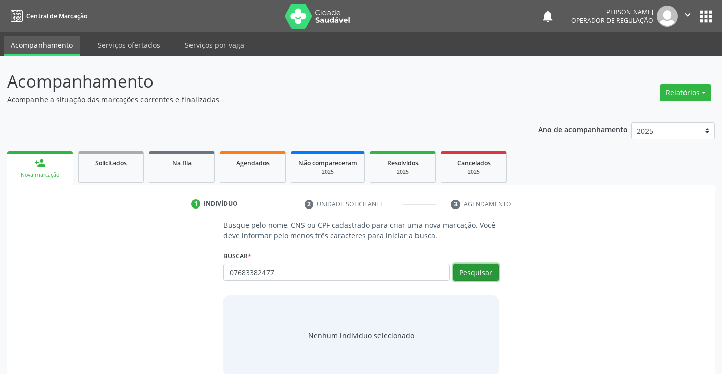
click at [466, 269] on button "Pesquisar" at bounding box center [476, 272] width 45 height 17
type input "07683382477"
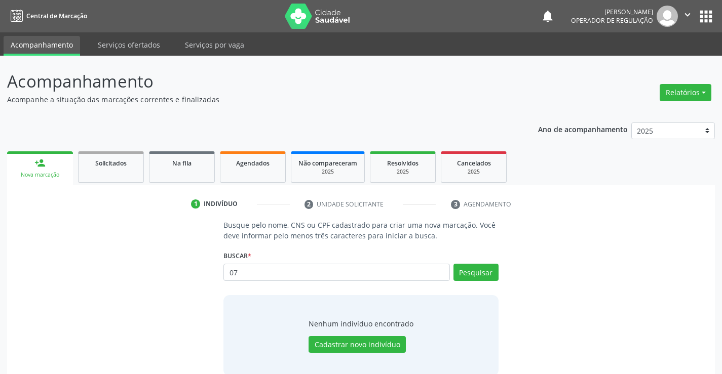
type input "0"
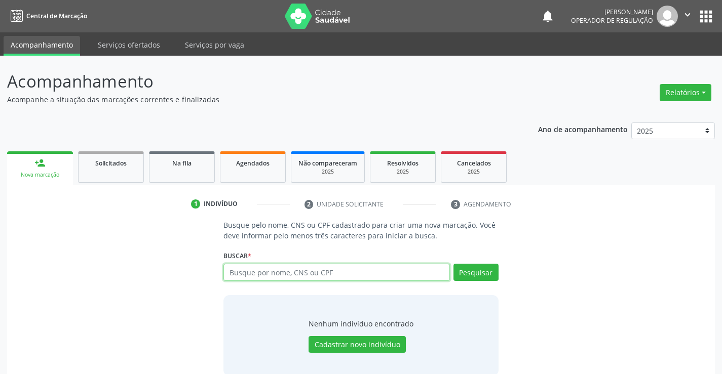
click at [320, 274] on input "text" at bounding box center [336, 272] width 226 height 17
click at [352, 277] on input "text" at bounding box center [336, 272] width 226 height 17
type input "704809591361343"
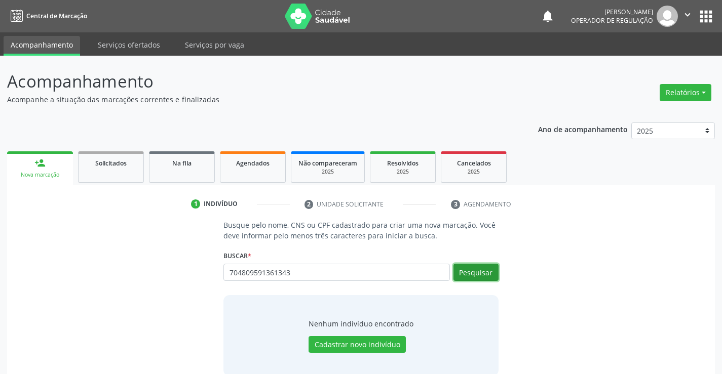
click at [479, 270] on button "Pesquisar" at bounding box center [476, 272] width 45 height 17
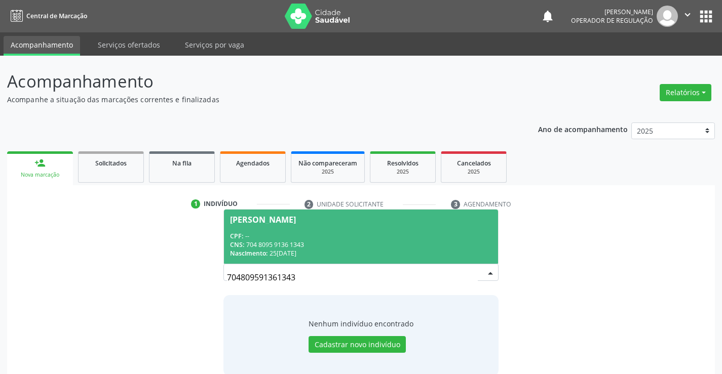
click at [339, 229] on span "Maria Eunice Miranda CPF: -- CNS: 704 8095 9136 1343 Nascimento: 25/03/1950" at bounding box center [361, 237] width 274 height 54
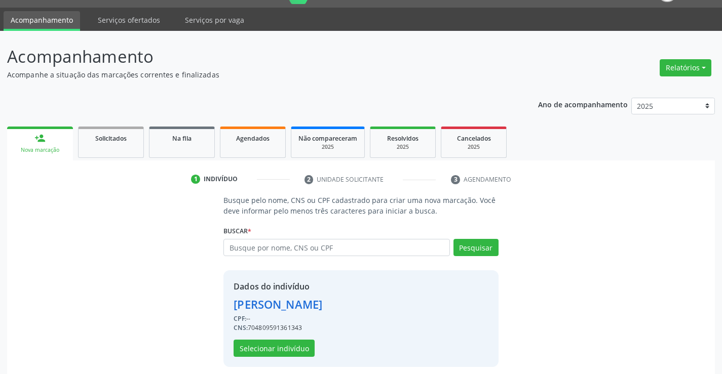
scroll to position [32, 0]
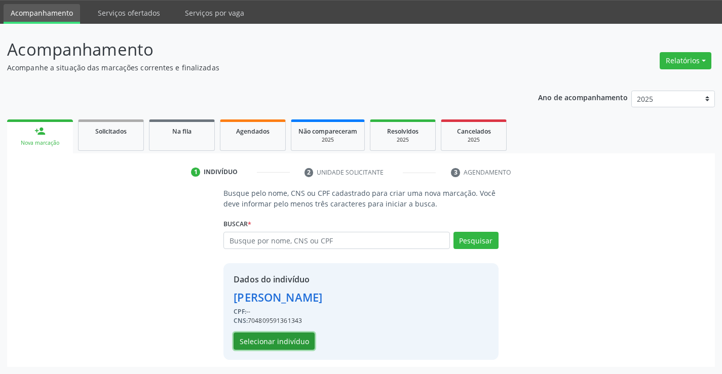
click at [269, 338] on button "Selecionar indivíduo" at bounding box center [274, 341] width 81 height 17
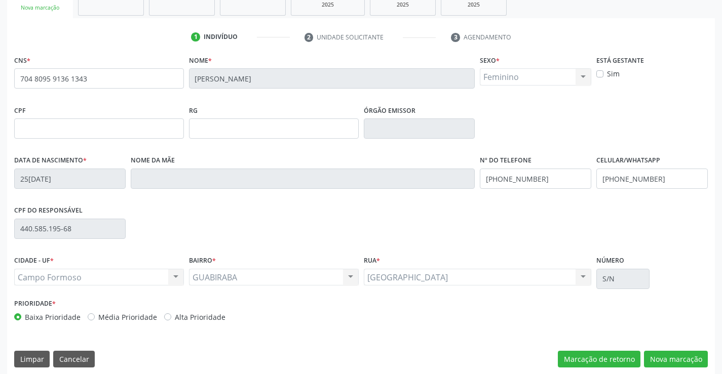
scroll to position [175, 0]
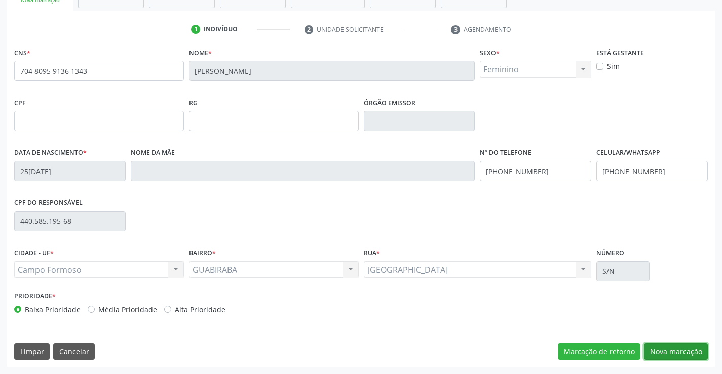
click at [676, 348] on button "Nova marcação" at bounding box center [676, 352] width 64 height 17
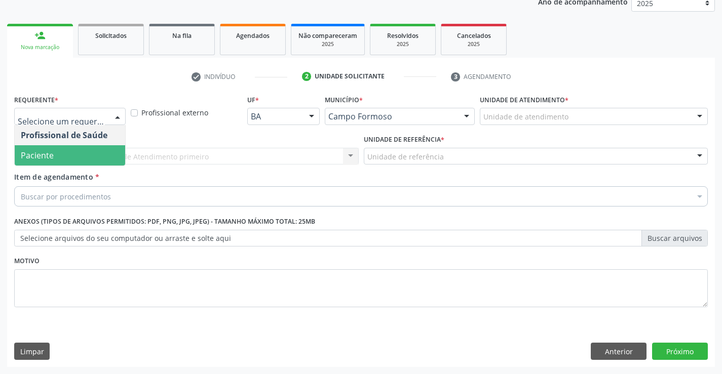
click at [56, 159] on span "Paciente" at bounding box center [70, 155] width 110 height 20
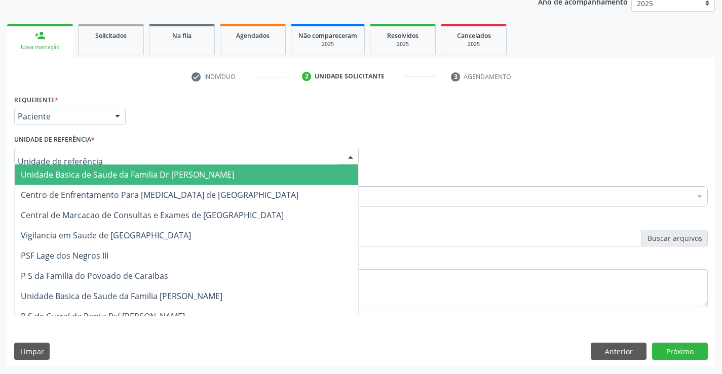
click at [91, 172] on span "Unidade Basica de Saude da Familia Dr [PERSON_NAME]" at bounding box center [127, 174] width 213 height 11
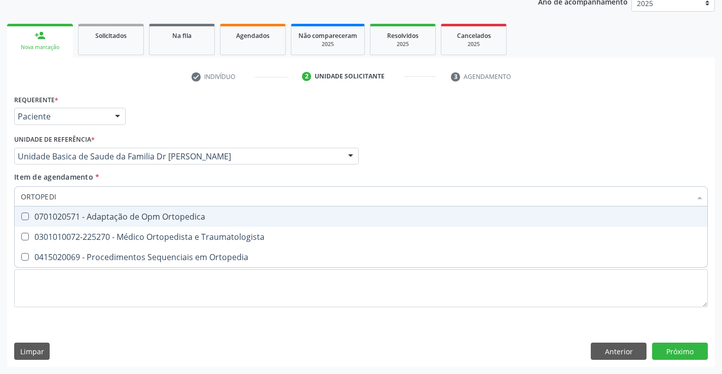
type input "ORTOPEDIS"
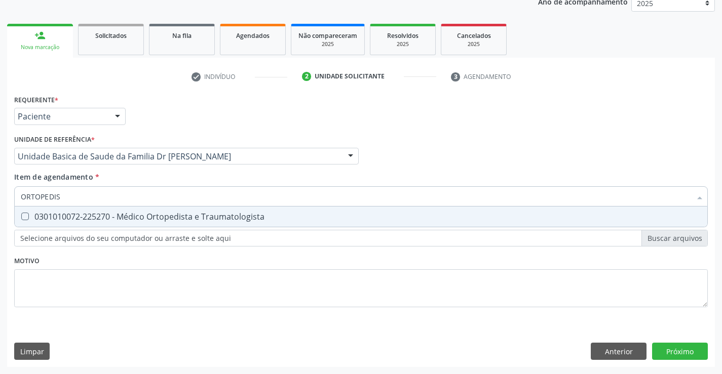
click at [142, 215] on div "0301010072-225270 - Médico Ortopedista e Traumatologista" at bounding box center [361, 217] width 681 height 8
checkbox Traumatologista "true"
click at [677, 352] on div "Requerente * Paciente Profissional de Saúde Paciente Nenhum resultado encontrad…" at bounding box center [361, 229] width 708 height 275
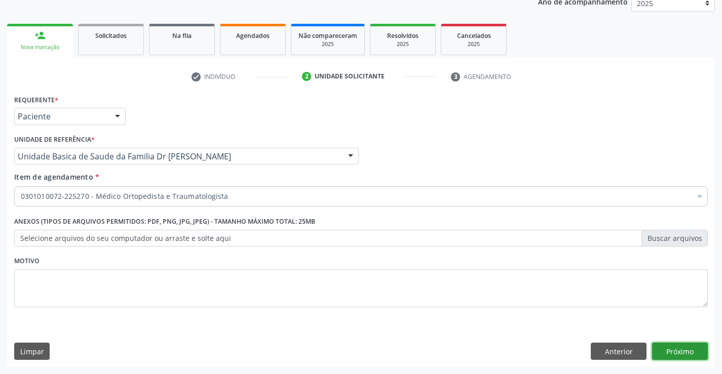
click at [686, 350] on button "Próximo" at bounding box center [680, 351] width 56 height 17
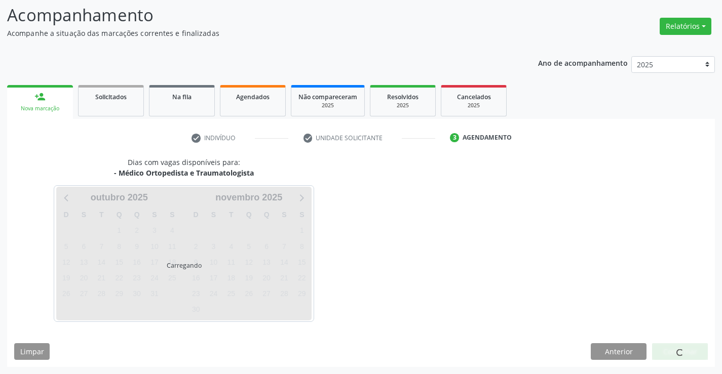
scroll to position [66, 0]
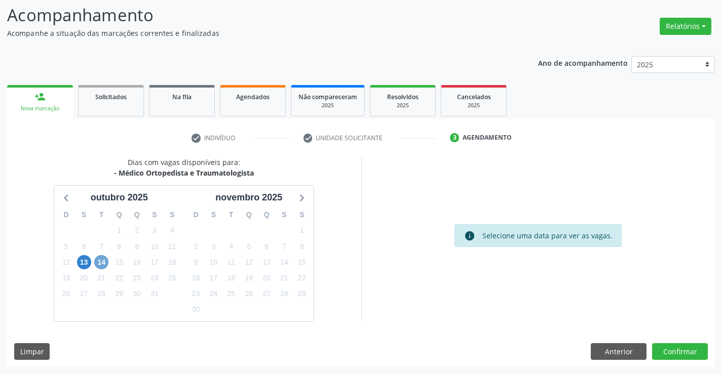
click at [101, 262] on span "14" at bounding box center [101, 262] width 14 height 14
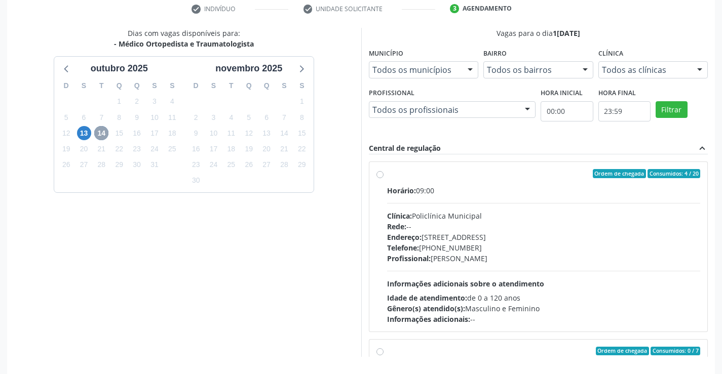
scroll to position [231, 0]
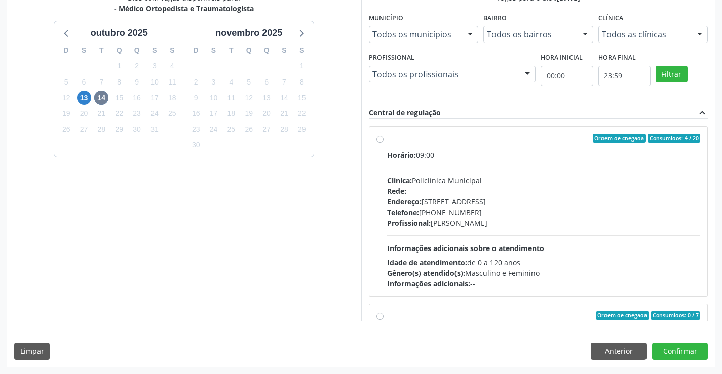
click at [468, 145] on label "Ordem de chegada Consumidos: 4 / 20 Horário: 09:00 Clínica: Policlínica Municip…" at bounding box center [544, 212] width 314 height 156
click at [384, 143] on input "Ordem de chegada Consumidos: 4 / 20 Horário: 09:00 Clínica: Policlínica Municip…" at bounding box center [380, 138] width 7 height 9
radio input "true"
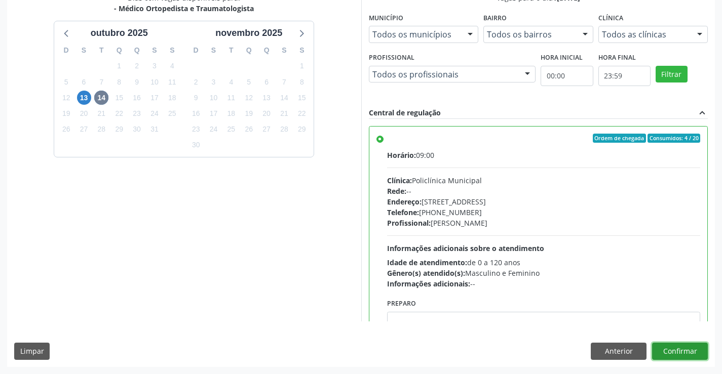
click at [675, 349] on button "Confirmar" at bounding box center [680, 351] width 56 height 17
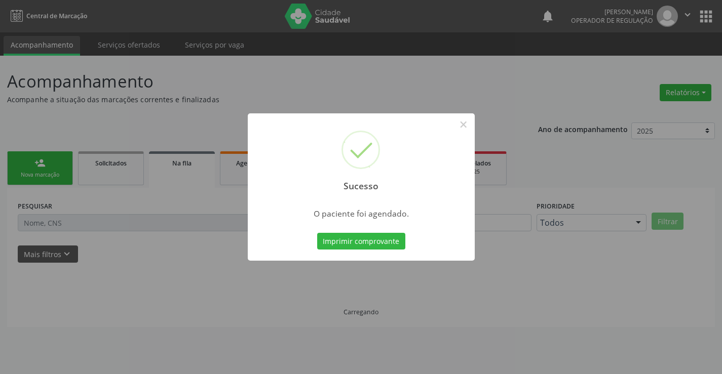
scroll to position [0, 0]
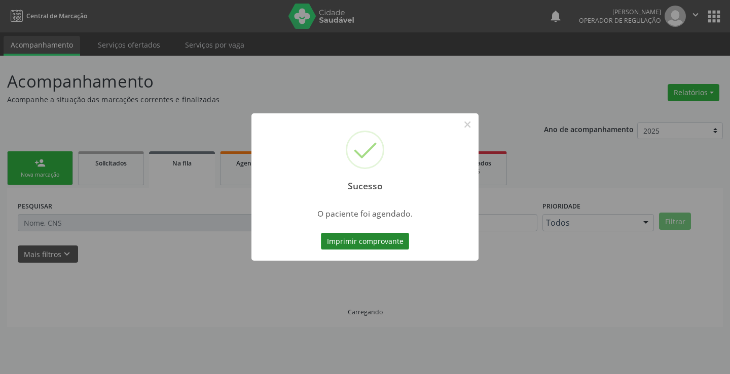
click at [367, 241] on button "Imprimir comprovante" at bounding box center [365, 241] width 88 height 17
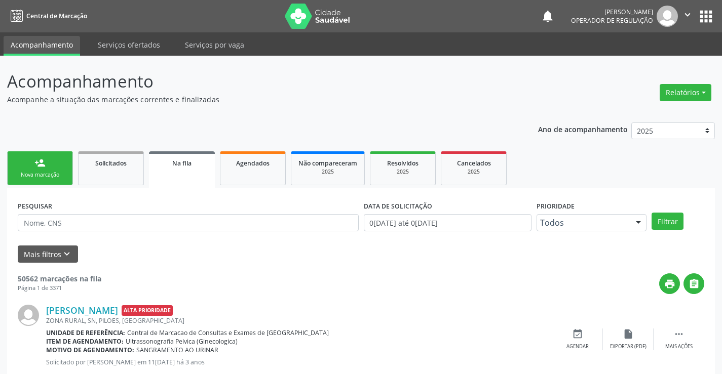
click at [48, 166] on link "person_add Nova marcação" at bounding box center [40, 169] width 66 height 34
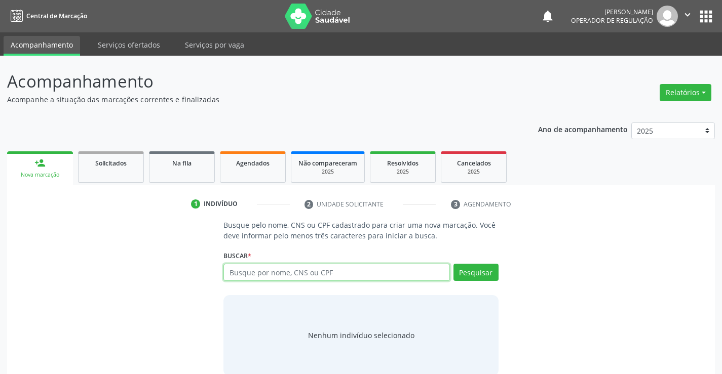
click at [292, 275] on input "text" at bounding box center [336, 272] width 226 height 17
type input "700503146539454"
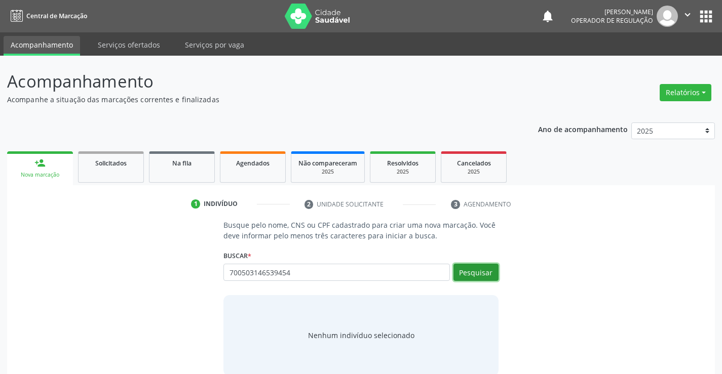
click at [480, 269] on button "Pesquisar" at bounding box center [476, 272] width 45 height 17
type input "700503146539454"
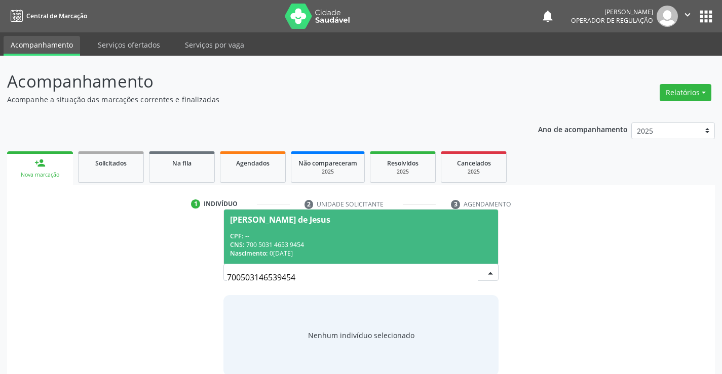
click at [310, 223] on div "Denival Souza de Jesus" at bounding box center [280, 220] width 100 height 8
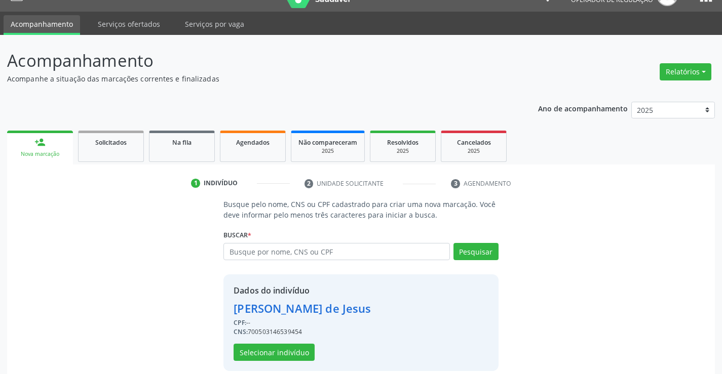
scroll to position [32, 0]
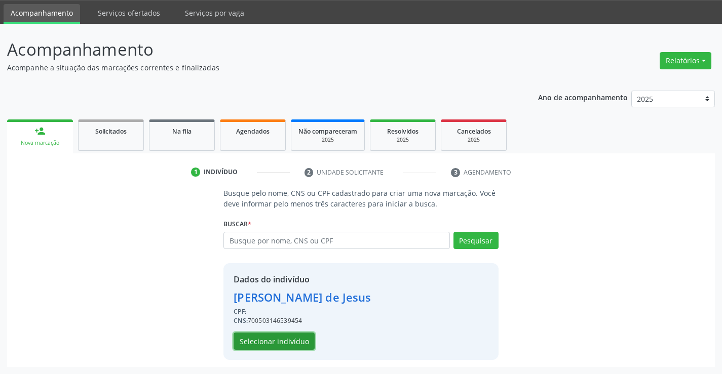
click at [268, 344] on button "Selecionar indivíduo" at bounding box center [274, 341] width 81 height 17
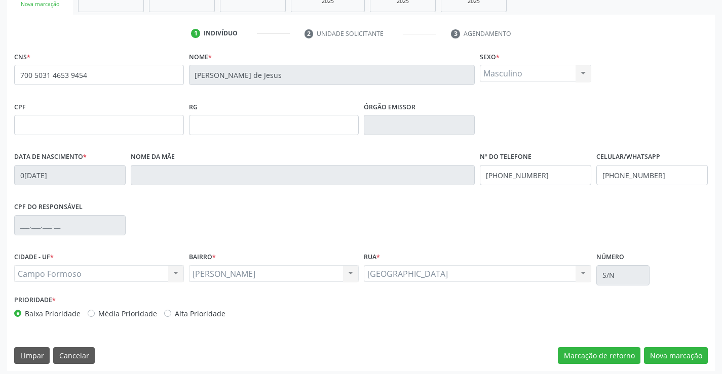
scroll to position [175, 0]
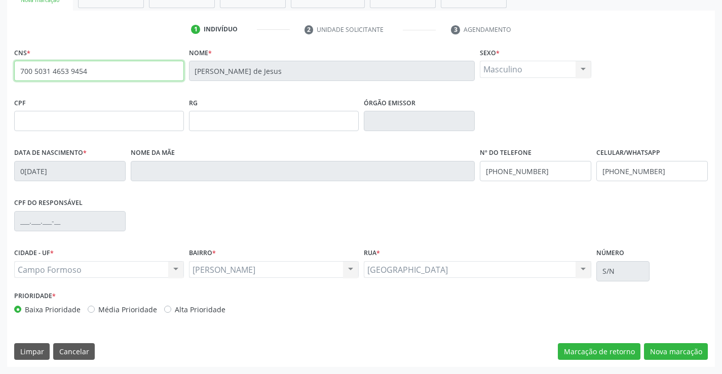
drag, startPoint x: 16, startPoint y: 71, endPoint x: 110, endPoint y: 73, distance: 94.3
click at [110, 73] on input "700 5031 4653 9454" at bounding box center [99, 71] width 170 height 20
click at [682, 350] on button "Nova marcação" at bounding box center [676, 352] width 64 height 17
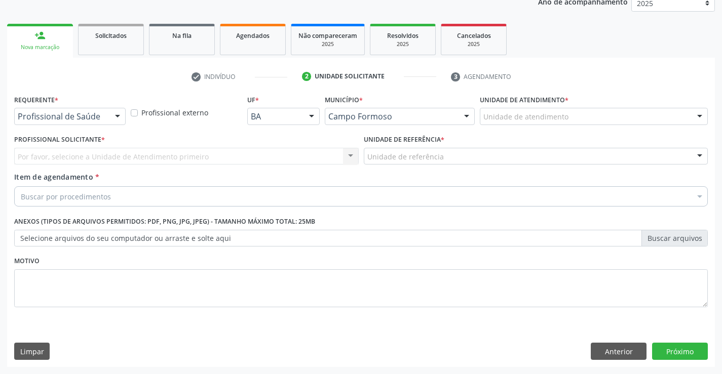
scroll to position [128, 0]
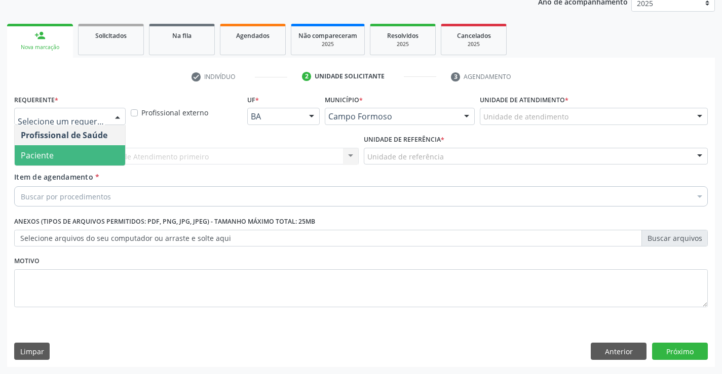
click at [56, 158] on span "Paciente" at bounding box center [70, 155] width 110 height 20
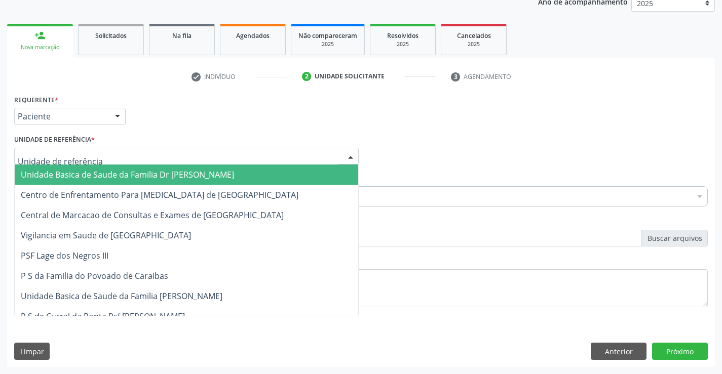
click at [72, 171] on span "Unidade Basica de Saude da Familia Dr [PERSON_NAME]" at bounding box center [127, 174] width 213 height 11
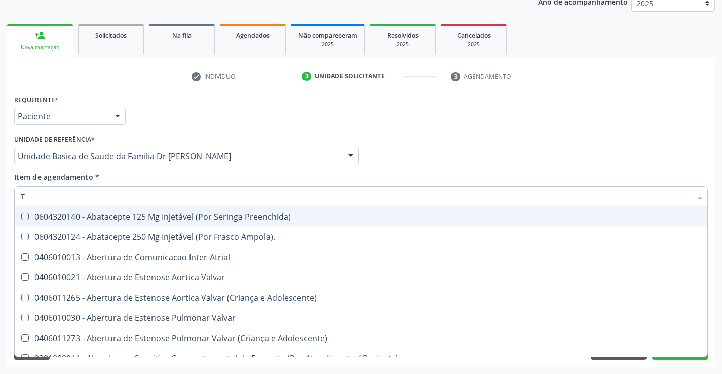
type input "TG"
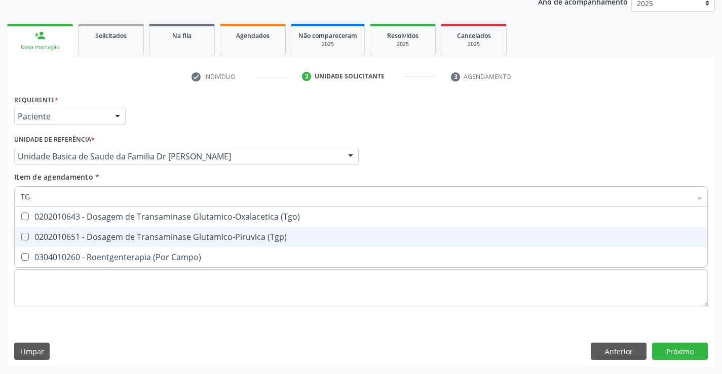
click at [100, 234] on div "0202010651 - Dosagem de Transaminase Glutamico-Piruvica (Tgp)" at bounding box center [361, 237] width 681 height 8
checkbox \(Tgp\) "true"
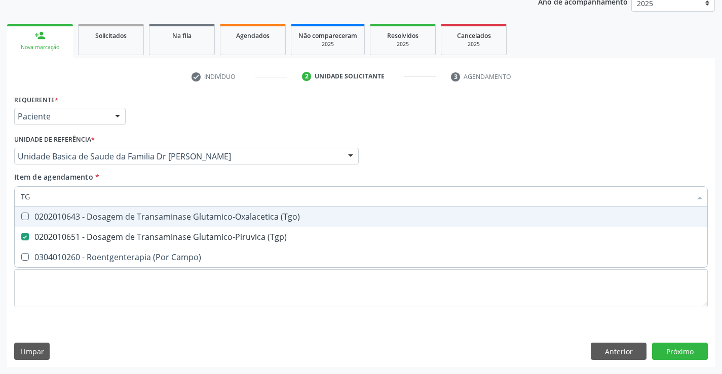
click at [100, 215] on div "0202010643 - Dosagem de Transaminase Glutamico-Oxalacetica (Tgo)" at bounding box center [361, 217] width 681 height 8
checkbox \(Tgo\) "true"
type input "TG"
click at [101, 177] on div "Item de agendamento * TG Desfazer seleção 0202010643 - Dosagem de Transaminase …" at bounding box center [361, 188] width 694 height 32
checkbox Campo\) "true"
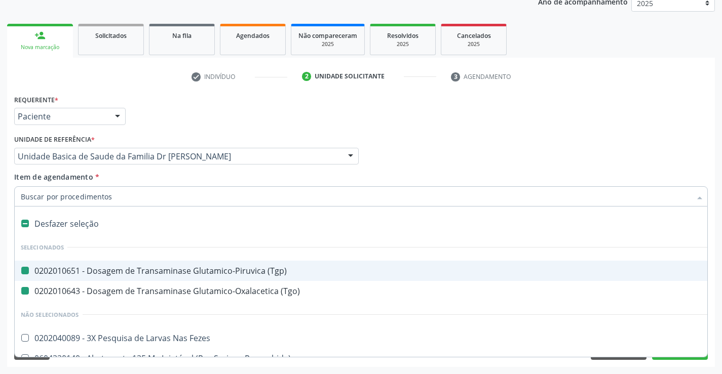
type input "F"
checkbox \(Tgp\) "false"
checkbox \(Tgo\) "false"
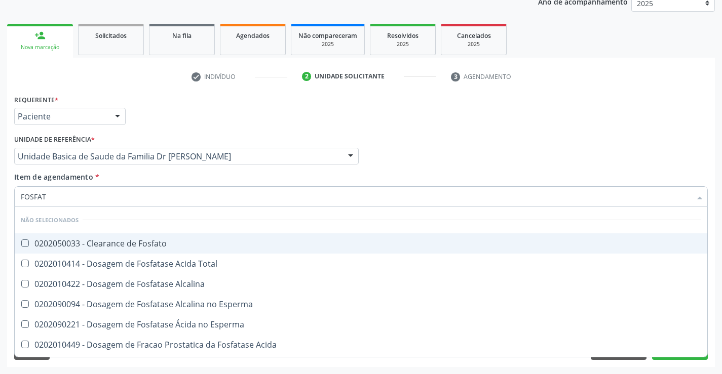
type input "FOSFATA"
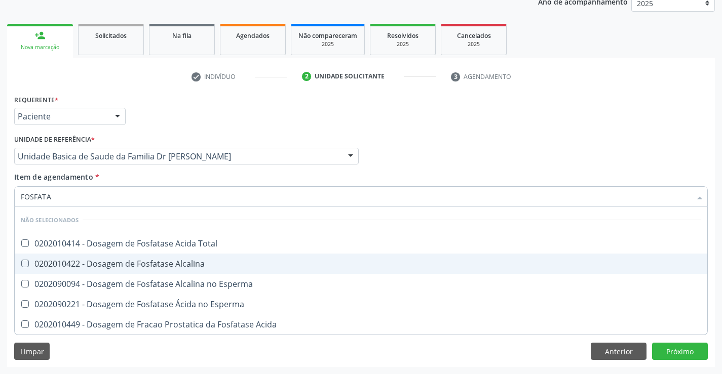
click at [134, 264] on div "0202010422 - Dosagem de Fosfatase Alcalina" at bounding box center [361, 264] width 681 height 8
checkbox Alcalina "true"
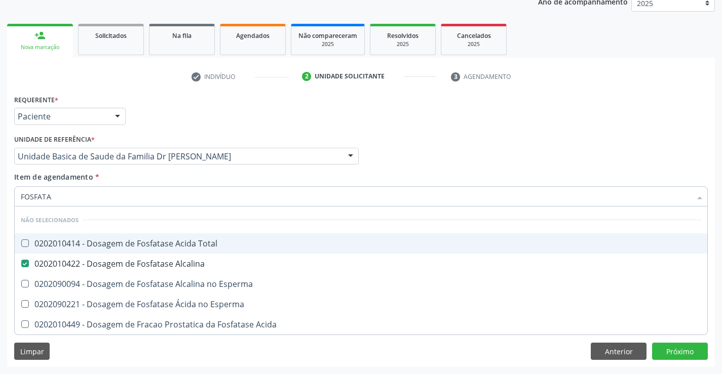
type input "FOSFATA"
click at [142, 181] on div "Item de agendamento * FOSFATA Desfazer seleção Não selecionados 0202010414 - Do…" at bounding box center [361, 188] width 694 height 32
checkbox Total "true"
checkbox Esperma "true"
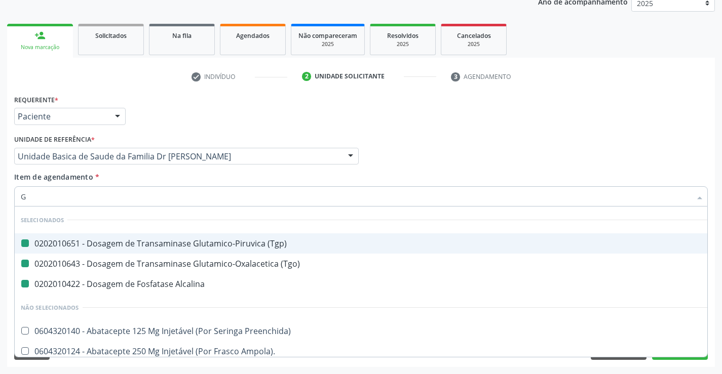
type input "GA"
checkbox \(Tgp\) "false"
checkbox \(Tgo\) "false"
checkbox Alcalina "false"
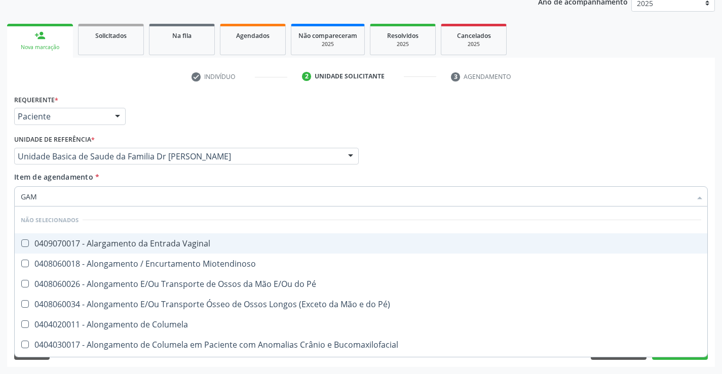
type input "GAMA"
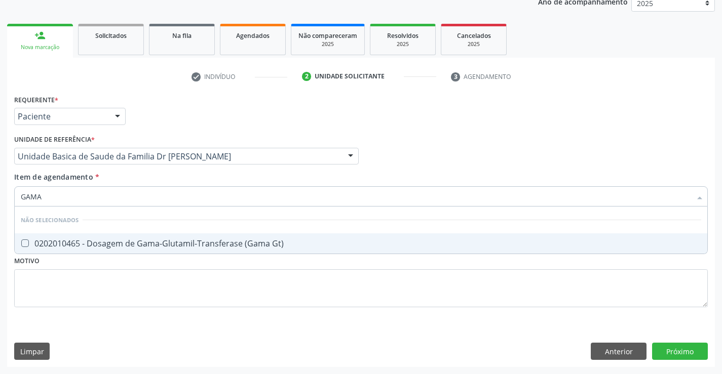
click at [151, 243] on div "0202010465 - Dosagem de Gama-Glutamil-Transferase (Gama Gt)" at bounding box center [361, 244] width 681 height 8
checkbox Gt\) "true"
click at [161, 181] on div "Item de agendamento * GAMA Desfazer seleção Não selecionados 0202010465 - Dosag…" at bounding box center [361, 188] width 694 height 32
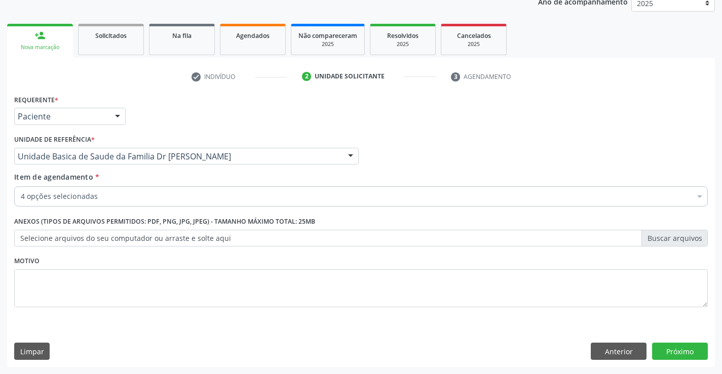
click at [161, 203] on div "4 opções selecionadas" at bounding box center [361, 196] width 694 height 20
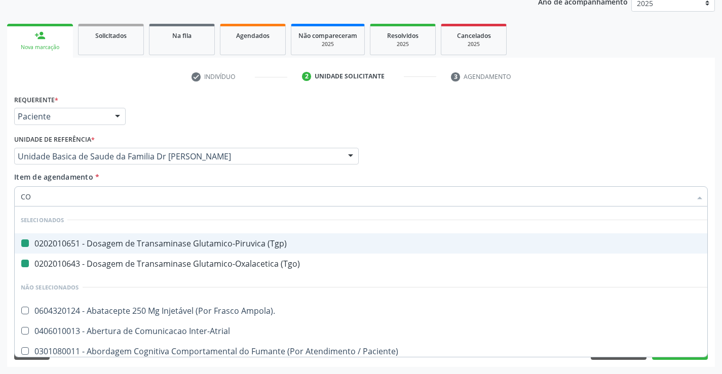
type input "COL"
checkbox \(Tgp\) "false"
checkbox \(Tgo\) "false"
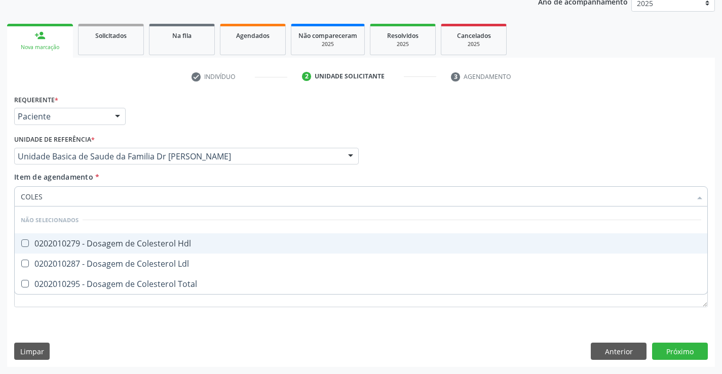
type input "COLEST"
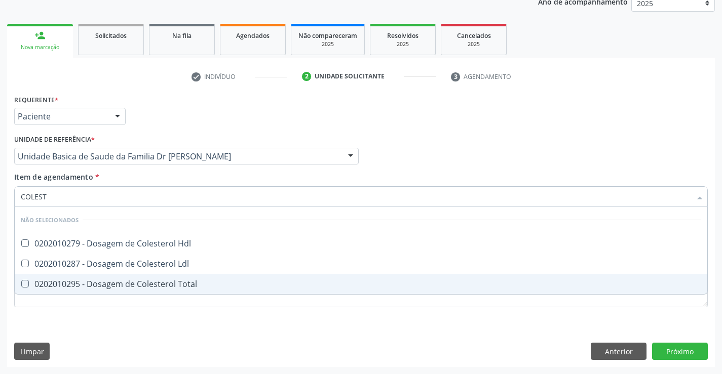
click at [149, 281] on div "0202010295 - Dosagem de Colesterol Total" at bounding box center [361, 284] width 681 height 8
checkbox Total "true"
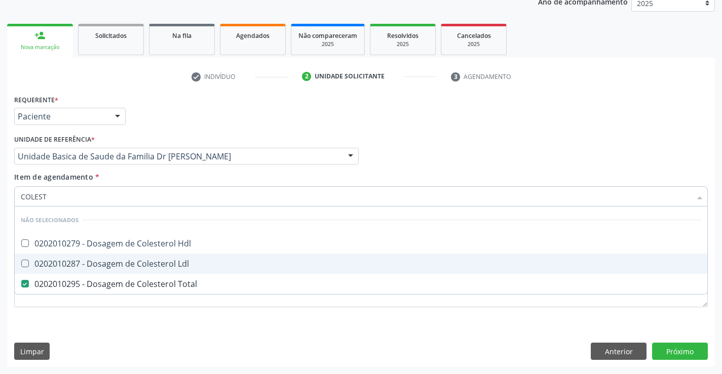
click at [150, 266] on div "0202010287 - Dosagem de Colesterol Ldl" at bounding box center [361, 264] width 681 height 8
checkbox Ldl "true"
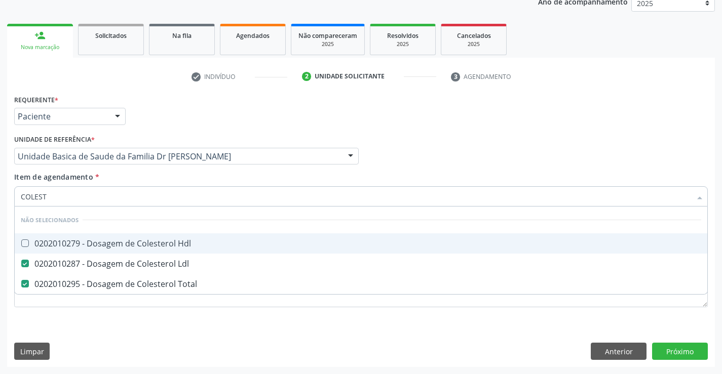
click at [152, 236] on span "0202010279 - Dosagem de Colesterol Hdl" at bounding box center [361, 244] width 693 height 20
checkbox Hdl "true"
click at [154, 178] on div "Item de agendamento * COLEST Desfazer seleção Não selecionados 0202010279 - Dos…" at bounding box center [361, 188] width 694 height 32
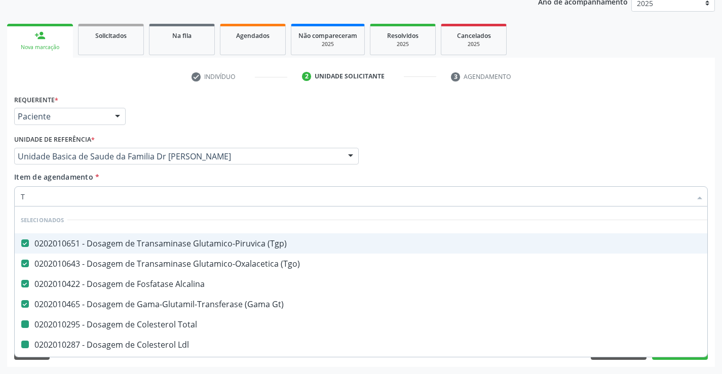
type input "TR"
checkbox Total "false"
checkbox Ldl "false"
checkbox Hdl "false"
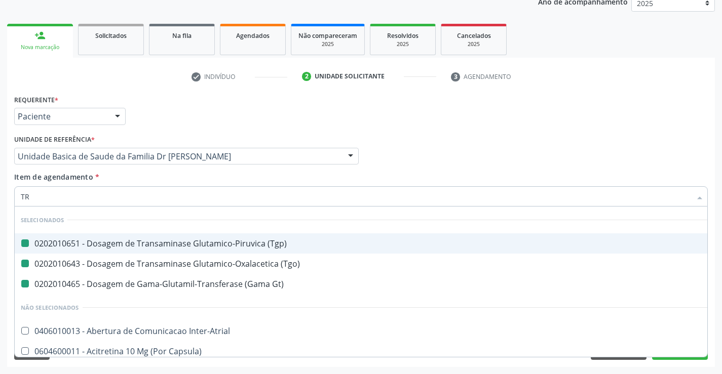
type input "TRI"
checkbox \(Tgp\) "false"
checkbox \(Tgo\) "false"
checkbox Gt\) "false"
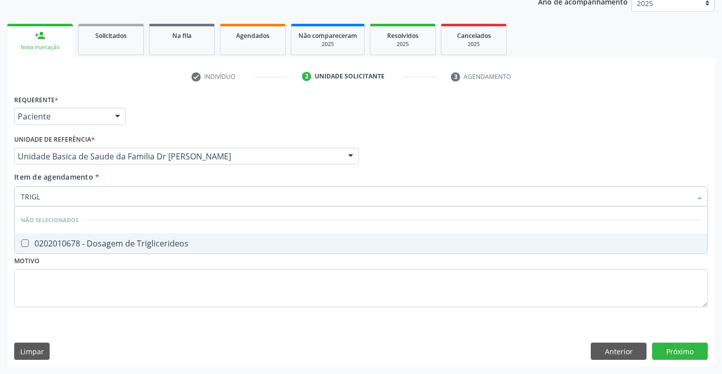
type input "TRIGLI"
click at [148, 244] on div "0202010678 - Dosagem de Triglicerideos" at bounding box center [361, 244] width 681 height 8
checkbox Triglicerideos "true"
click at [126, 180] on div "Item de agendamento * TRIGLI Desfazer seleção Não selecionados 0202010678 - Dos…" at bounding box center [361, 188] width 694 height 32
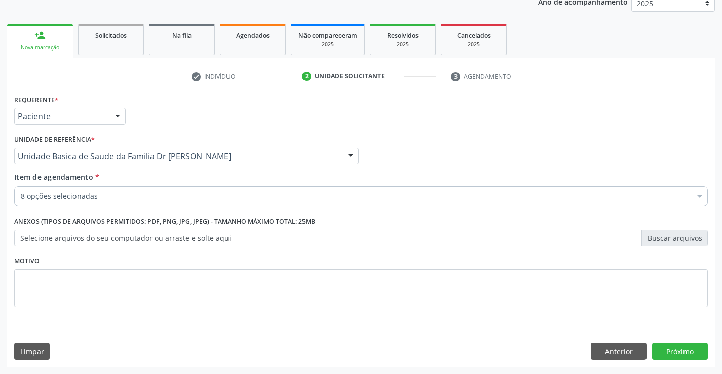
click at [119, 202] on div "8 opções selecionadas" at bounding box center [361, 196] width 694 height 20
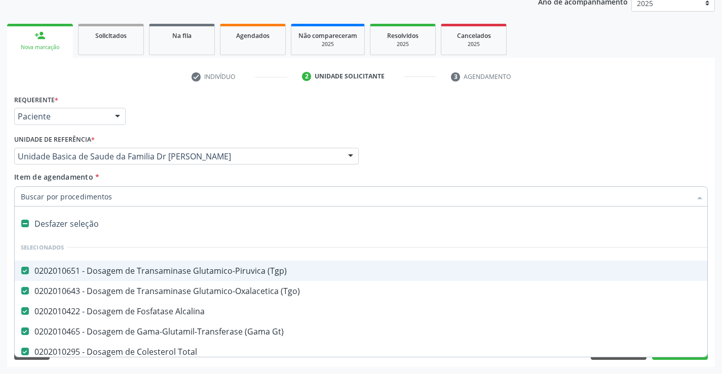
click at [119, 202] on input "Item de agendamento *" at bounding box center [356, 196] width 670 height 20
type input "U"
checkbox Total "false"
checkbox Ldl "false"
checkbox Hdl "false"
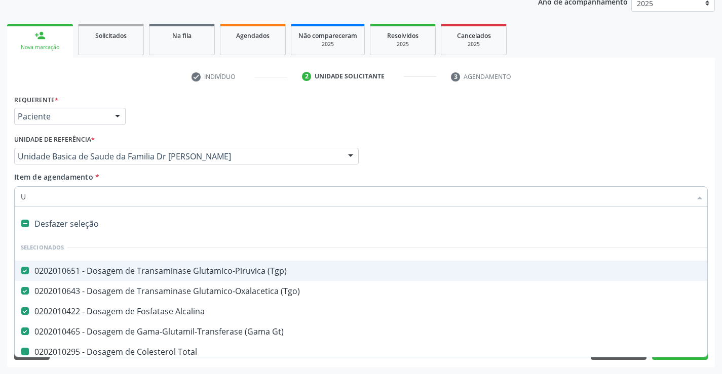
checkbox Triglicerideos "false"
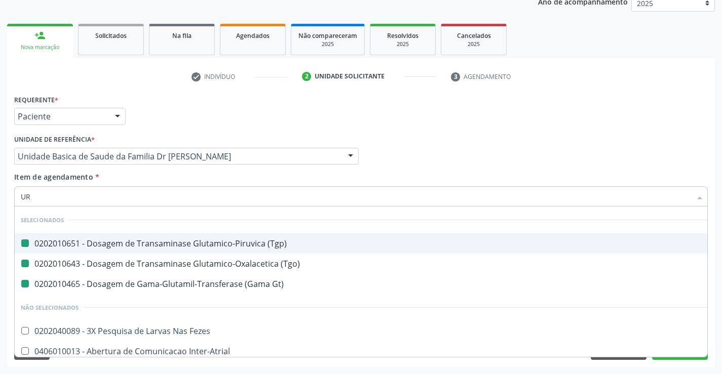
type input "URE"
checkbox \(Tgp\) "false"
checkbox \(Tgo\) "false"
checkbox Gt\) "false"
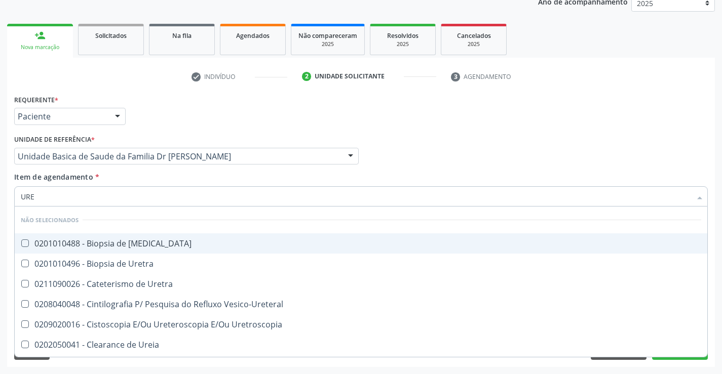
type input "UREI"
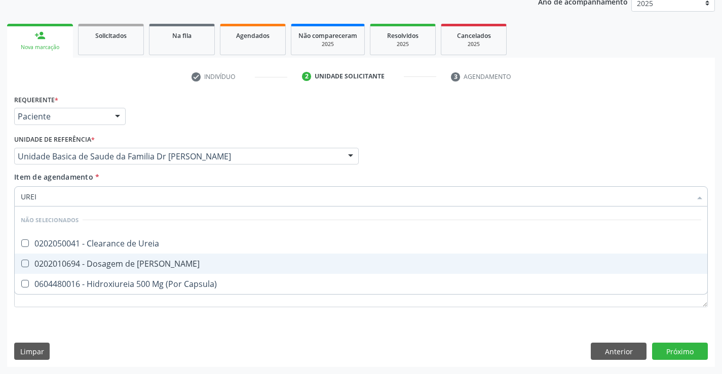
click at [129, 267] on div "0202010694 - Dosagem de [PERSON_NAME]" at bounding box center [361, 264] width 681 height 8
checkbox Ureia "true"
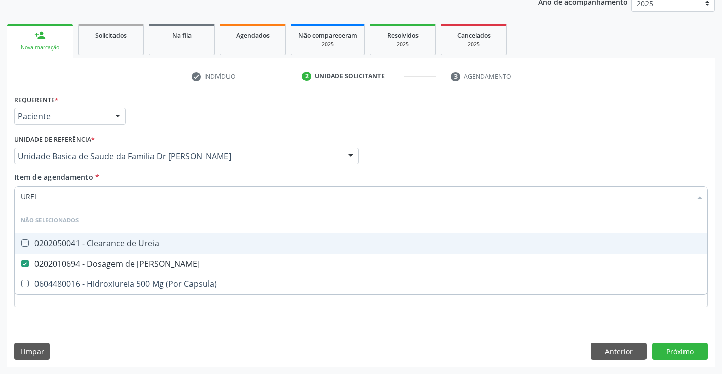
click at [123, 174] on div "Item de agendamento * UREI Desfazer seleção Não selecionados 0202050041 - Clear…" at bounding box center [361, 188] width 694 height 32
checkbox Ureia "true"
checkbox Capsula\) "true"
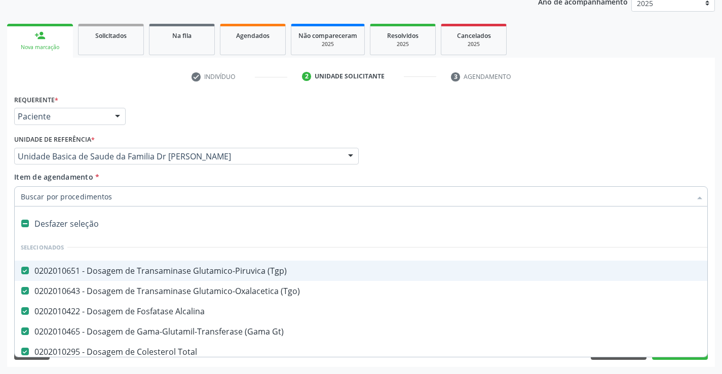
type input "C"
checkbox Ureia "false"
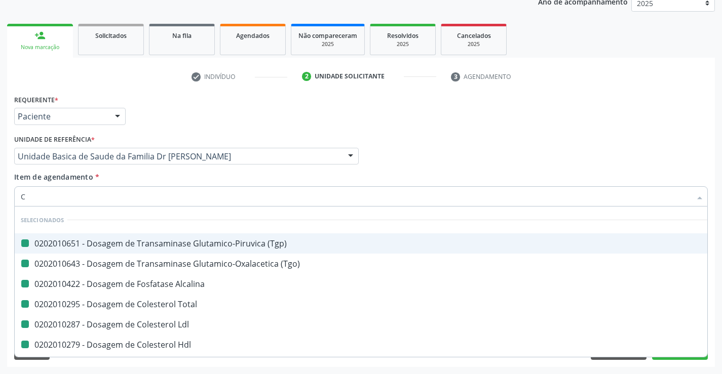
type input "CR"
checkbox \(Tgp\) "false"
checkbox \(Tgo\) "false"
checkbox Alcalina "false"
checkbox Total "false"
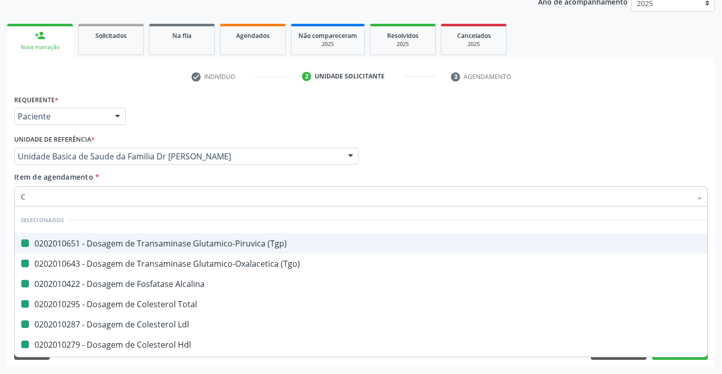
checkbox Ldl "false"
checkbox Hdl "false"
checkbox Triglicerideos "false"
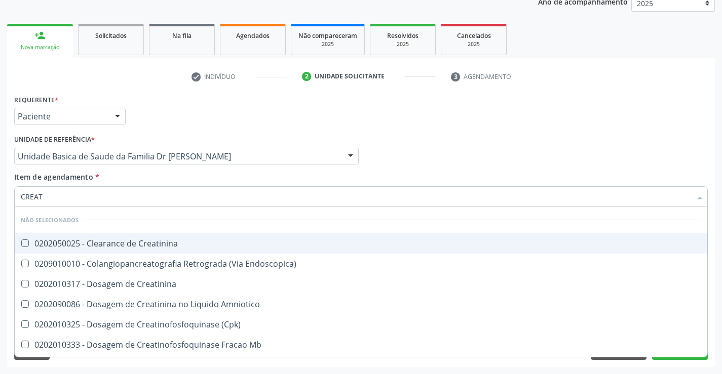
type input "CREATI"
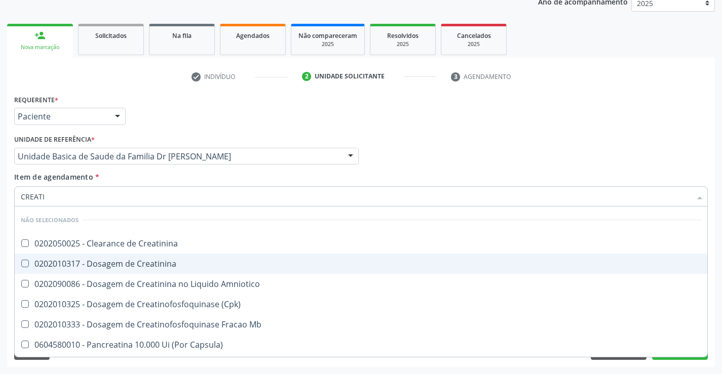
click at [125, 267] on div "0202010317 - Dosagem de Creatinina" at bounding box center [361, 264] width 681 height 8
checkbox Creatinina "true"
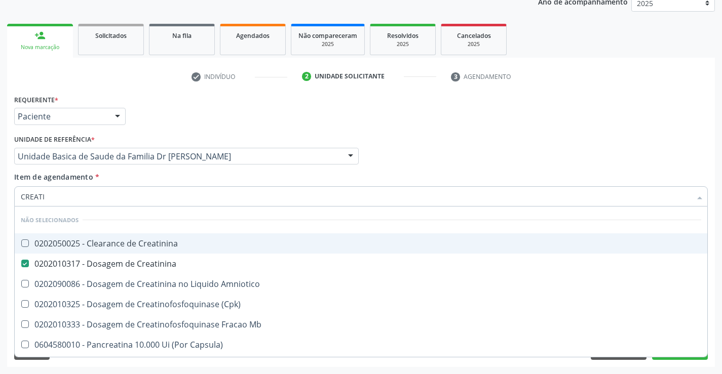
type input "CREATI"
click at [127, 177] on div "Item de agendamento * CREATI Desfazer seleção Não selecionados 0202050025 - Cle…" at bounding box center [361, 188] width 694 height 32
checkbox Creatinina "true"
checkbox Amniotico "true"
checkbox \(Cpk\) "true"
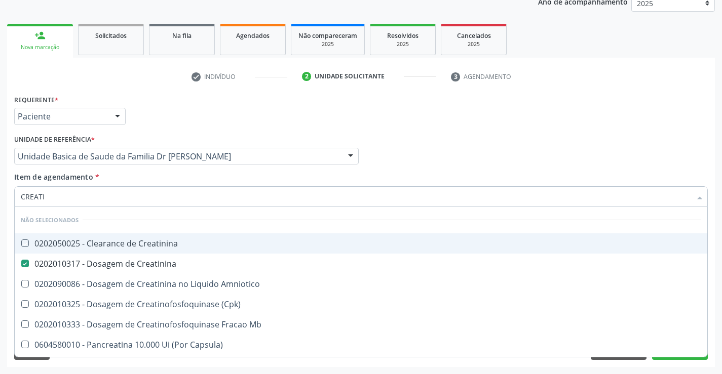
checkbox Mb "true"
checkbox Capsula\) "true"
checkbox Pancreaticos "true"
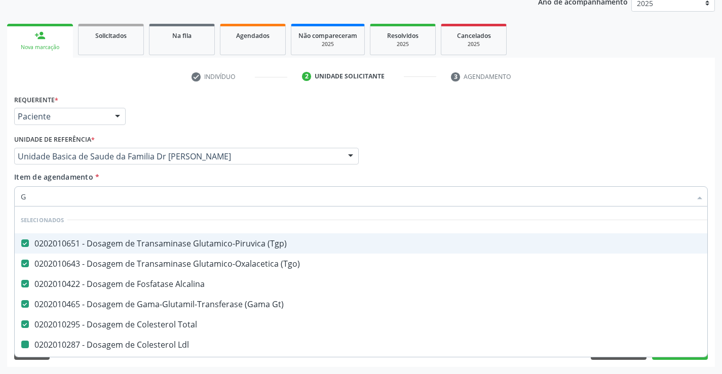
type input "GL"
checkbox Ldl "false"
checkbox Hdl "false"
checkbox Triglicerideos "false"
checkbox Ureia "false"
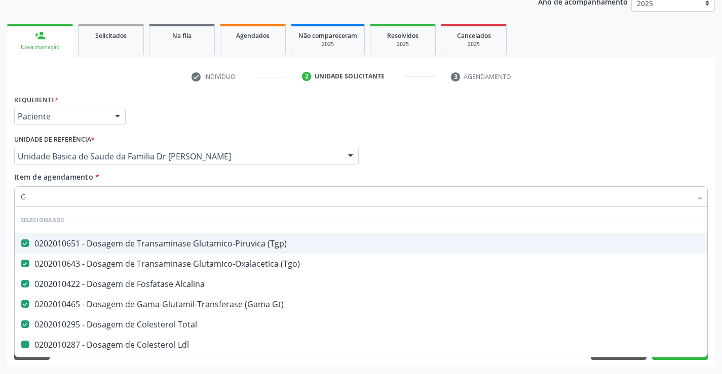
checkbox Creatinina "false"
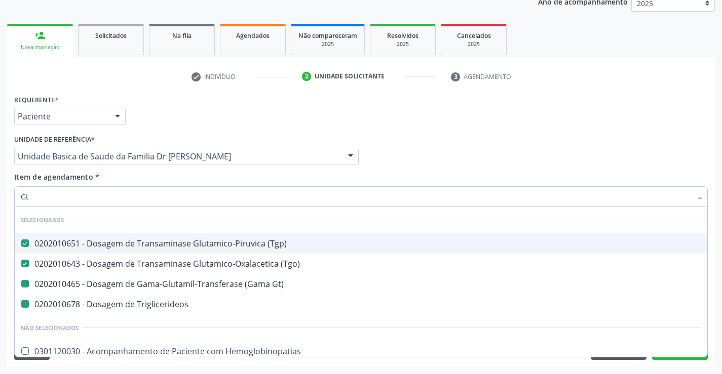
type input "GLI"
checkbox Gt\) "false"
checkbox Triglicerideos "false"
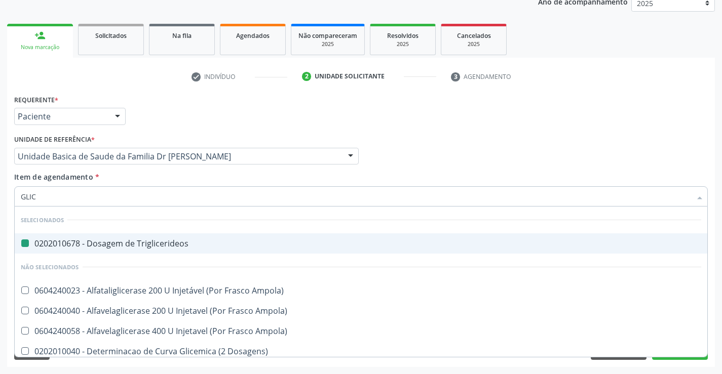
type input "GLICO"
checkbox Triglicerideos "false"
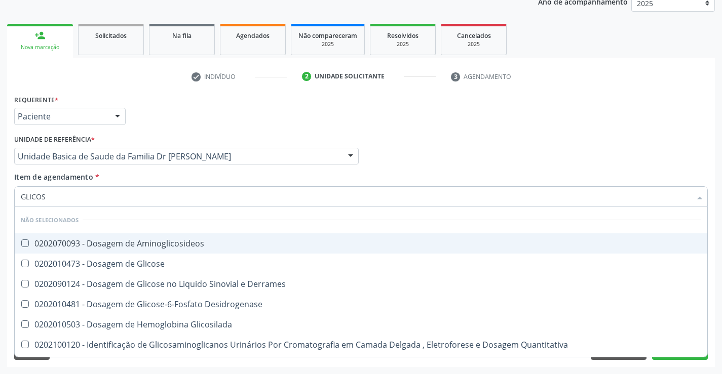
type input "GLICOSE"
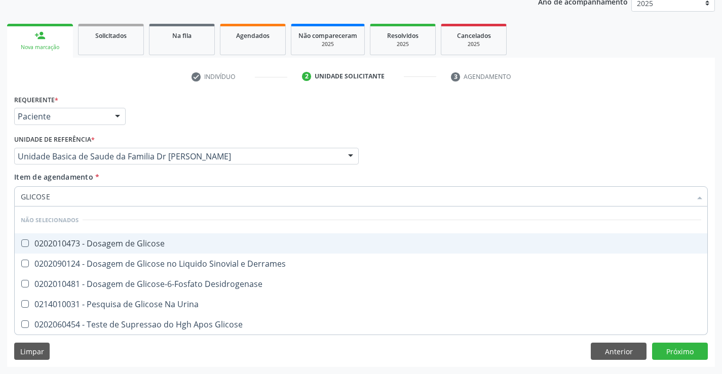
click at [133, 242] on div "0202010473 - Dosagem de Glicose" at bounding box center [361, 244] width 681 height 8
checkbox Glicose "true"
click at [134, 181] on div "Item de agendamento * GLICOSE Desfazer seleção Não selecionados 0202010473 - Do…" at bounding box center [361, 188] width 694 height 32
checkbox Desidrogenase "true"
checkbox Urina "true"
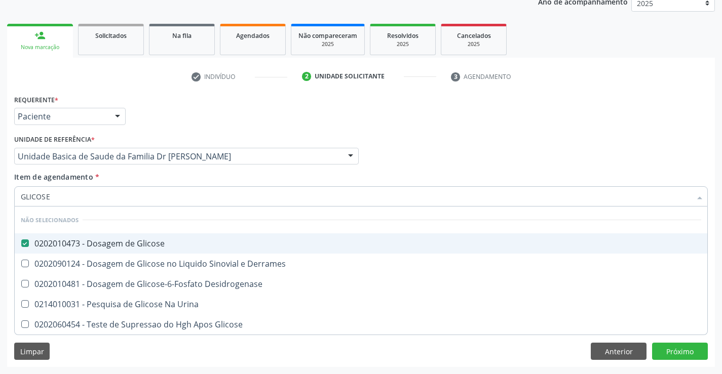
checkbox Glicose "true"
checkbox Derrames "true"
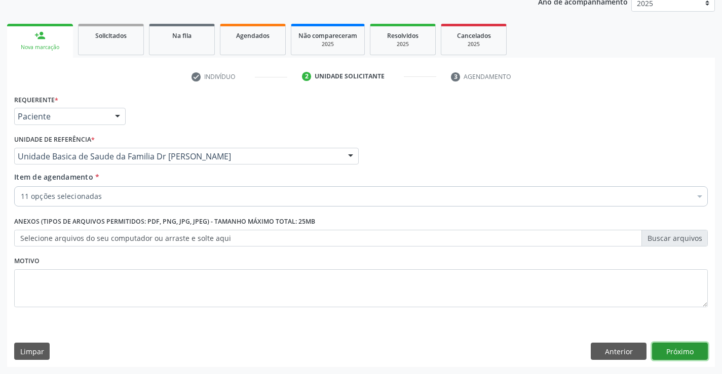
click at [677, 349] on button "Próximo" at bounding box center [680, 351] width 56 height 17
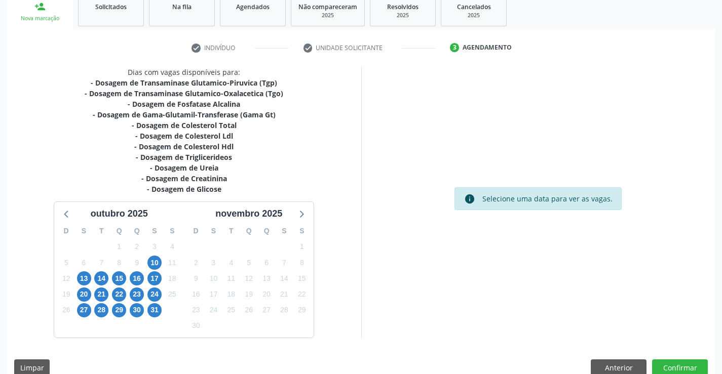
scroll to position [173, 0]
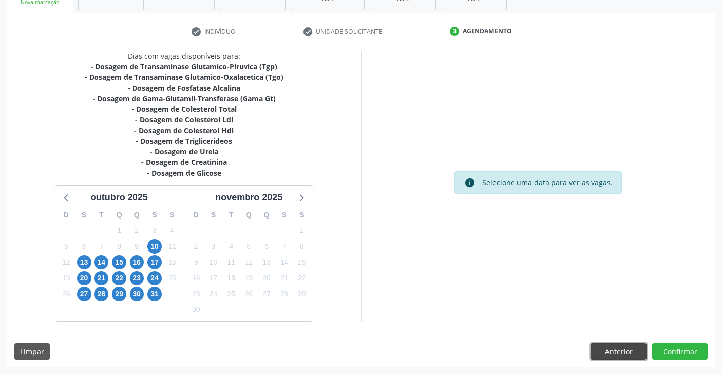
click at [621, 352] on button "Anterior" at bounding box center [619, 352] width 56 height 17
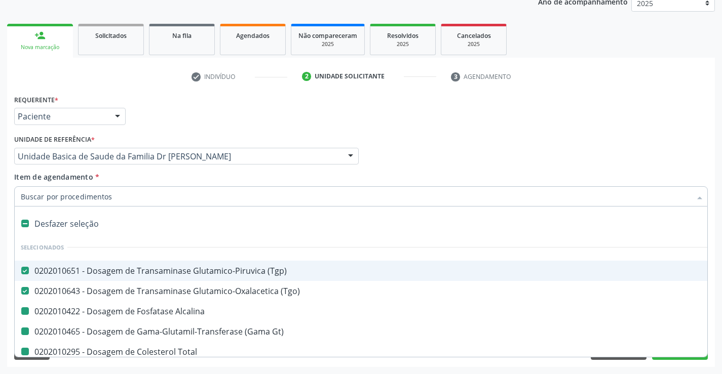
type input "H"
checkbox Alcalina "false"
checkbox Gt\) "false"
checkbox Total "false"
checkbox Ldl "false"
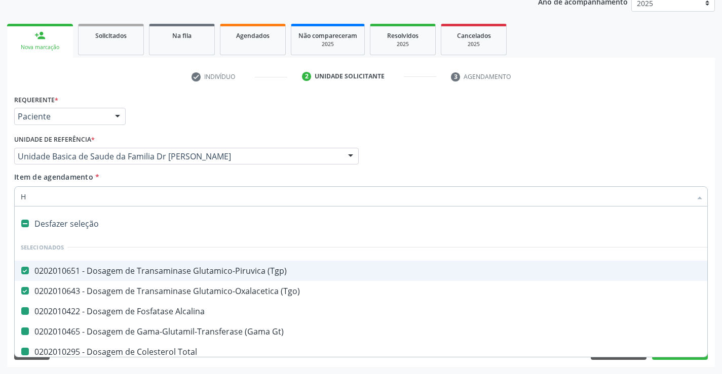
checkbox Hdl "false"
checkbox Triglicerideos "false"
checkbox Ureia "false"
checkbox Creatinina "false"
checkbox Glicose "false"
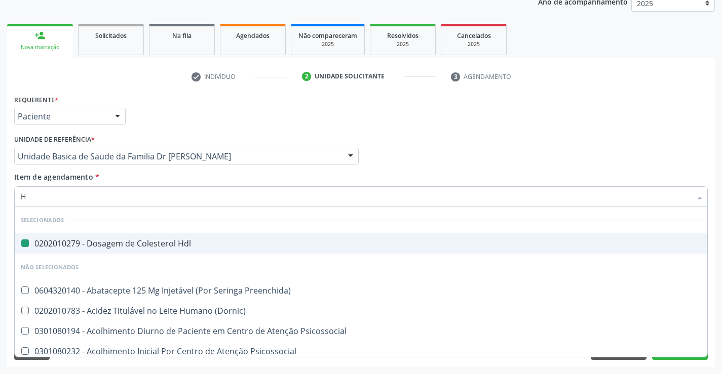
type input "HE"
checkbox Hdl "false"
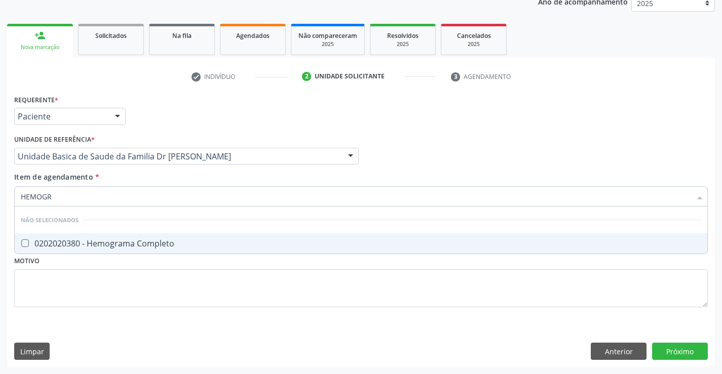
type input "HEMOGRA"
click at [148, 246] on div "0202020380 - Hemograma Completo" at bounding box center [361, 244] width 681 height 8
checkbox Completo "true"
click at [679, 351] on div "Requerente * Paciente Profissional de Saúde Paciente Nenhum resultado encontrad…" at bounding box center [361, 229] width 708 height 275
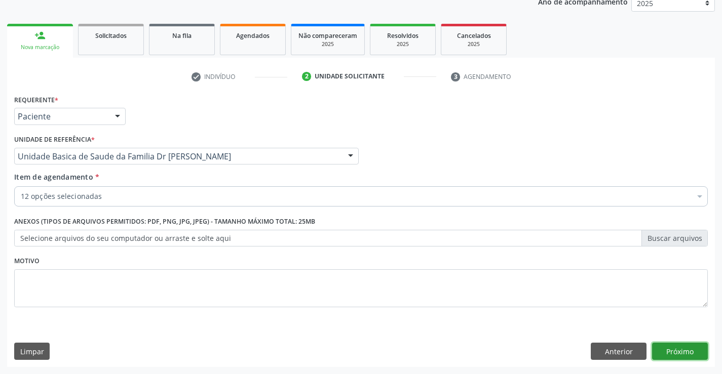
click at [679, 351] on button "Próximo" at bounding box center [680, 351] width 56 height 17
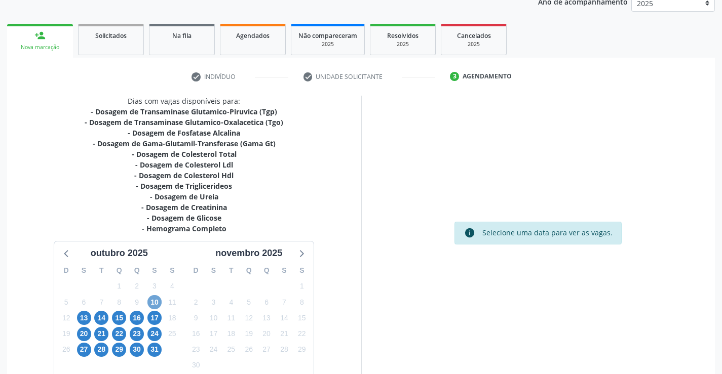
click at [155, 303] on span "10" at bounding box center [154, 302] width 14 height 14
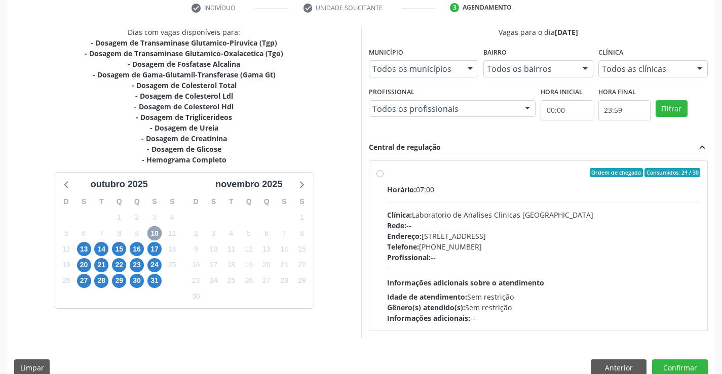
scroll to position [213, 0]
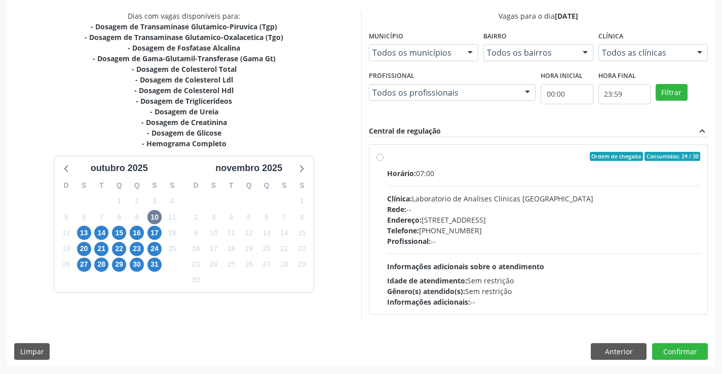
click at [542, 165] on label "Ordem de chegada Consumidos: 24 / 30 Horário: 07:00 Clínica: Laboratorio de Ana…" at bounding box center [544, 230] width 314 height 156
click at [384, 161] on input "Ordem de chegada Consumidos: 24 / 30 Horário: 07:00 Clínica: Laboratorio de Ana…" at bounding box center [380, 156] width 7 height 9
radio input "true"
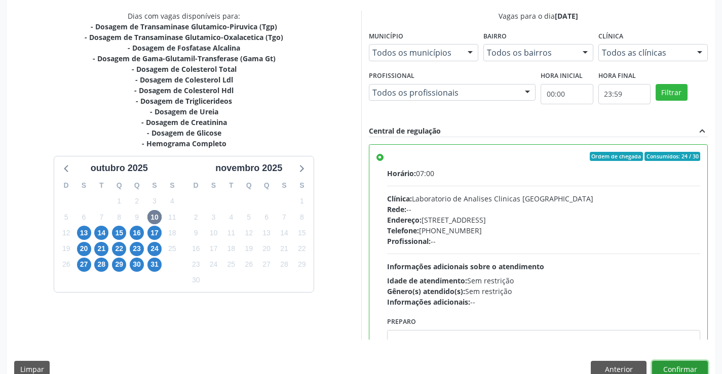
click at [677, 366] on button "Confirmar" at bounding box center [680, 369] width 56 height 17
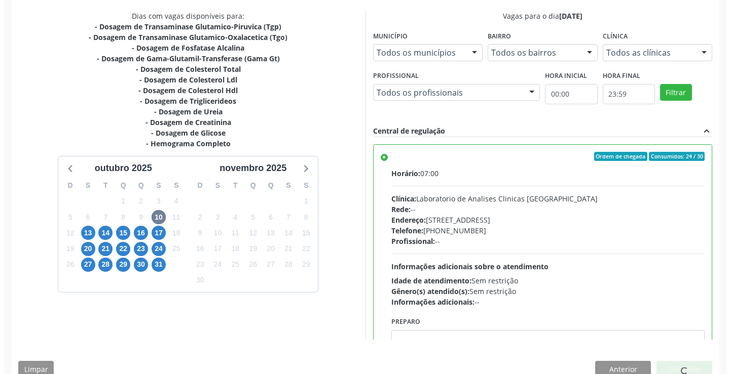
scroll to position [0, 0]
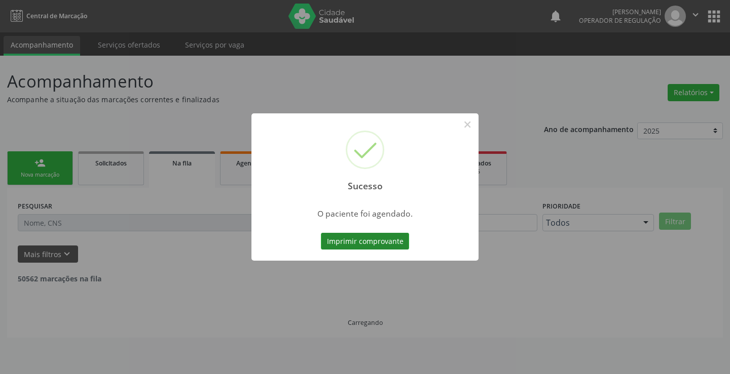
click at [358, 241] on button "Imprimir comprovante" at bounding box center [365, 241] width 88 height 17
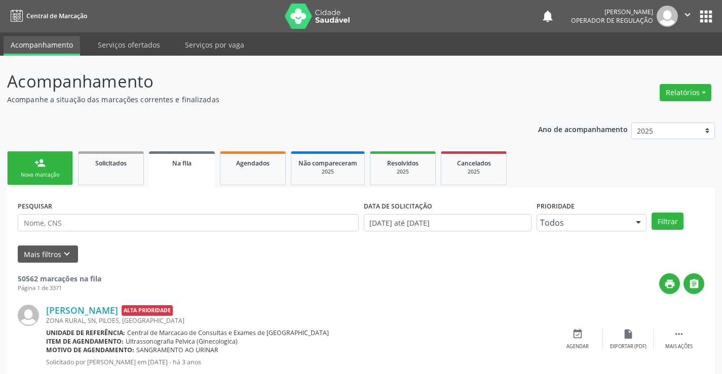
click at [49, 166] on link "person_add Nova marcação" at bounding box center [40, 169] width 66 height 34
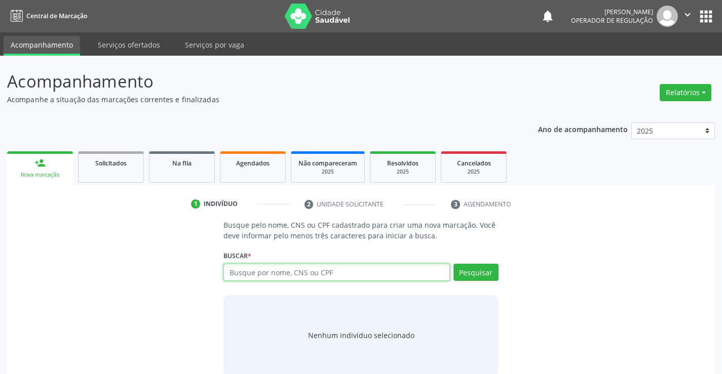
click at [296, 274] on input "text" at bounding box center [336, 272] width 226 height 17
paste input "700 5031 4653 9454"
type input "700 5031 4653 9454"
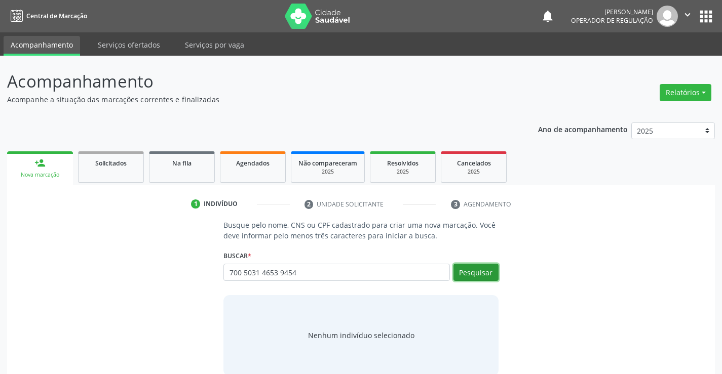
click at [484, 268] on button "Pesquisar" at bounding box center [476, 272] width 45 height 17
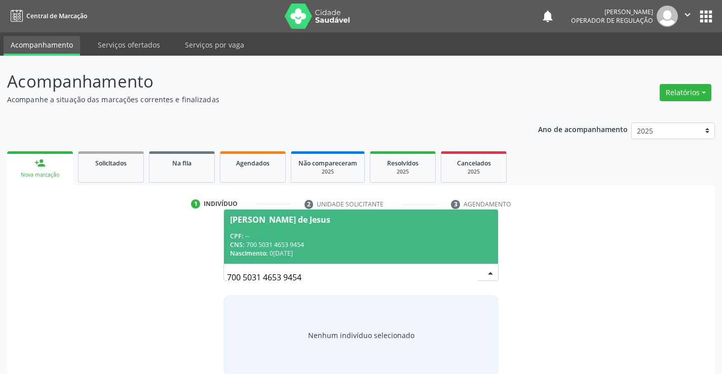
click at [285, 229] on span "Denival Souza de Jesus CPF: -- CNS: 700 5031 4653 9454 Nascimento: 02/01/1990" at bounding box center [361, 237] width 274 height 54
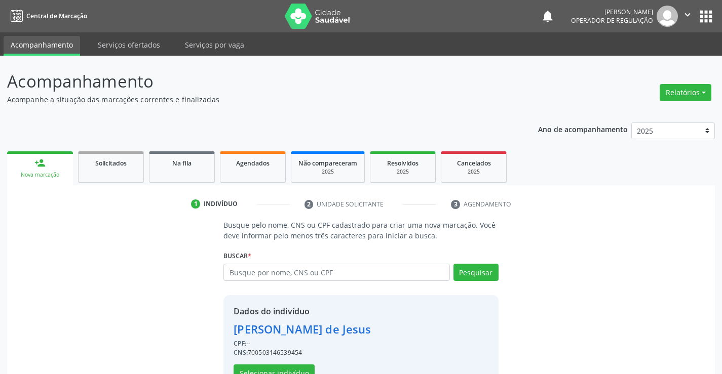
scroll to position [32, 0]
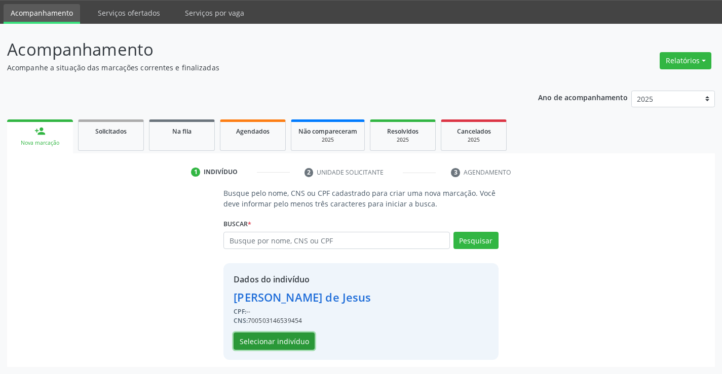
click at [268, 341] on button "Selecionar indivíduo" at bounding box center [274, 341] width 81 height 17
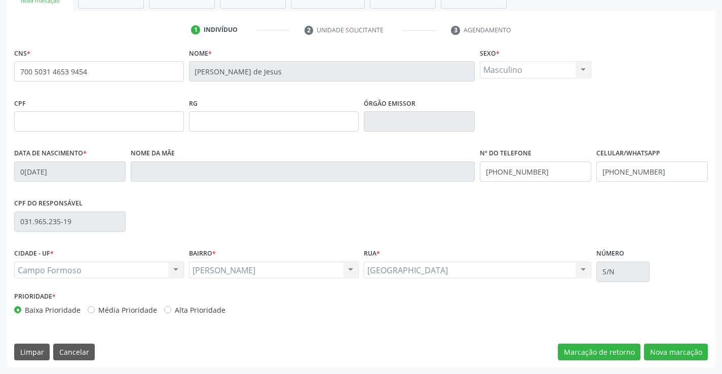
scroll to position [175, 0]
click at [673, 351] on button "Nova marcação" at bounding box center [676, 352] width 64 height 17
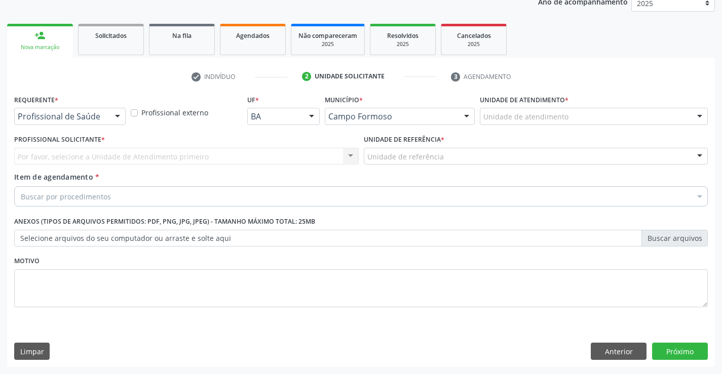
scroll to position [128, 0]
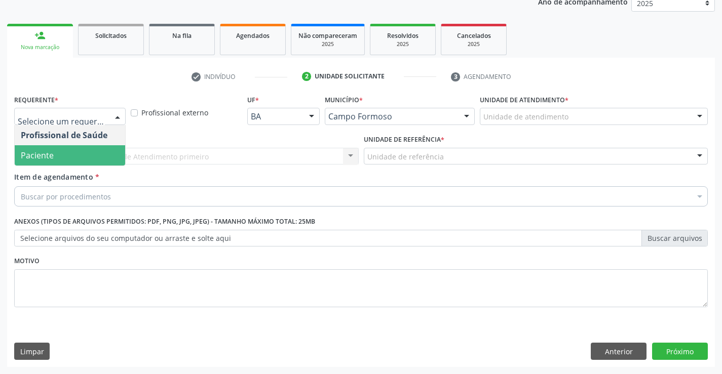
click at [55, 155] on span "Paciente" at bounding box center [70, 155] width 110 height 20
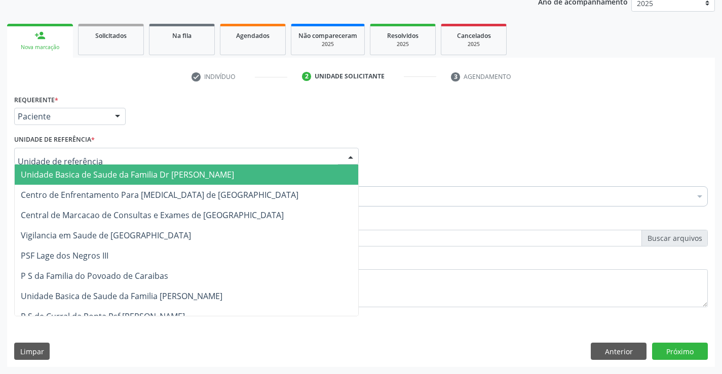
click at [78, 173] on span "Unidade Basica de Saude da Familia Dr [PERSON_NAME]" at bounding box center [127, 174] width 213 height 11
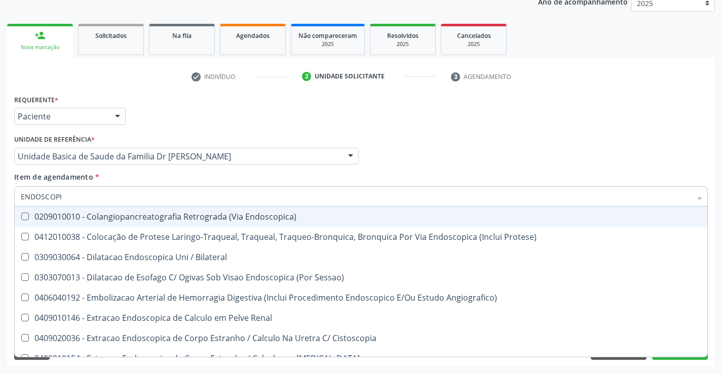
type input "ENDOSCOPIA"
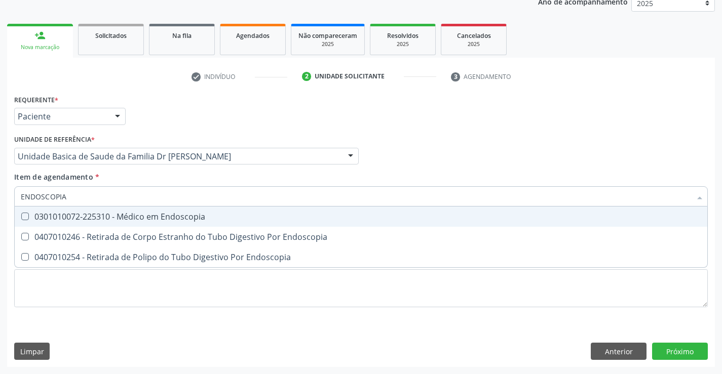
click at [113, 216] on div "0301010072-225310 - Médico em Endoscopia" at bounding box center [361, 217] width 681 height 8
checkbox Endoscopia "true"
type input "ENDOSCOPIA"
click at [131, 177] on div "Item de agendamento * ENDOSCOPIA Desfazer seleção 0301010072-225310 - Médico em…" at bounding box center [361, 188] width 694 height 32
checkbox Endoscopia "true"
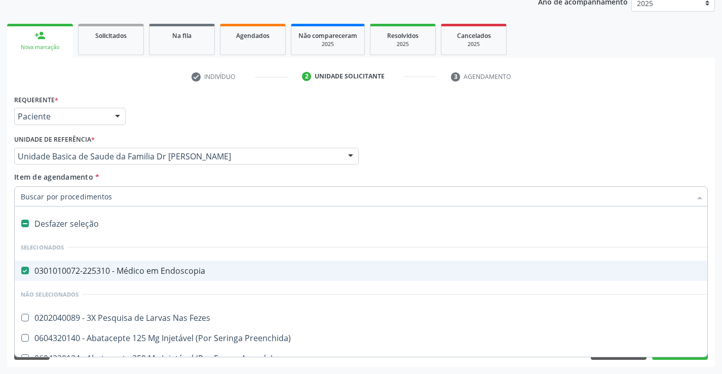
click at [126, 197] on input "Item de agendamento *" at bounding box center [356, 196] width 670 height 20
type input "U"
checkbox Endoscopia "false"
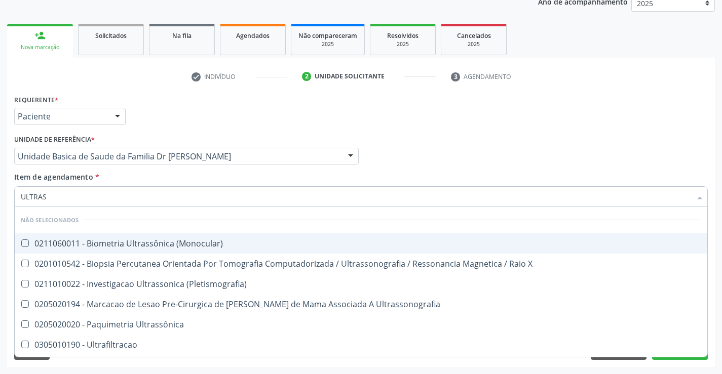
type input "ULTRASS"
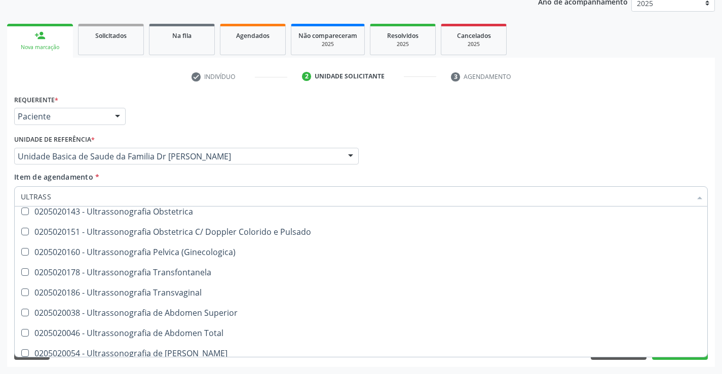
scroll to position [203, 0]
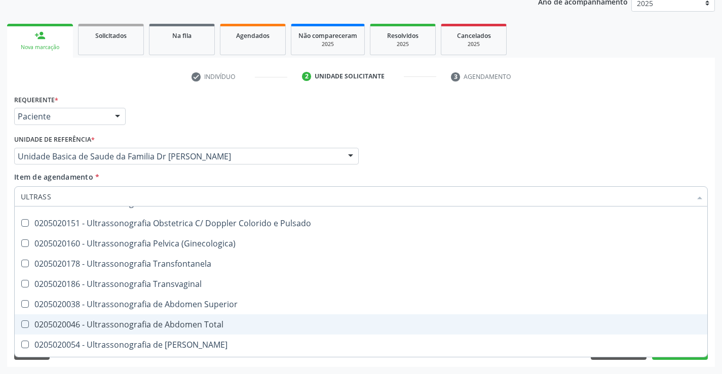
click at [245, 322] on div "0205020046 - Ultrassonografia de Abdomen Total" at bounding box center [361, 325] width 681 height 8
checkbox Total "true"
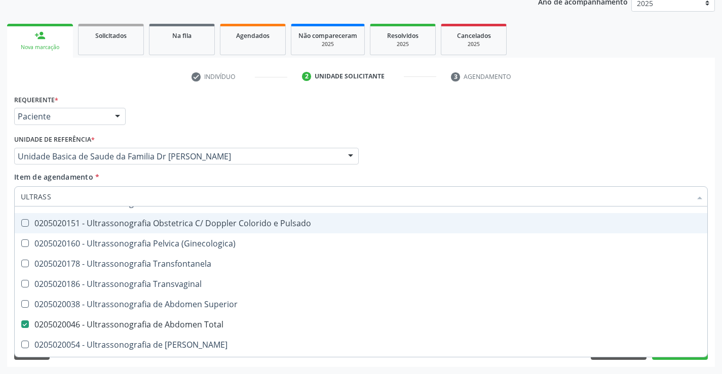
click at [178, 174] on div "Item de agendamento * ULTRASS Desfazer seleção Não selecionados 0211060011 - Bi…" at bounding box center [361, 188] width 694 height 32
checkbox \(Monocular\) "true"
checkbox Total "false"
checkbox X "true"
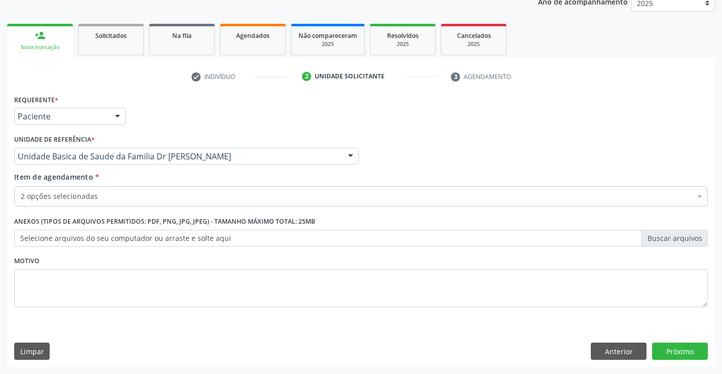
scroll to position [0, 0]
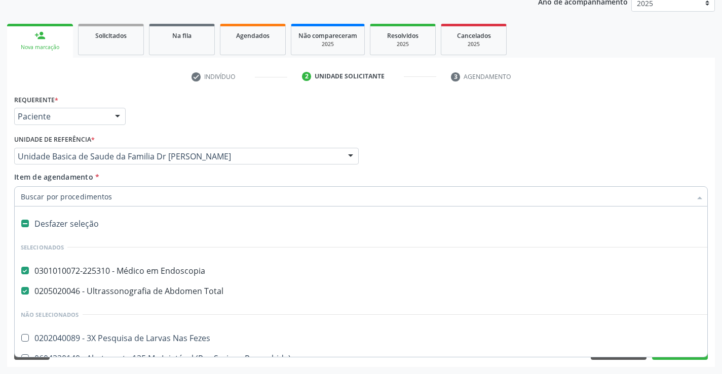
click at [139, 200] on input "Item de agendamento *" at bounding box center [356, 196] width 670 height 20
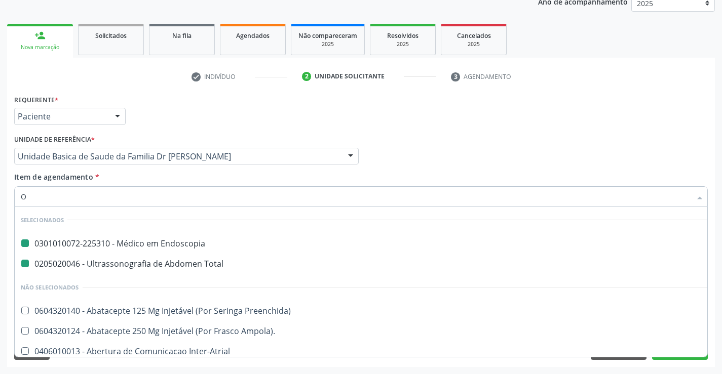
type input "OF"
checkbox Endoscopia "false"
checkbox Total "false"
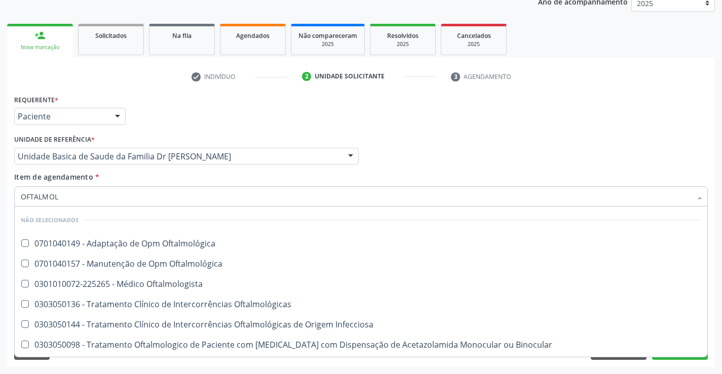
type input "OFTALMOLO"
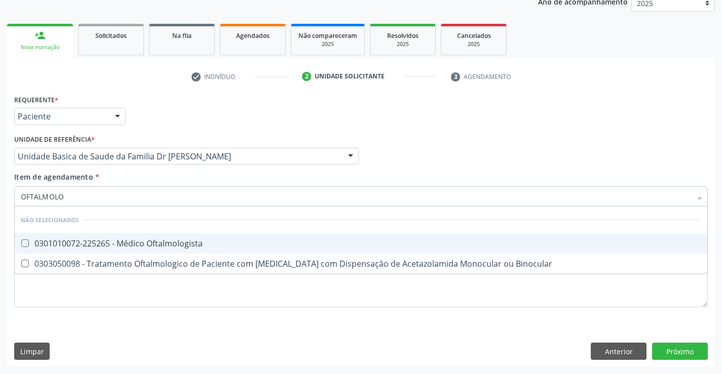
click at [161, 248] on div "0301010072-225265 - Médico Oftalmologista" at bounding box center [361, 244] width 681 height 8
checkbox Oftalmologista "true"
click at [171, 179] on div "Item de agendamento * OFTALMOLO Desfazer seleção Não selecionados 0301010072-22…" at bounding box center [361, 188] width 694 height 32
checkbox Binocular "true"
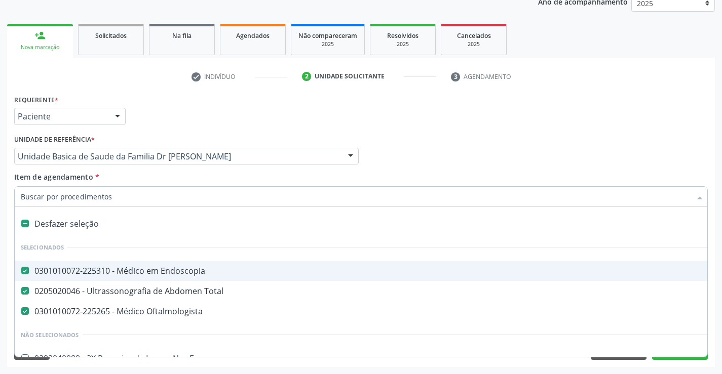
click at [152, 201] on input "Item de agendamento *" at bounding box center [356, 196] width 670 height 20
type input "U"
checkbox Oftalmologista "false"
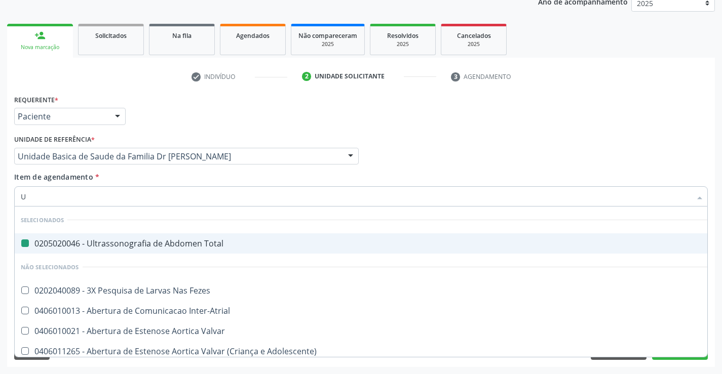
type input "UR"
checkbox Total "false"
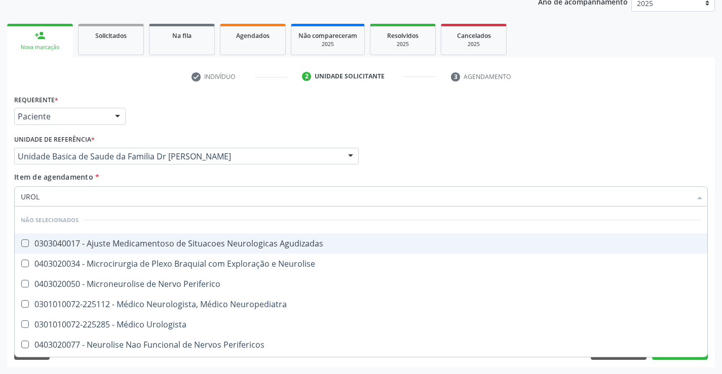
type input "UROLO"
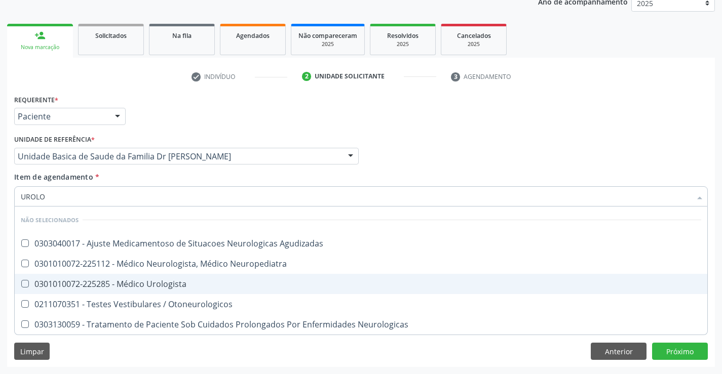
click at [181, 287] on div "0301010072-225285 - Médico Urologista" at bounding box center [361, 284] width 681 height 8
checkbox Urologista "true"
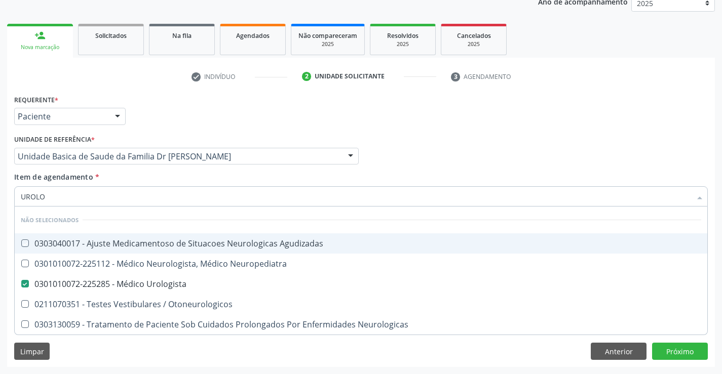
click at [170, 134] on div "Unidade de referência * Unidade Basica de Saude da Familia Dr Paulo Sudre Unida…" at bounding box center [186, 148] width 345 height 32
checkbox Agudizadas "true"
checkbox Otoneurologicos "true"
checkbox Neuropediatra "true"
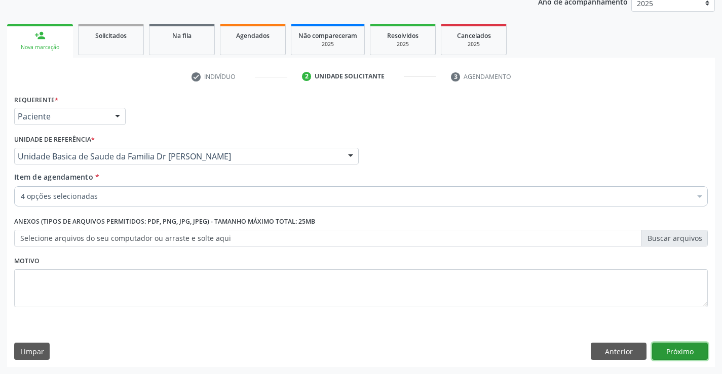
click at [675, 353] on button "Próximo" at bounding box center [680, 351] width 56 height 17
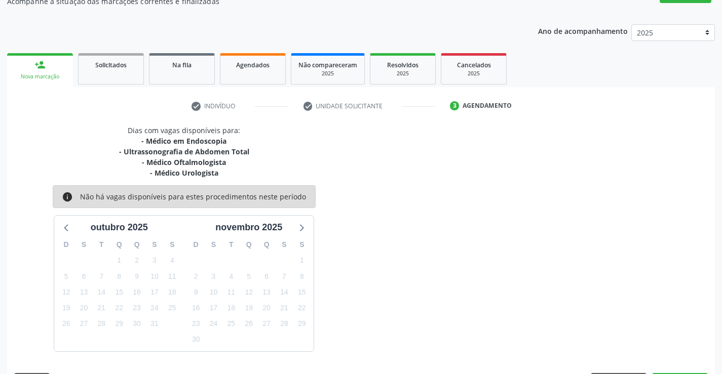
scroll to position [128, 0]
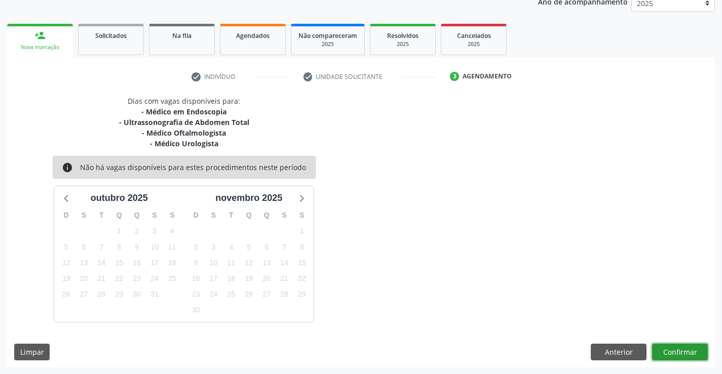
click at [675, 353] on button "Confirmar" at bounding box center [680, 352] width 56 height 17
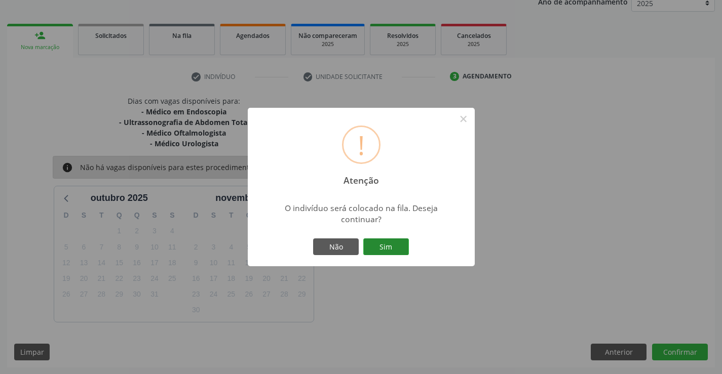
click at [387, 250] on button "Sim" at bounding box center [386, 247] width 46 height 17
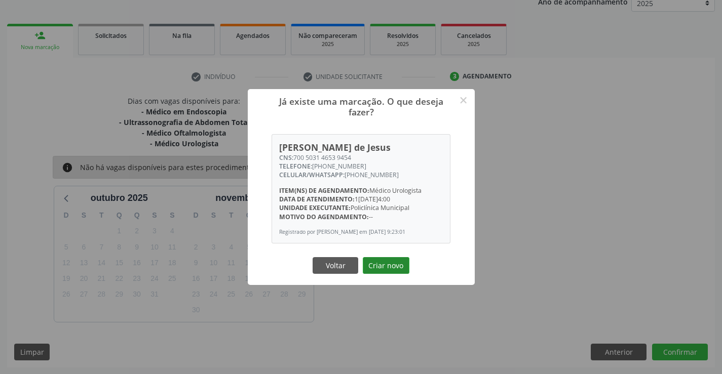
click at [389, 266] on button "Criar novo" at bounding box center [386, 265] width 47 height 17
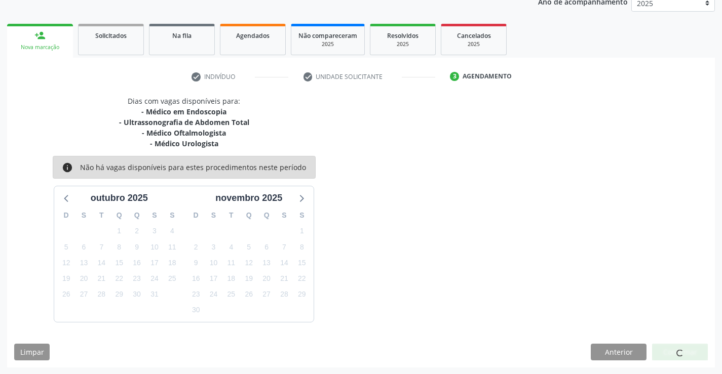
scroll to position [0, 0]
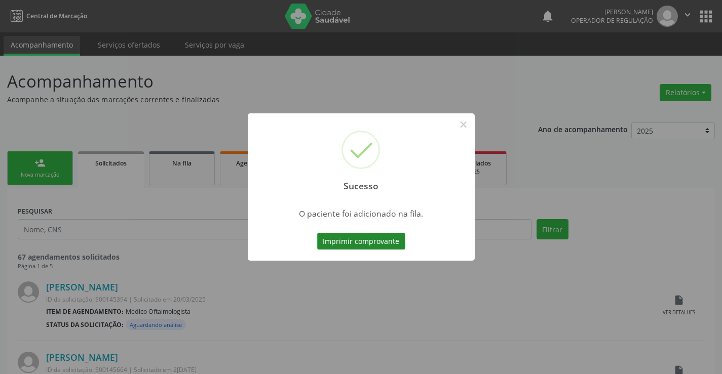
click at [363, 239] on button "Imprimir comprovante" at bounding box center [361, 241] width 88 height 17
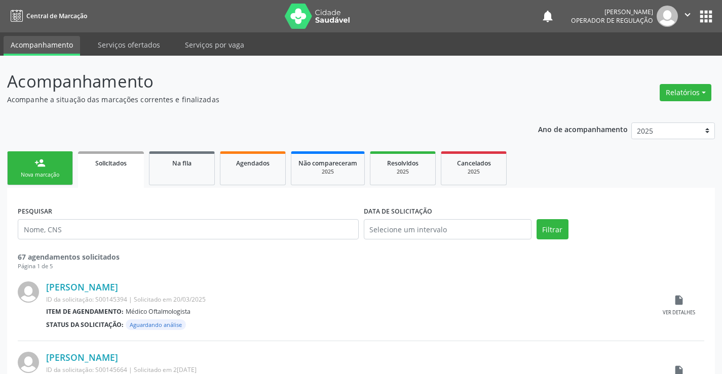
click at [48, 167] on link "person_add Nova marcação" at bounding box center [40, 169] width 66 height 34
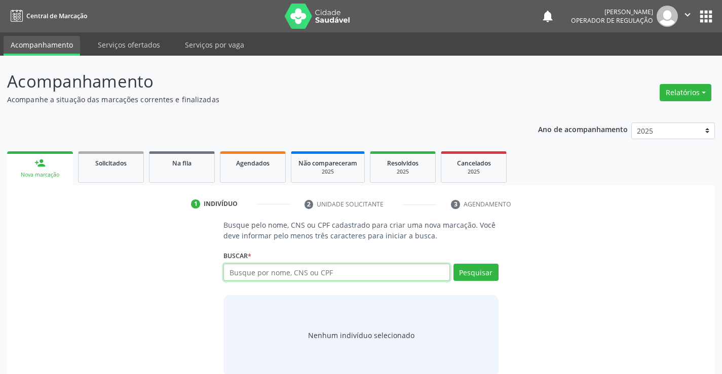
click at [347, 270] on input "text" at bounding box center [336, 272] width 226 height 17
type input "704803590522046"
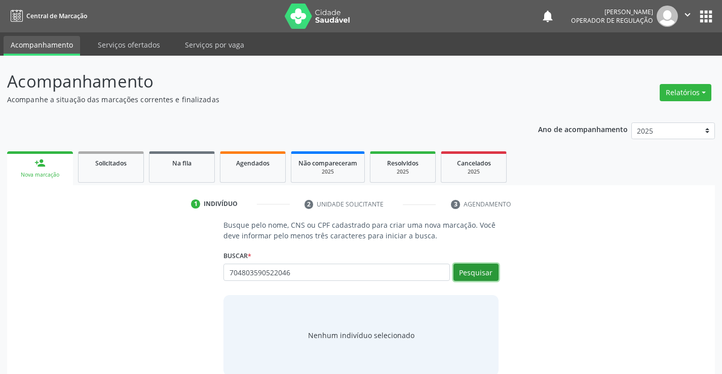
click at [474, 271] on button "Pesquisar" at bounding box center [476, 272] width 45 height 17
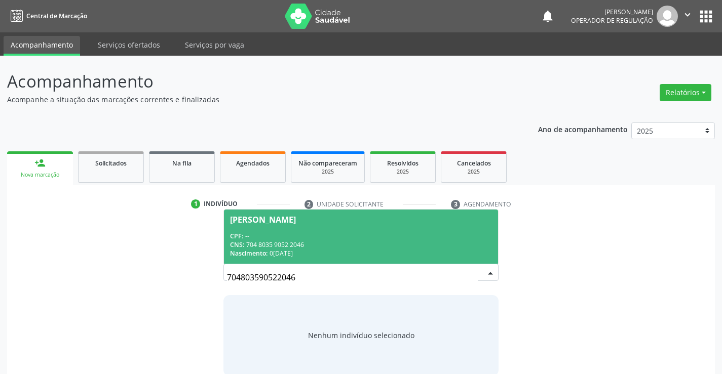
click at [348, 236] on div "CPF: --" at bounding box center [360, 236] width 261 height 9
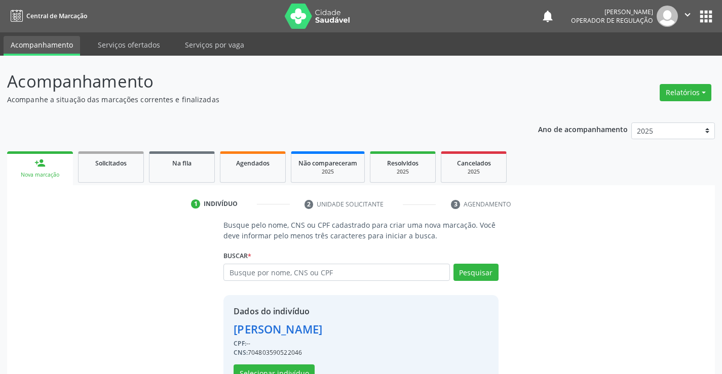
scroll to position [32, 0]
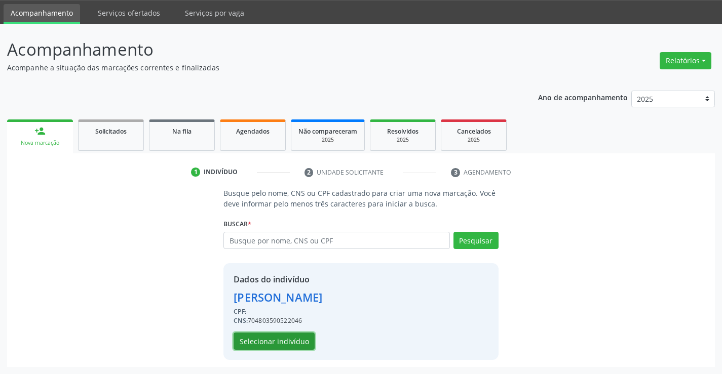
click at [266, 336] on button "Selecionar indivíduo" at bounding box center [274, 341] width 81 height 17
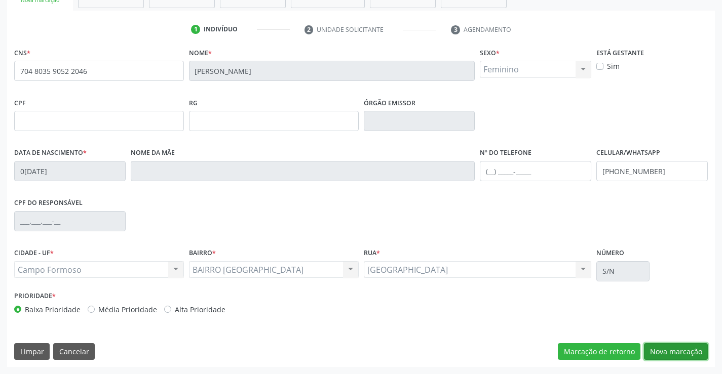
click at [673, 347] on button "Nova marcação" at bounding box center [676, 352] width 64 height 17
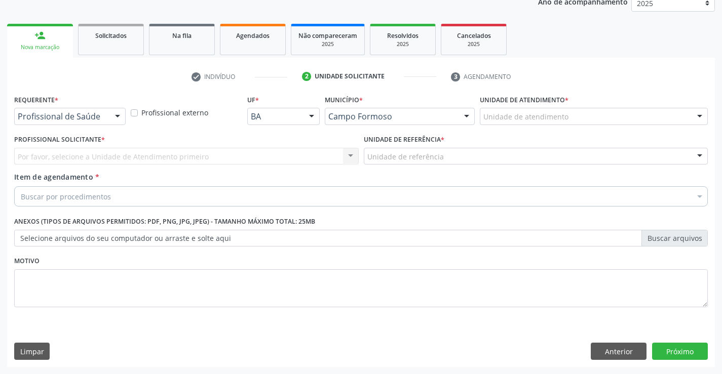
scroll to position [128, 0]
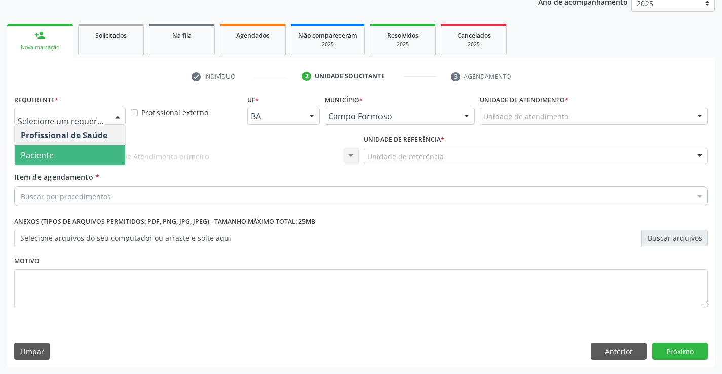
click at [51, 159] on span "Paciente" at bounding box center [37, 155] width 33 height 11
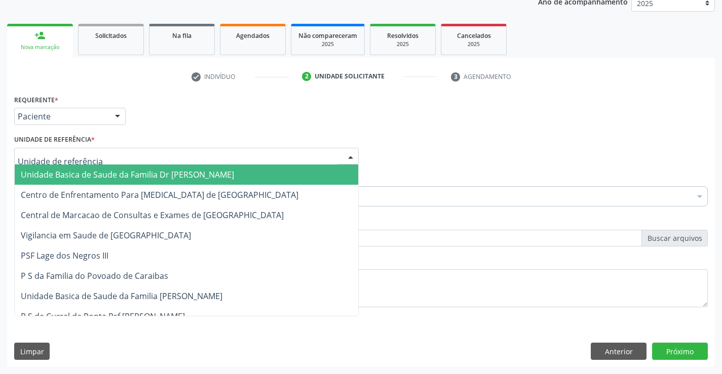
click at [82, 174] on span "Unidade Basica de Saude da Familia Dr [PERSON_NAME]" at bounding box center [127, 174] width 213 height 11
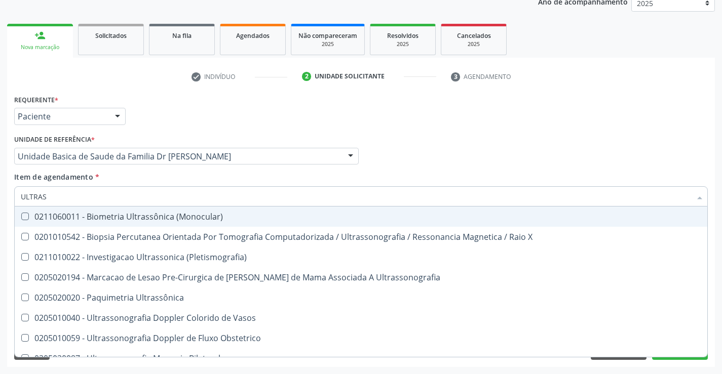
type input "ULTRASS"
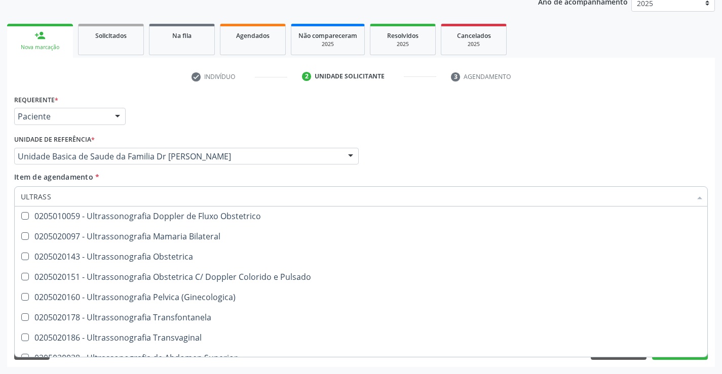
scroll to position [113, 0]
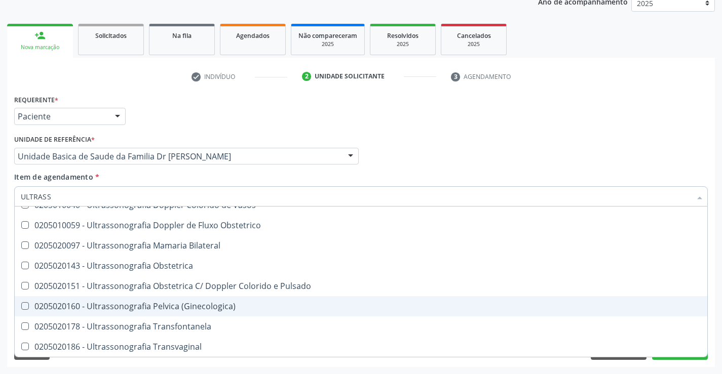
click at [200, 305] on div "0205020160 - Ultrassonografia Pelvica (Ginecologica)" at bounding box center [361, 307] width 681 height 8
checkbox \(Ginecologica\) "true"
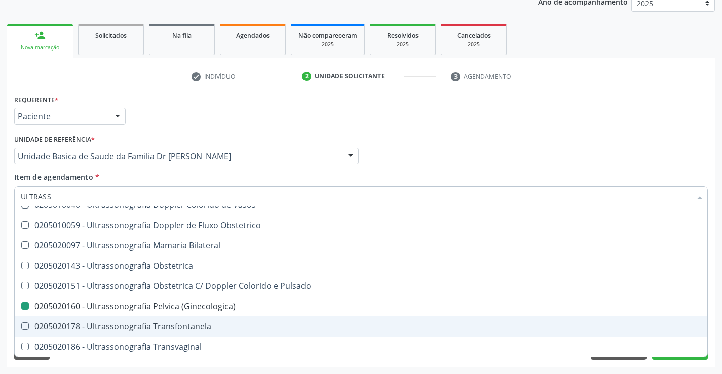
click at [713, 330] on div "Requerente * Paciente Profissional de Saúde Paciente Nenhum resultado encontrad…" at bounding box center [361, 229] width 708 height 275
checkbox X "true"
checkbox \(Ginecologica\) "false"
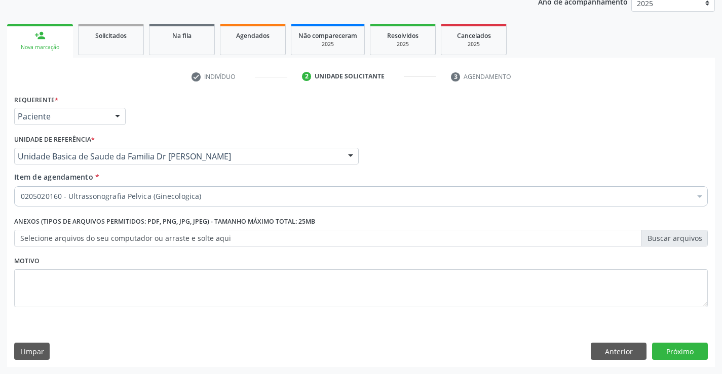
scroll to position [0, 0]
click at [679, 350] on button "Próximo" at bounding box center [680, 351] width 56 height 17
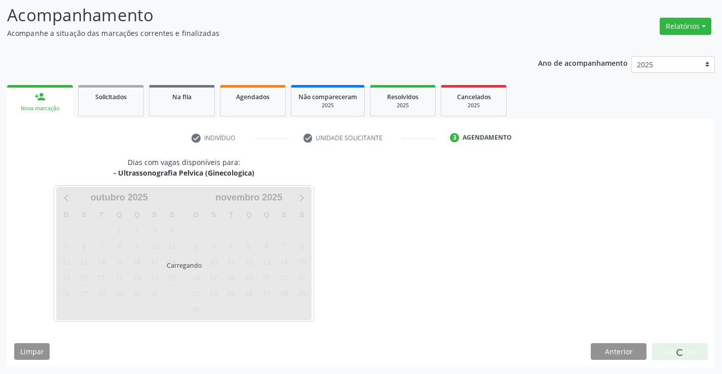
scroll to position [66, 0]
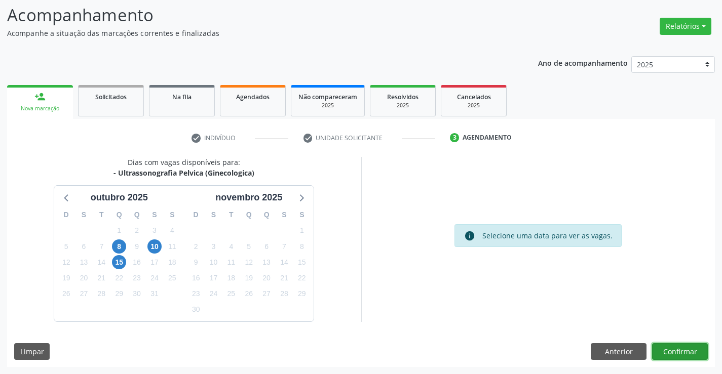
click at [677, 347] on button "Confirmar" at bounding box center [680, 352] width 56 height 17
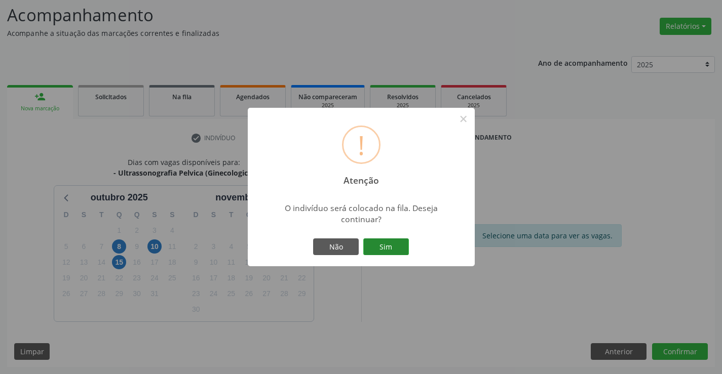
click at [387, 249] on button "Sim" at bounding box center [386, 247] width 46 height 17
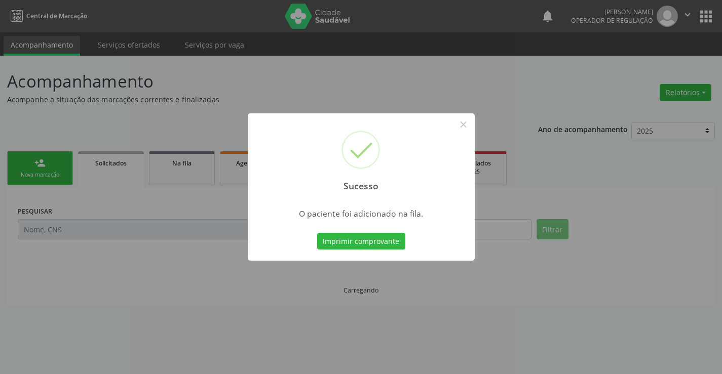
scroll to position [0, 0]
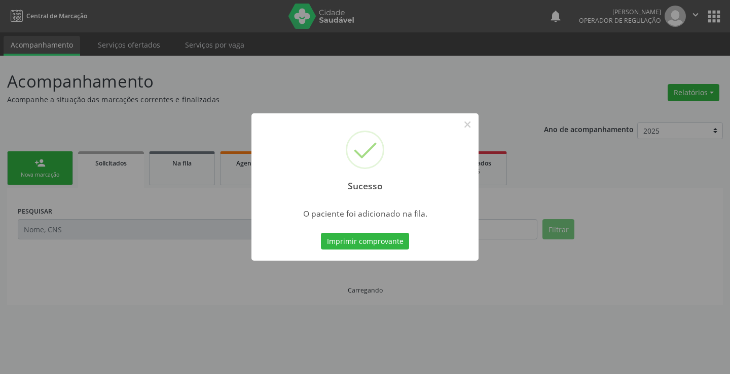
click at [344, 228] on div "Sucesso × O paciente foi adicionado na fila. Imprimir comprovante Cancel" at bounding box center [364, 188] width 227 height 148
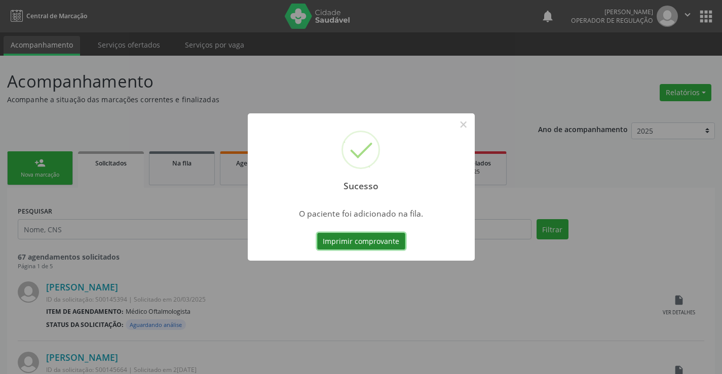
click at [353, 239] on button "Imprimir comprovante" at bounding box center [361, 241] width 88 height 17
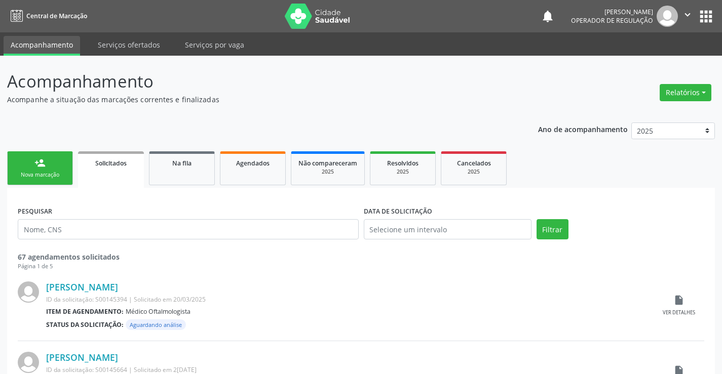
click at [44, 167] on div "person_add" at bounding box center [39, 163] width 11 height 11
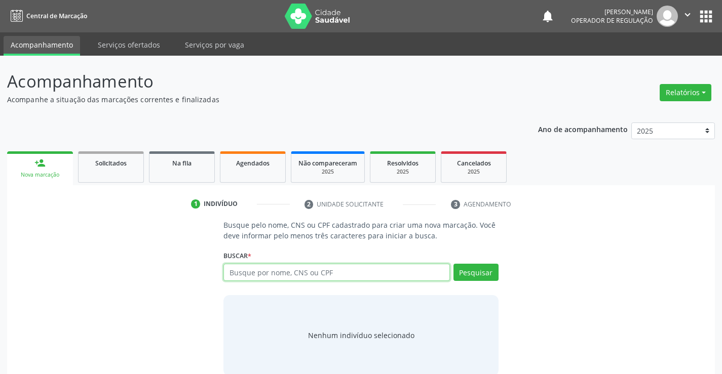
click at [326, 279] on input "text" at bounding box center [336, 272] width 226 height 17
type input "709602688681772"
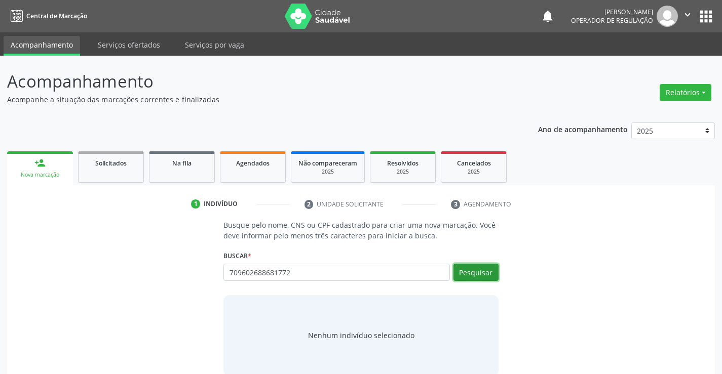
click at [469, 271] on button "Pesquisar" at bounding box center [476, 272] width 45 height 17
type input "709602688681772"
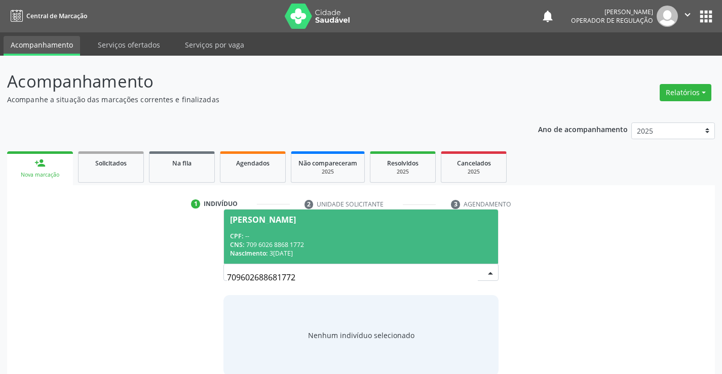
click at [293, 244] on div "CNS: 709 6026 8868 1772" at bounding box center [360, 245] width 261 height 9
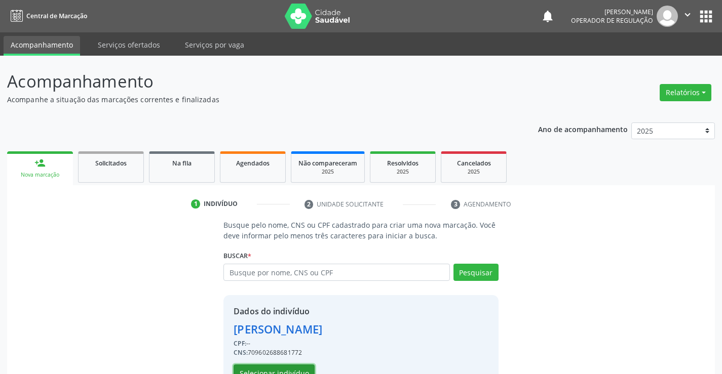
click at [270, 368] on button "Selecionar indivíduo" at bounding box center [274, 373] width 81 height 17
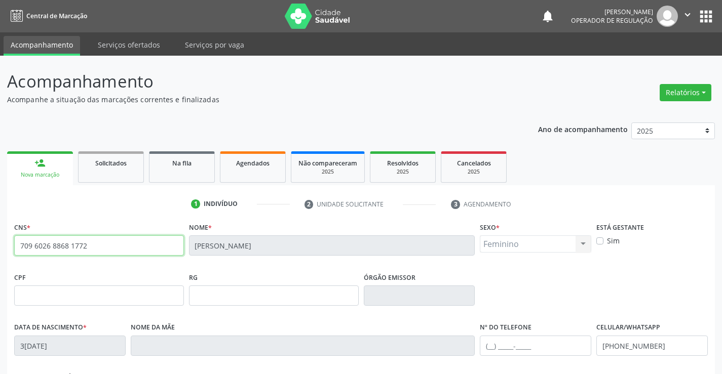
drag, startPoint x: 18, startPoint y: 245, endPoint x: 107, endPoint y: 250, distance: 89.4
click at [107, 250] on input "709 6026 8868 1772" at bounding box center [99, 246] width 170 height 20
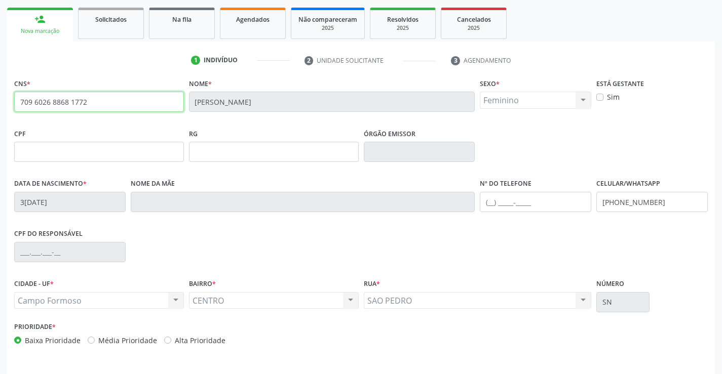
scroll to position [175, 0]
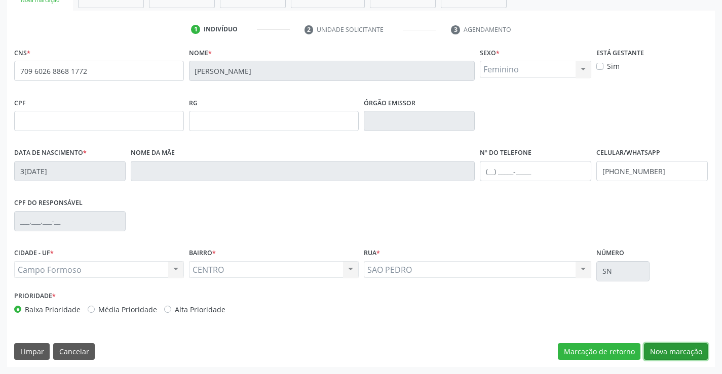
click at [675, 348] on button "Nova marcação" at bounding box center [676, 352] width 64 height 17
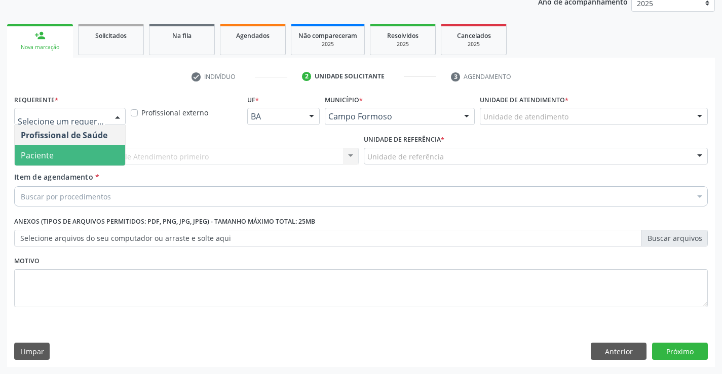
click at [45, 156] on span "Paciente" at bounding box center [37, 155] width 33 height 11
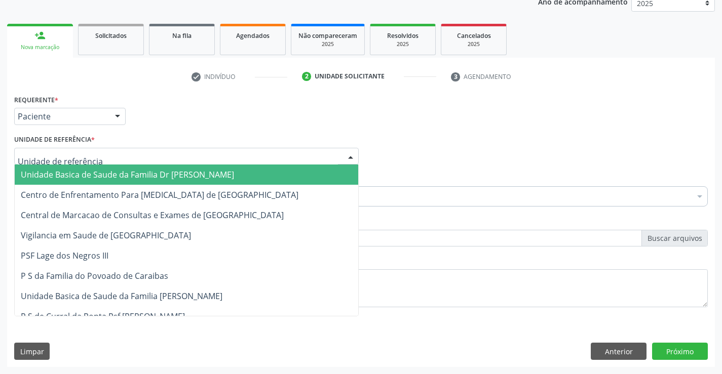
click at [66, 169] on span "Unidade Basica de Saude da Familia Dr [PERSON_NAME]" at bounding box center [187, 175] width 344 height 20
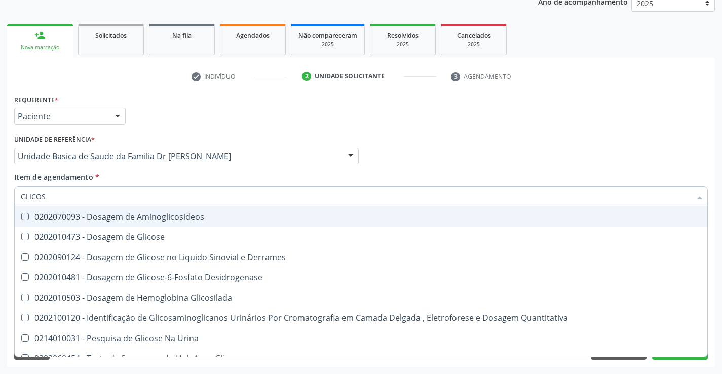
type input "GLICOSE"
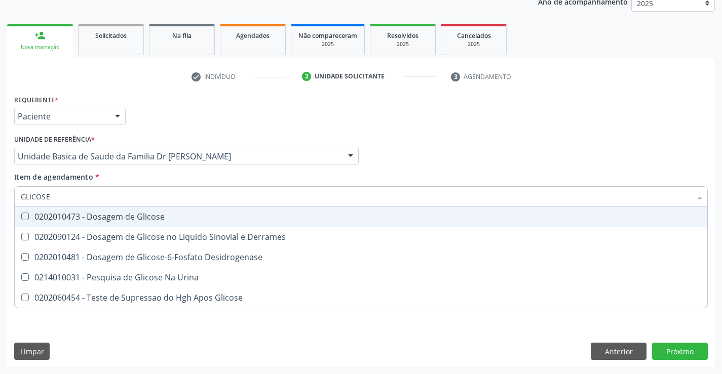
click at [100, 220] on div "0202010473 - Dosagem de Glicose" at bounding box center [361, 217] width 681 height 8
checkbox Glicose "true"
type input "GLICOSE"
click at [106, 176] on div "Item de agendamento * GLICOSE Desfazer seleção 0202010473 - Dosagem de Glicose …" at bounding box center [361, 188] width 694 height 32
checkbox Derrames "true"
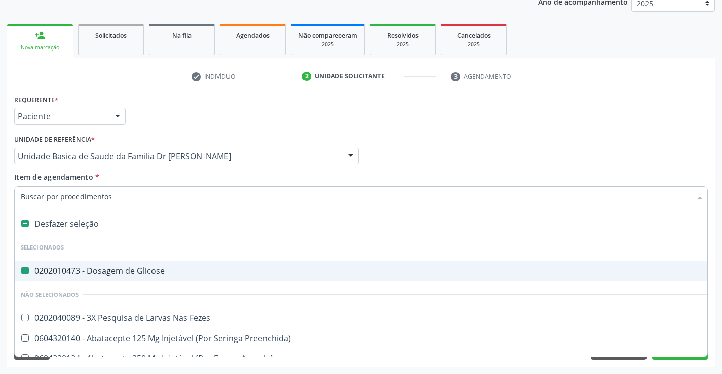
type input "F"
checkbox Glicose "false"
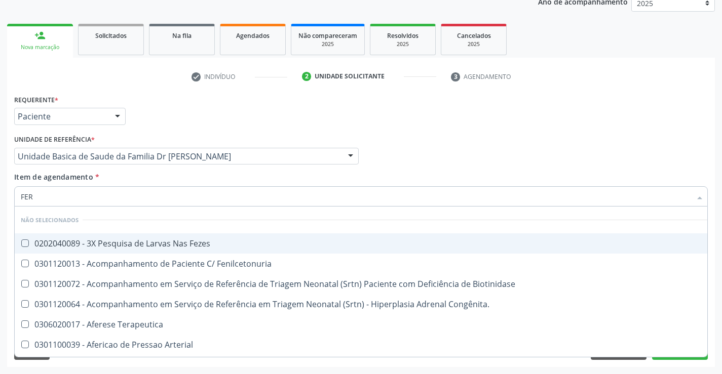
type input "FERR"
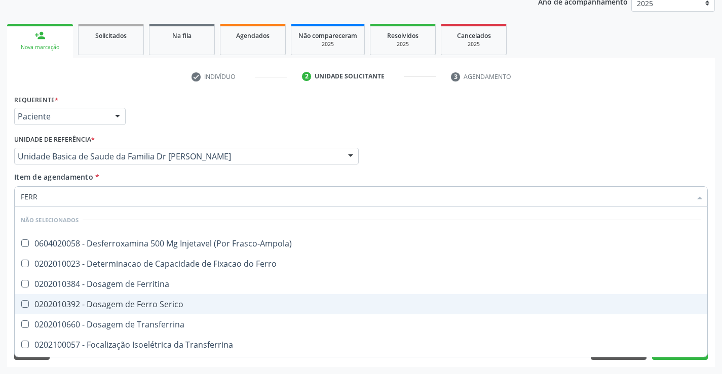
click at [165, 305] on div "0202010392 - Dosagem de Ferro Serico" at bounding box center [361, 304] width 681 height 8
checkbox Serico "true"
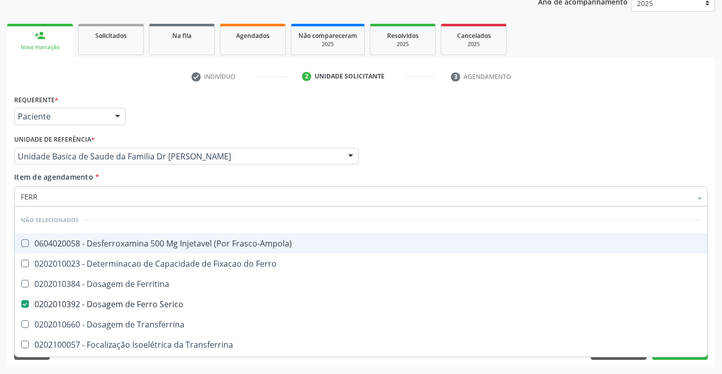
type input "FERR"
click at [180, 179] on div "Item de agendamento * FERR Desfazer seleção Não selecionados 0604020058 - Desfe…" at bounding box center [361, 188] width 694 height 32
checkbox Frasco-Ampola\) "true"
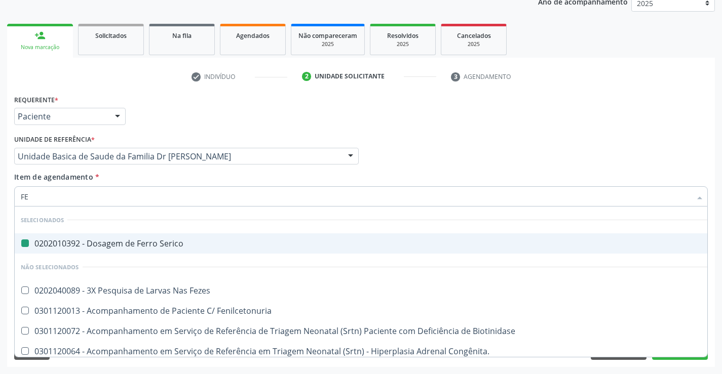
type input "FEZ"
checkbox Serico "false"
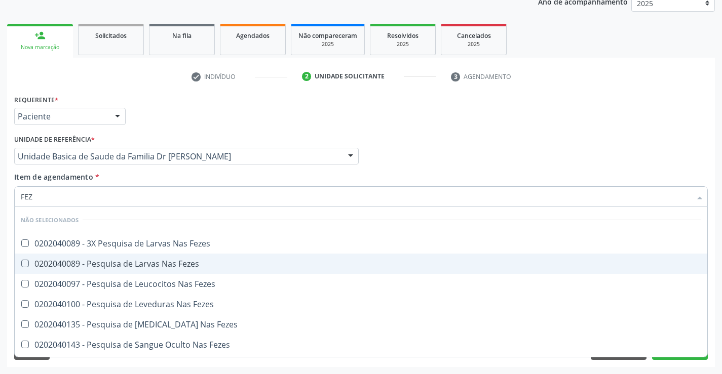
click at [180, 262] on div "0202040089 - Pesquisa de Larvas Nas Fezes" at bounding box center [361, 264] width 681 height 8
checkbox Fezes "true"
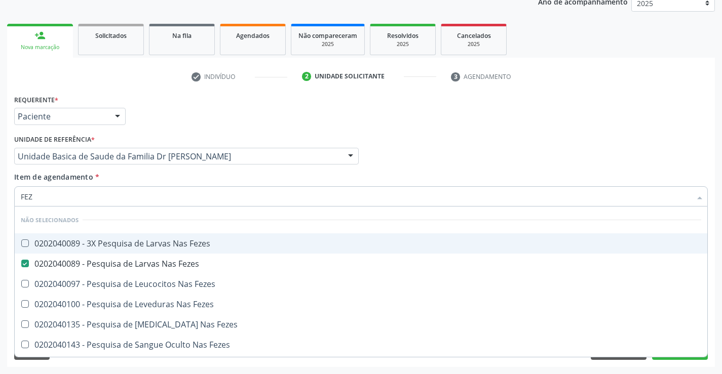
type input "FEZ"
click at [173, 180] on div "Item de agendamento * FEZ Desfazer seleção Não selecionados 0202040089 - 3X Pes…" at bounding box center [361, 188] width 694 height 32
checkbox Fezes "true"
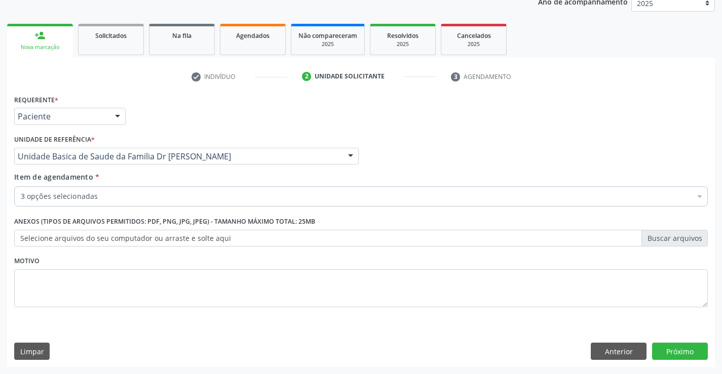
click at [172, 203] on div "3 opções selecionadas" at bounding box center [361, 196] width 694 height 20
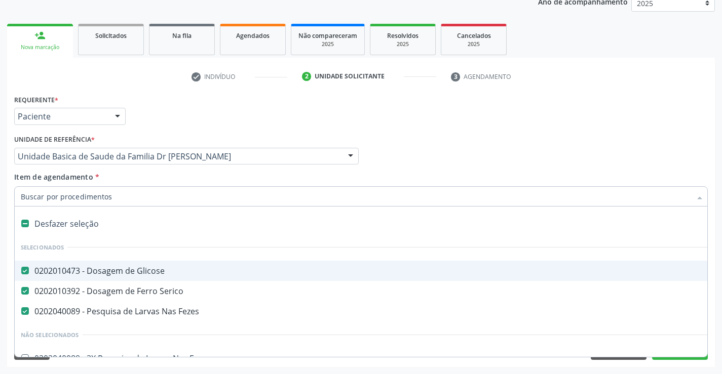
type input "G"
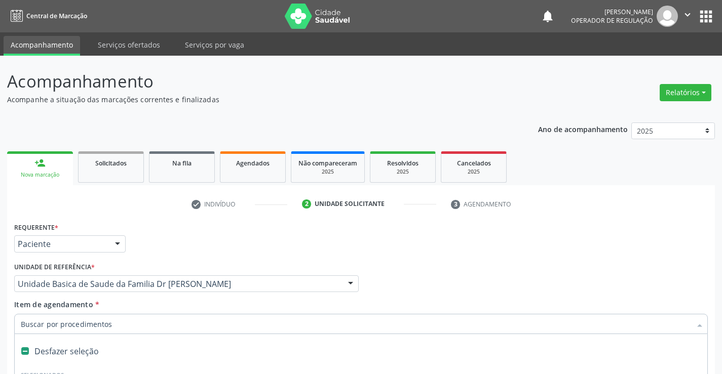
scroll to position [128, 0]
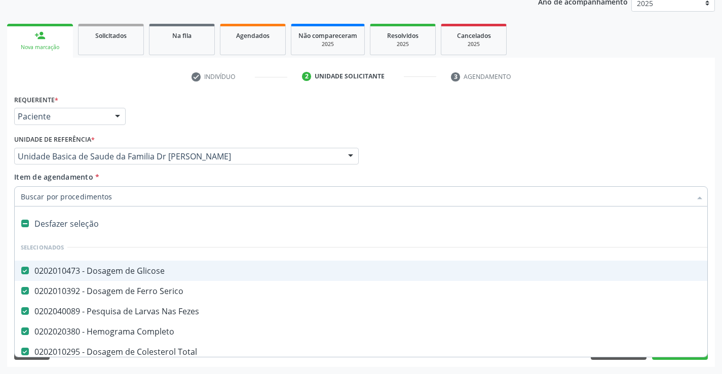
type input "T"
checkbox Ureia "false"
checkbox Creatinina "false"
checkbox Urina "false"
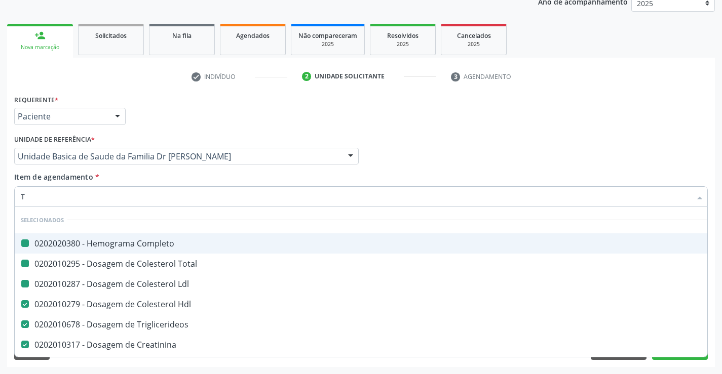
type input "TG"
checkbox Completo "false"
checkbox Total "false"
checkbox Ldl "false"
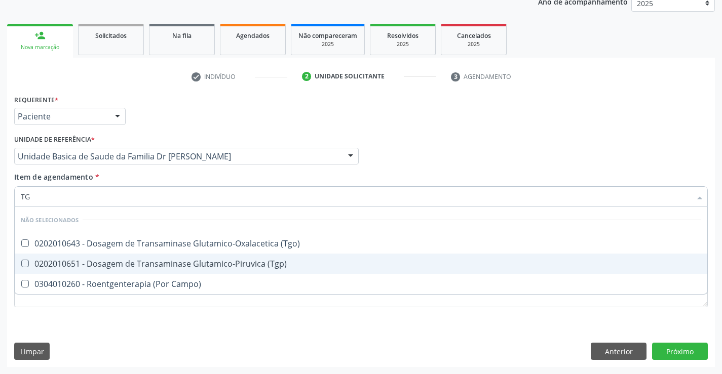
click at [126, 265] on div "0202010651 - Dosagem de Transaminase Glutamico-Piruvica (Tgp)" at bounding box center [361, 264] width 681 height 8
checkbox \(Tgp\) "true"
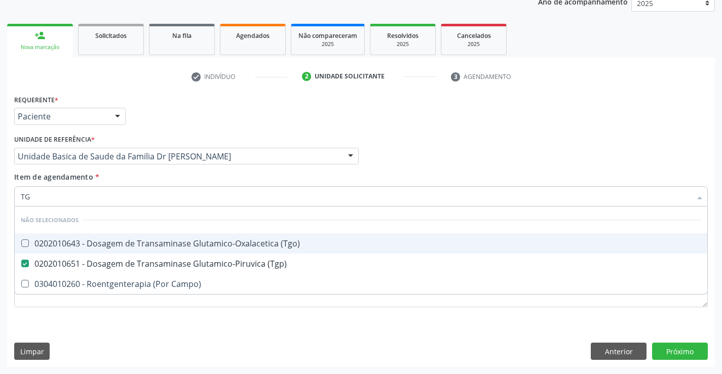
click at [128, 245] on div "0202010643 - Dosagem de Transaminase Glutamico-Oxalacetica (Tgo)" at bounding box center [361, 244] width 681 height 8
checkbox \(Tgo\) "true"
click at [121, 166] on div "Unidade de referência * Unidade Basica de Saude da Familia Dr [PERSON_NAME] Uni…" at bounding box center [187, 152] width 350 height 40
checkbox Campo\) "true"
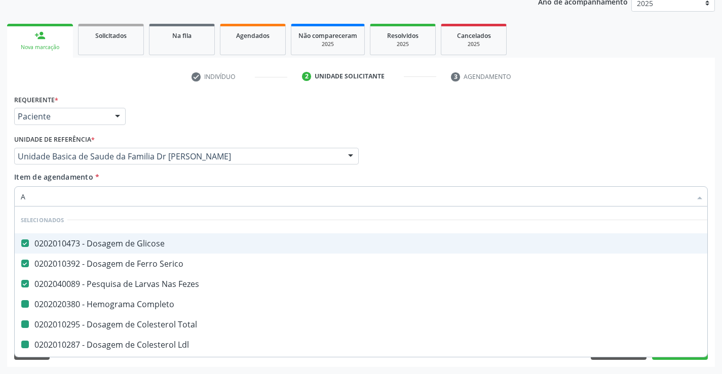
type input "AC"
checkbox Completo "false"
checkbox Total "false"
checkbox Ldl "false"
checkbox Hdl "false"
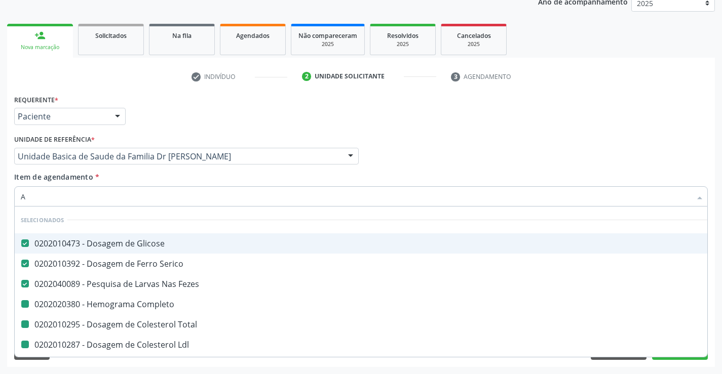
checkbox Triglicerideos "false"
checkbox Ureia "false"
checkbox Creatinina "false"
checkbox Urina "false"
checkbox \(Tgp\) "false"
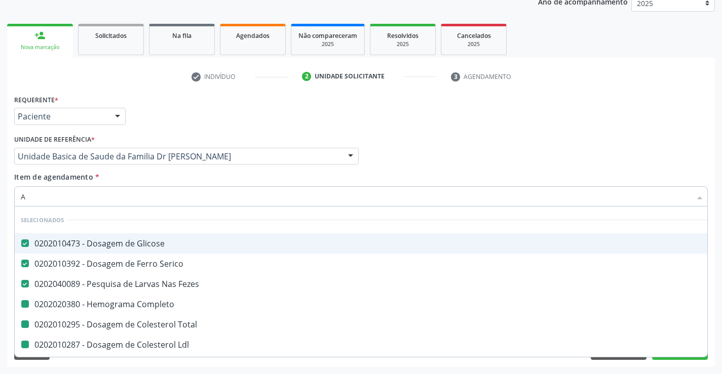
checkbox \(Tgo\) "false"
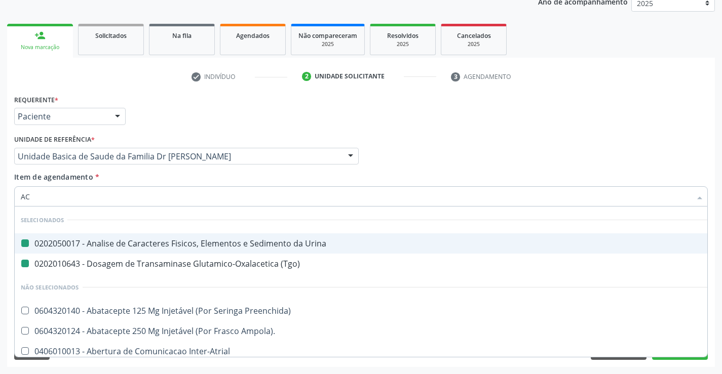
type input "ACI"
checkbox Urina "false"
checkbox \(Tgo\) "false"
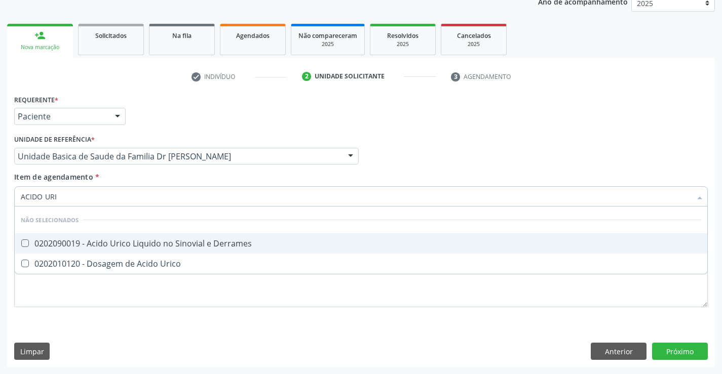
type input "ACIDO URIC"
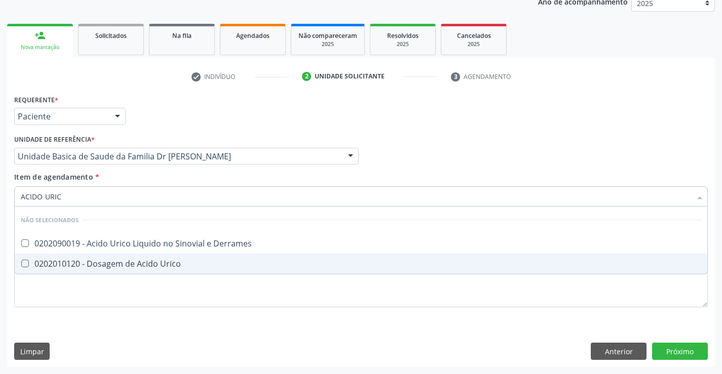
click at [149, 265] on div "0202010120 - Dosagem de Acido Urico" at bounding box center [361, 264] width 681 height 8
checkbox Urico "true"
click at [676, 352] on div "Requerente * Paciente Profissional de Saúde Paciente Nenhum resultado encontrad…" at bounding box center [361, 229] width 708 height 275
checkbox Derrames "true"
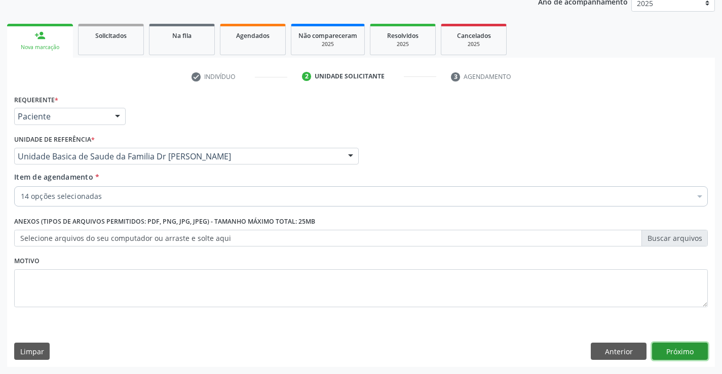
click at [675, 349] on button "Próximo" at bounding box center [680, 351] width 56 height 17
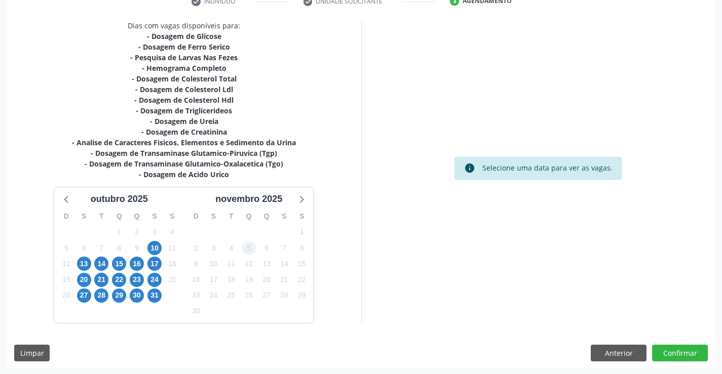
scroll to position [205, 0]
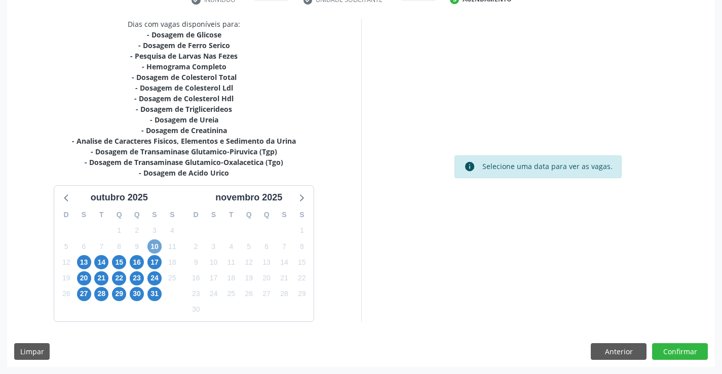
click at [156, 248] on span "10" at bounding box center [154, 247] width 14 height 14
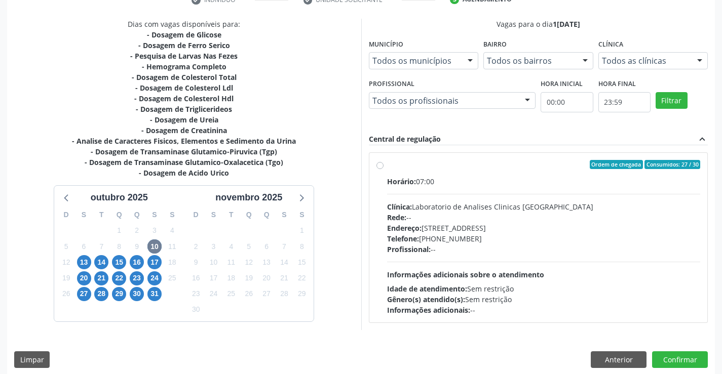
click at [521, 179] on div "Horário: 07:00" at bounding box center [544, 181] width 314 height 11
click at [384, 169] on input "Ordem de chegada Consumidos: 27 / 30 Horário: 07:00 Clínica: Laboratorio de Ana…" at bounding box center [380, 164] width 7 height 9
radio input "true"
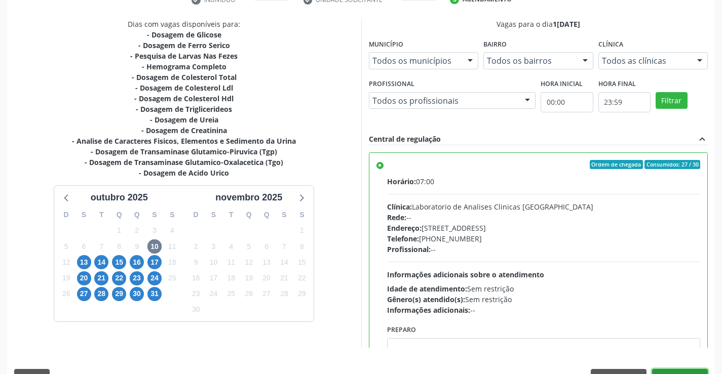
click at [675, 369] on button "Confirmar" at bounding box center [680, 377] width 56 height 17
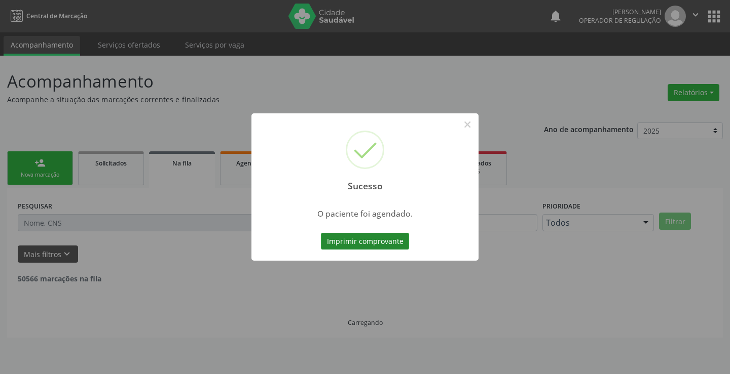
click at [358, 242] on button "Imprimir comprovante" at bounding box center [365, 241] width 88 height 17
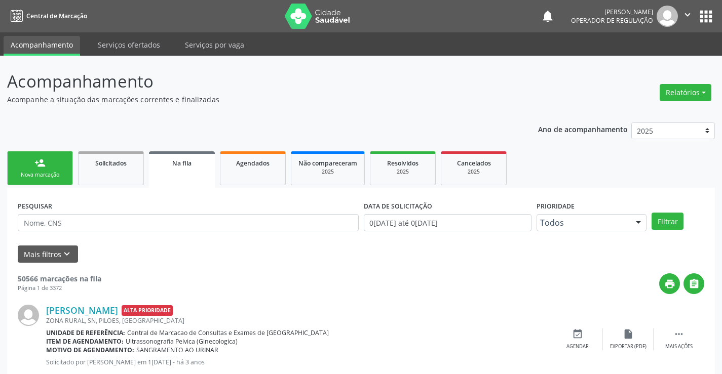
click at [48, 165] on link "person_add Nova marcação" at bounding box center [40, 169] width 66 height 34
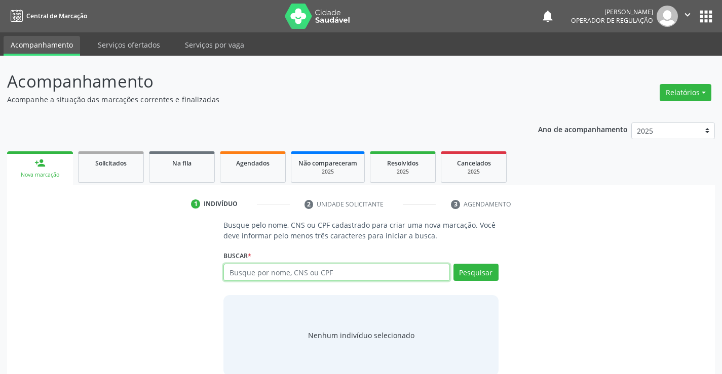
click at [302, 273] on input "text" at bounding box center [336, 272] width 226 height 17
paste input "709 6026 8868 1772"
type input "709 6026 8868 1772"
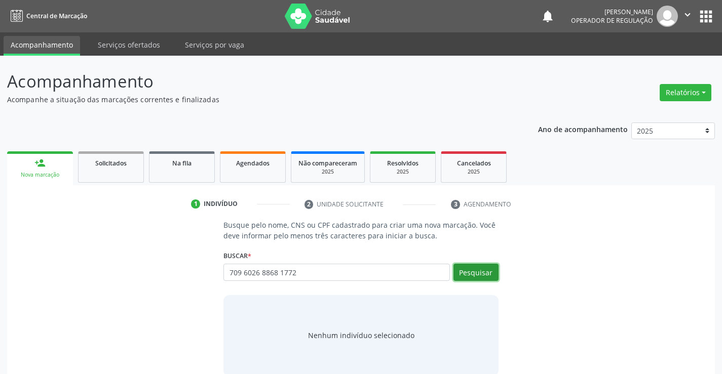
click at [479, 271] on button "Pesquisar" at bounding box center [476, 272] width 45 height 17
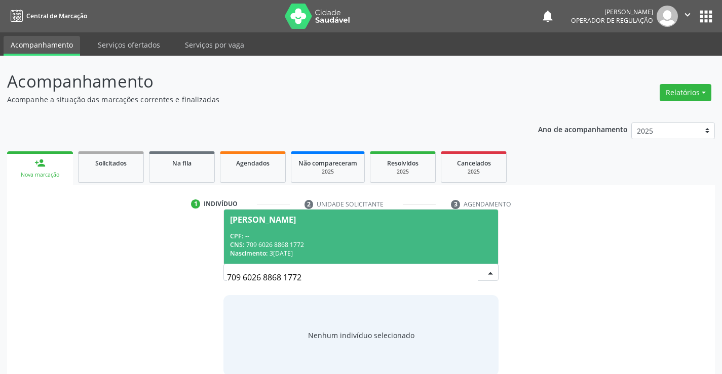
click at [359, 230] on span "[PERSON_NAME] CPF: -- CNS: 709 6026 8868 1772 Nascimento: [DATE]" at bounding box center [361, 237] width 274 height 54
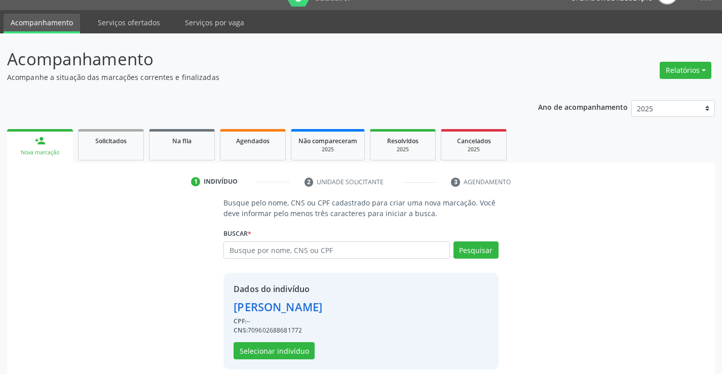
scroll to position [32, 0]
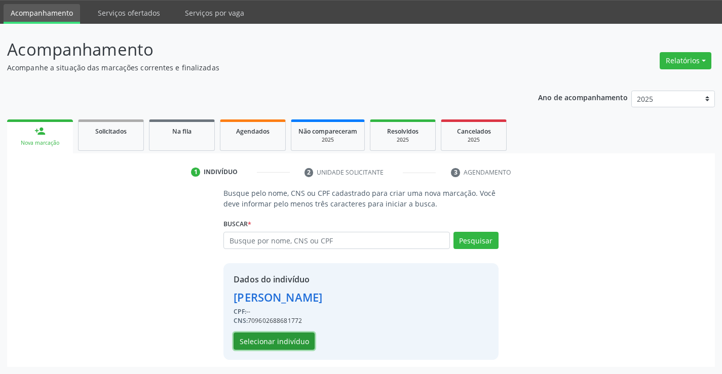
click at [270, 344] on button "Selecionar indivíduo" at bounding box center [274, 341] width 81 height 17
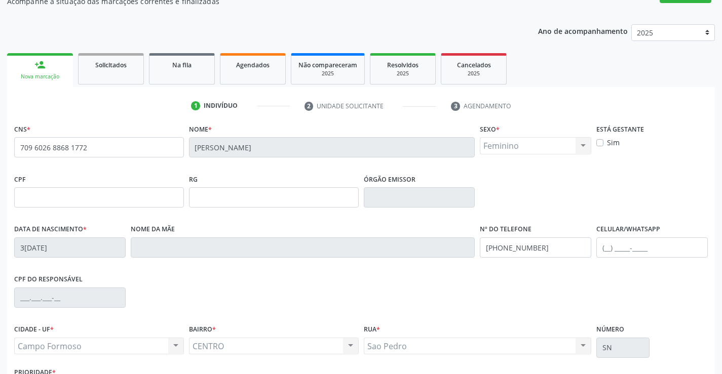
scroll to position [175, 0]
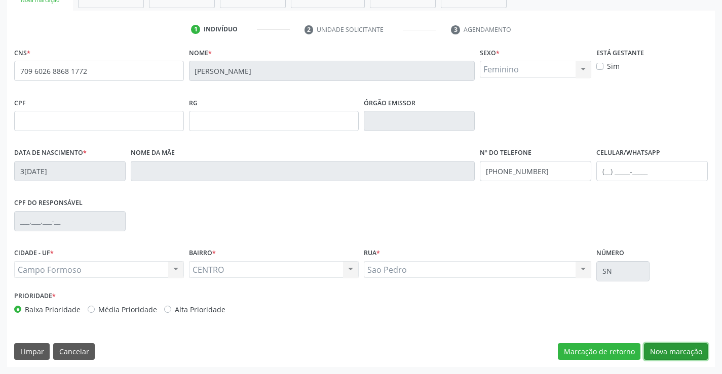
click at [669, 348] on button "Nova marcação" at bounding box center [676, 352] width 64 height 17
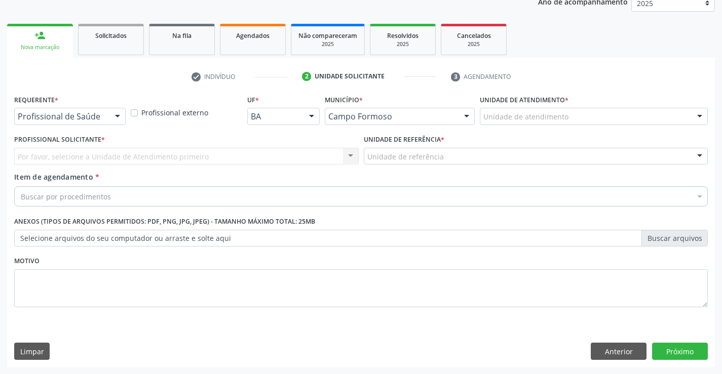
scroll to position [128, 0]
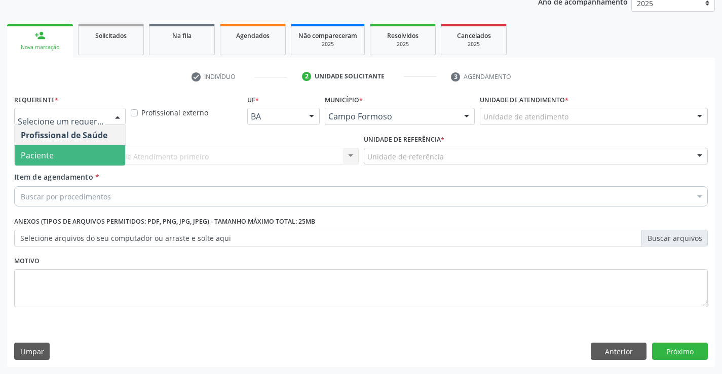
click at [59, 159] on span "Paciente" at bounding box center [70, 155] width 110 height 20
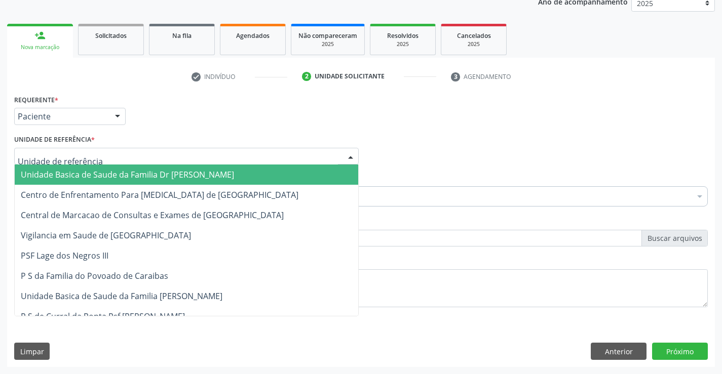
click at [73, 171] on span "Unidade Basica de Saude da Familia Dr [PERSON_NAME]" at bounding box center [127, 174] width 213 height 11
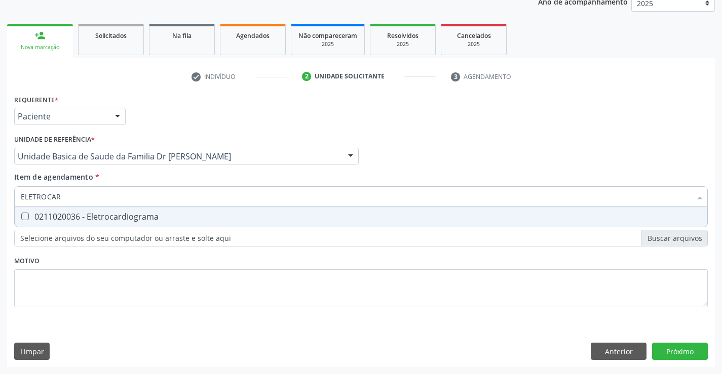
type input "ELETROCARD"
click at [118, 219] on div "0211020036 - Eletrocardiograma" at bounding box center [361, 217] width 681 height 8
checkbox Eletrocardiograma "true"
click at [680, 350] on div "Requerente * Paciente Profissional de Saúde Paciente Nenhum resultado encontrad…" at bounding box center [361, 229] width 708 height 275
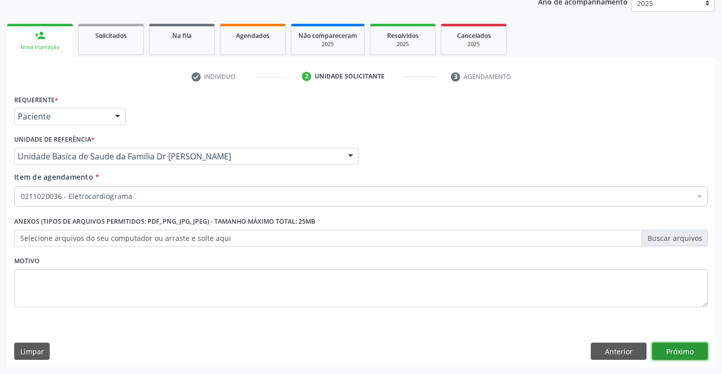
click at [680, 349] on button "Próximo" at bounding box center [680, 351] width 56 height 17
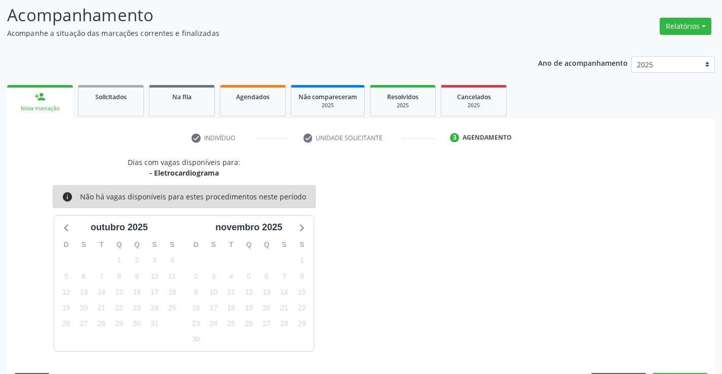
scroll to position [96, 0]
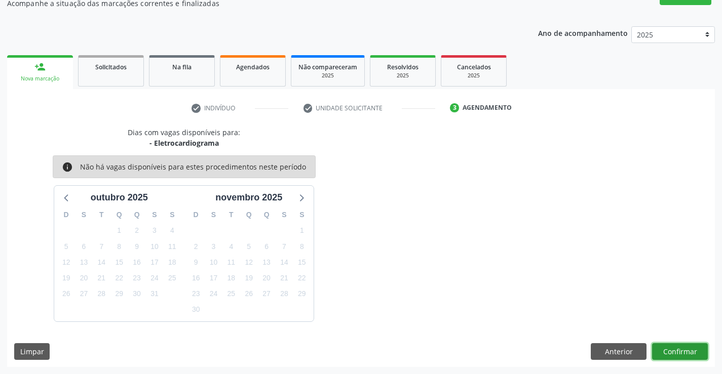
click at [680, 348] on button "Confirmar" at bounding box center [680, 352] width 56 height 17
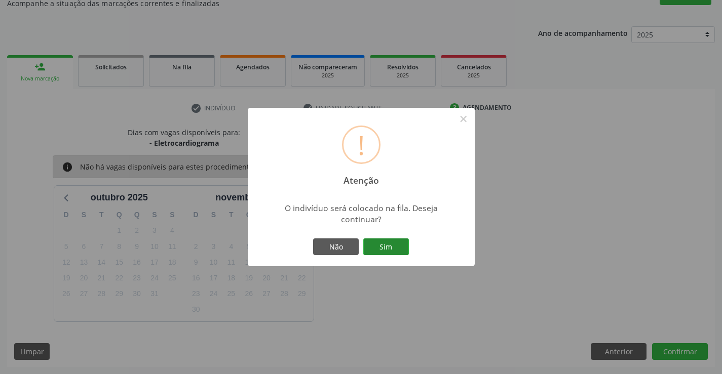
click at [386, 247] on button "Sim" at bounding box center [386, 247] width 46 height 17
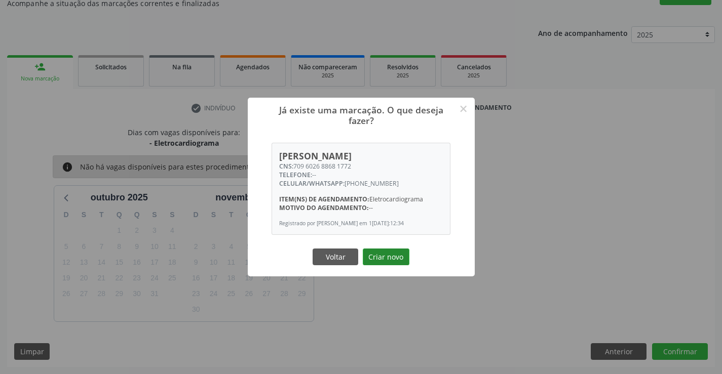
click at [386, 259] on button "Criar novo" at bounding box center [386, 257] width 47 height 17
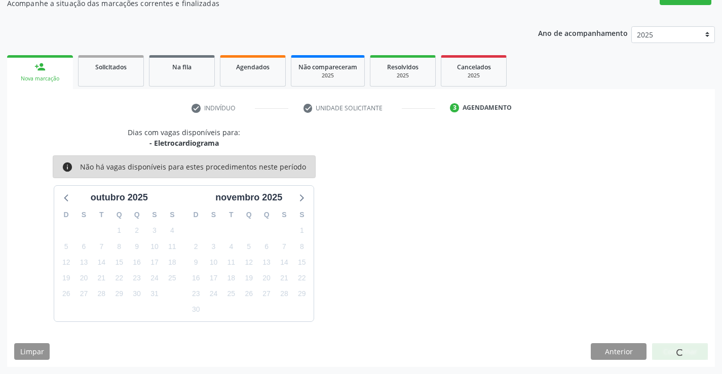
scroll to position [0, 0]
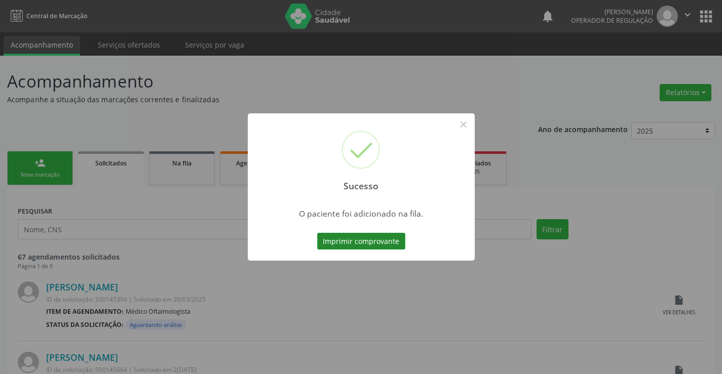
click at [376, 241] on button "Imprimir comprovante" at bounding box center [361, 241] width 88 height 17
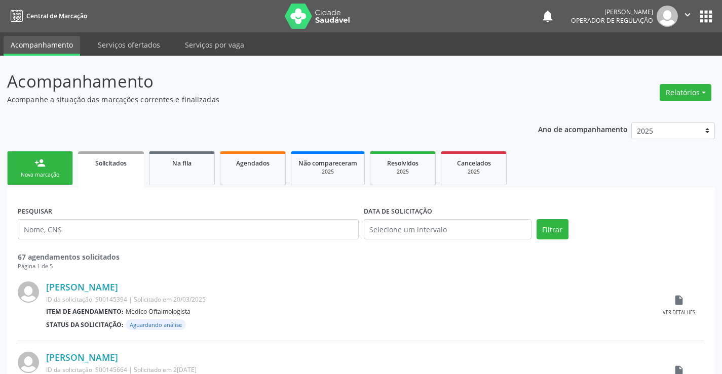
click at [33, 164] on link "person_add Nova marcação" at bounding box center [40, 169] width 66 height 34
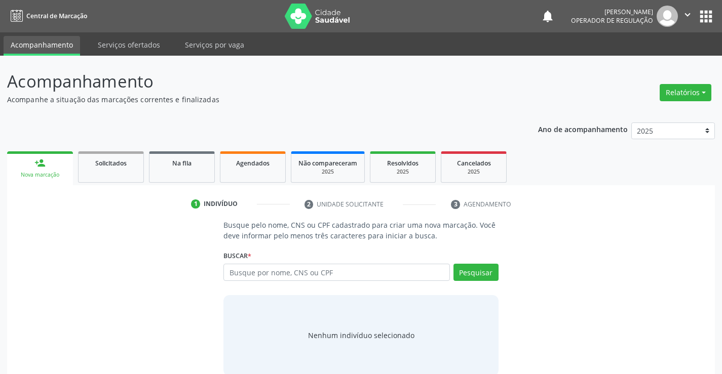
click at [688, 11] on icon "" at bounding box center [687, 14] width 11 height 11
click at [657, 63] on link "Sair" at bounding box center [662, 62] width 70 height 14
